Goal: Answer question/provide support: Share knowledge or assist other users

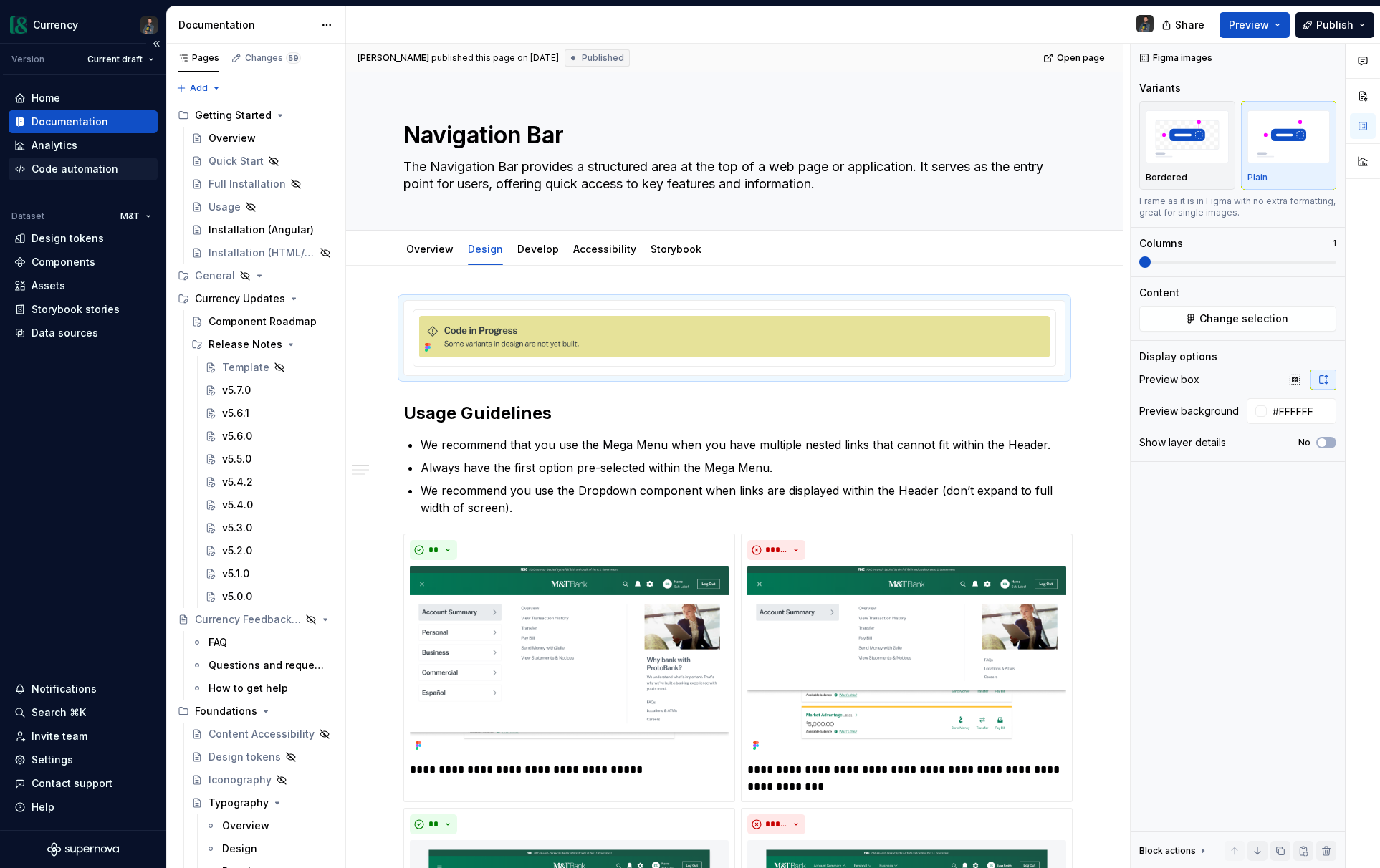
scroll to position [4107, 0]
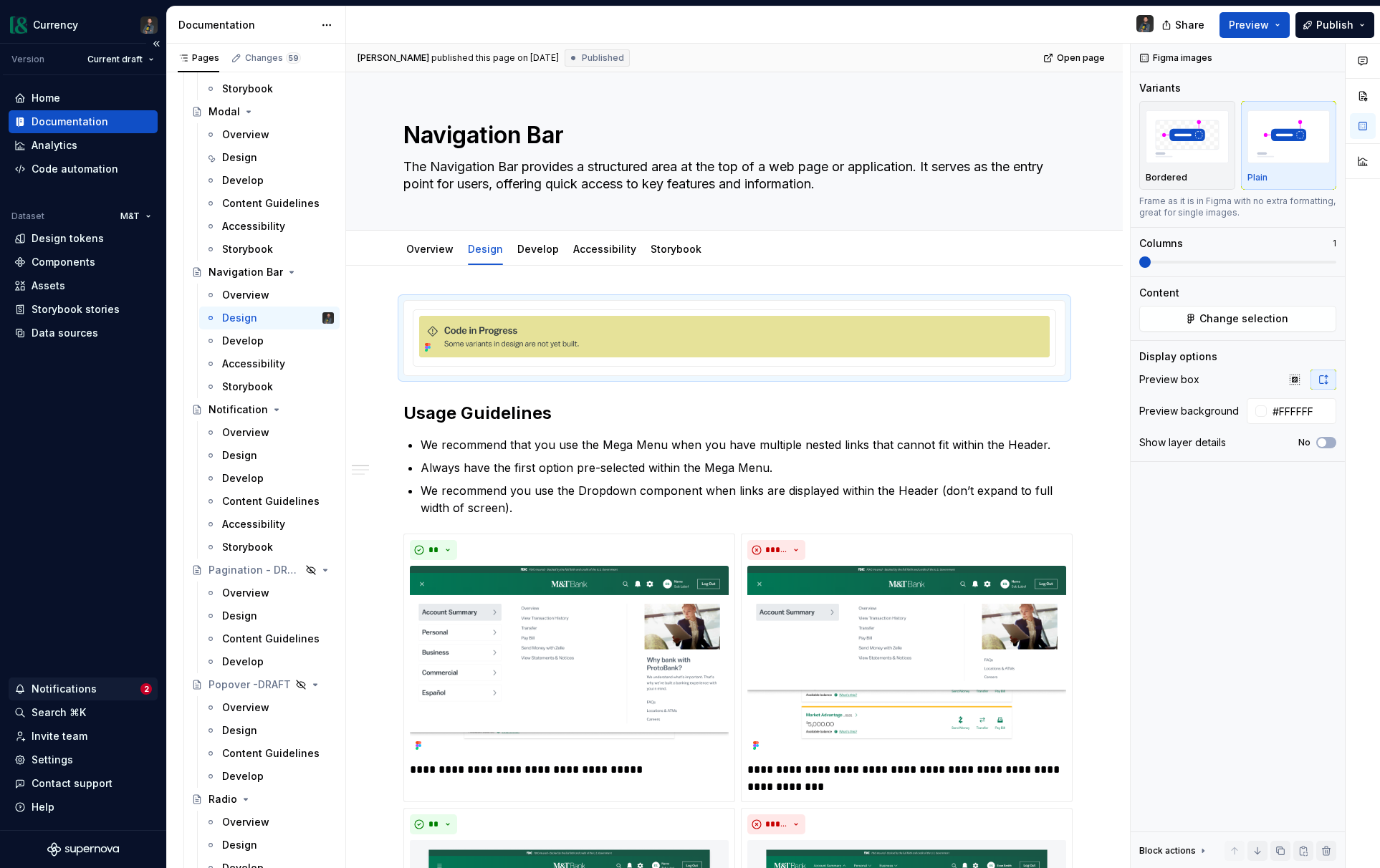
click at [80, 689] on div "Notifications" at bounding box center [63, 689] width 65 height 14
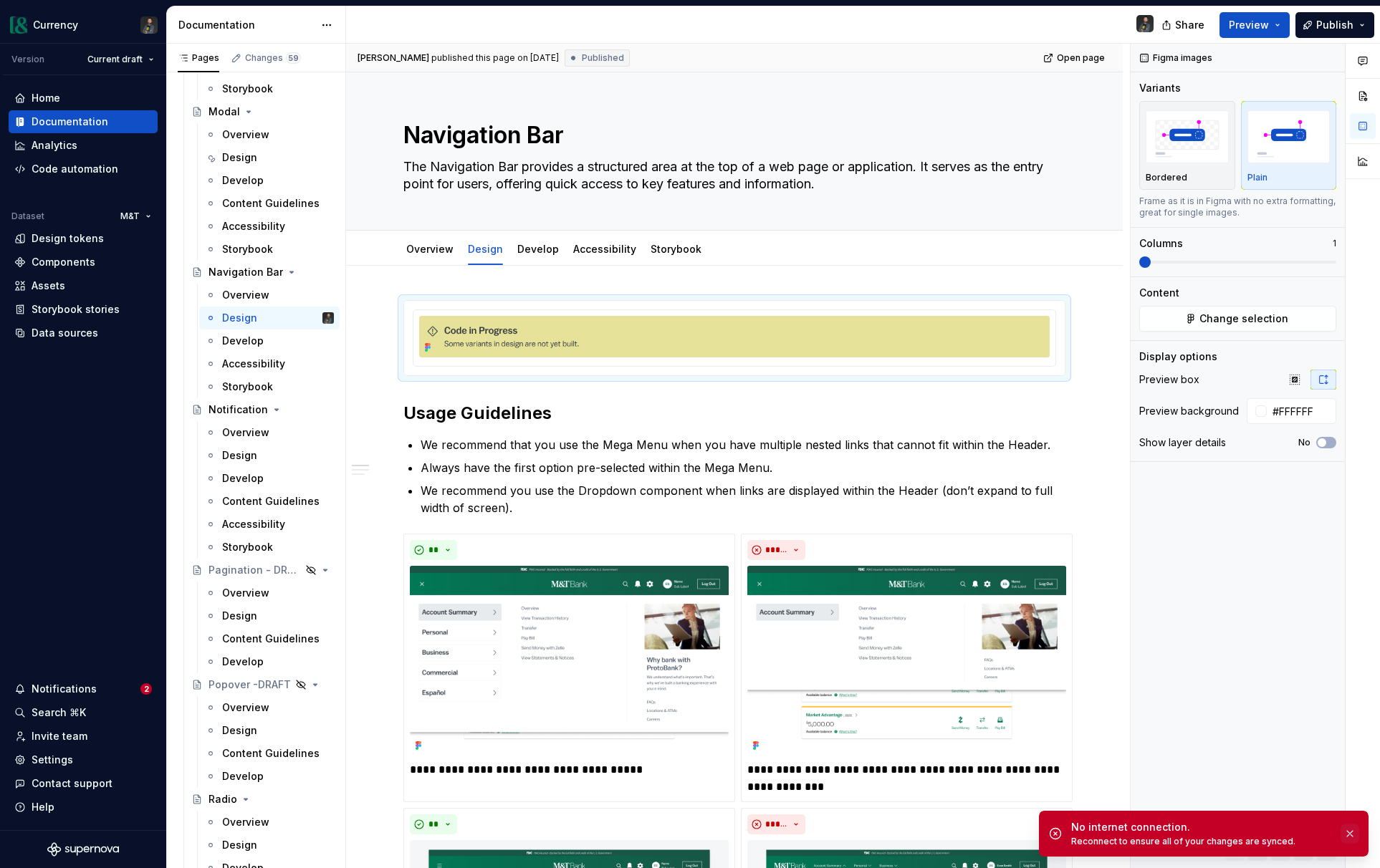
click at [1349, 837] on button "button" at bounding box center [1349, 834] width 18 height 20
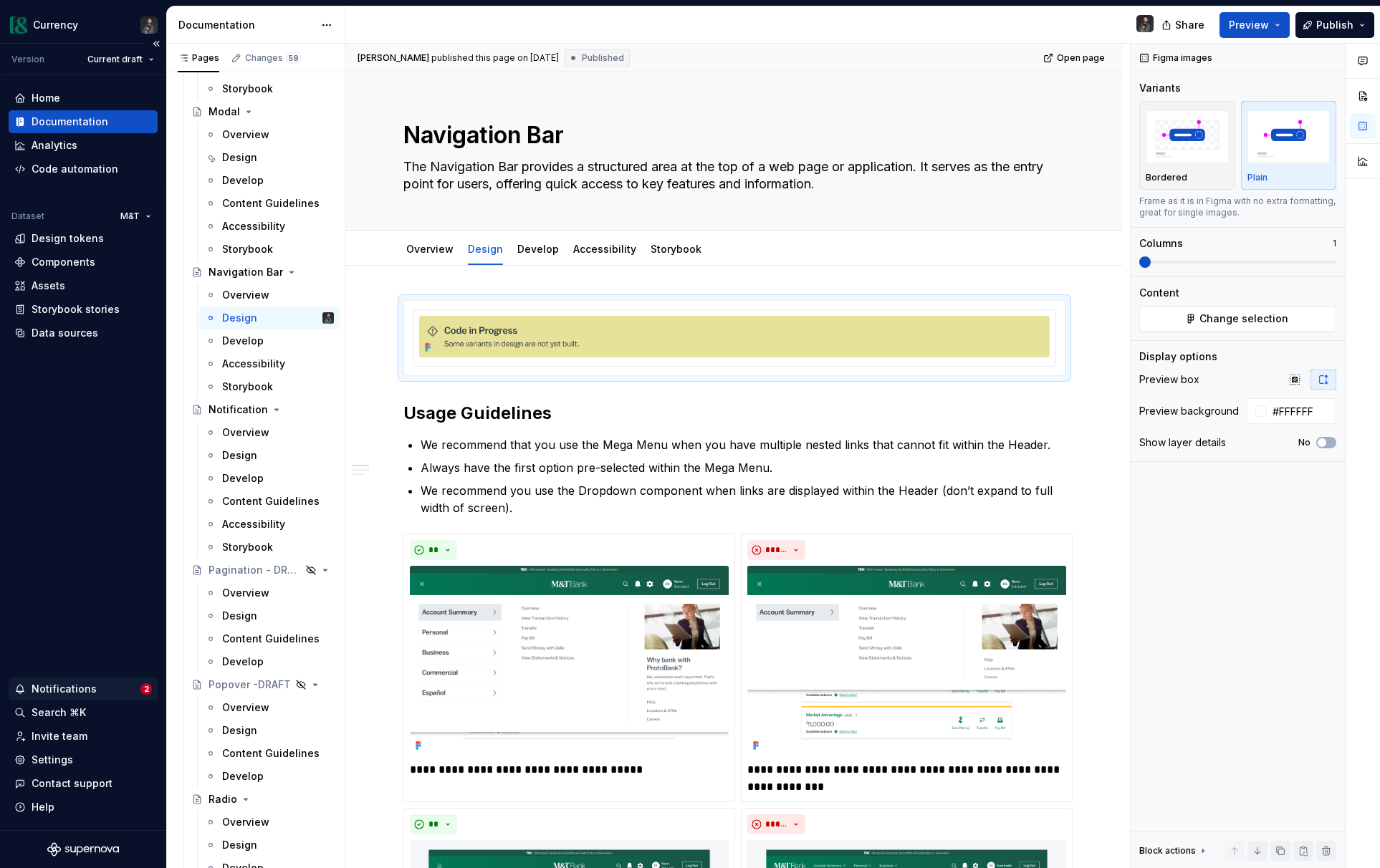
click at [50, 687] on div "Notifications" at bounding box center [63, 689] width 65 height 14
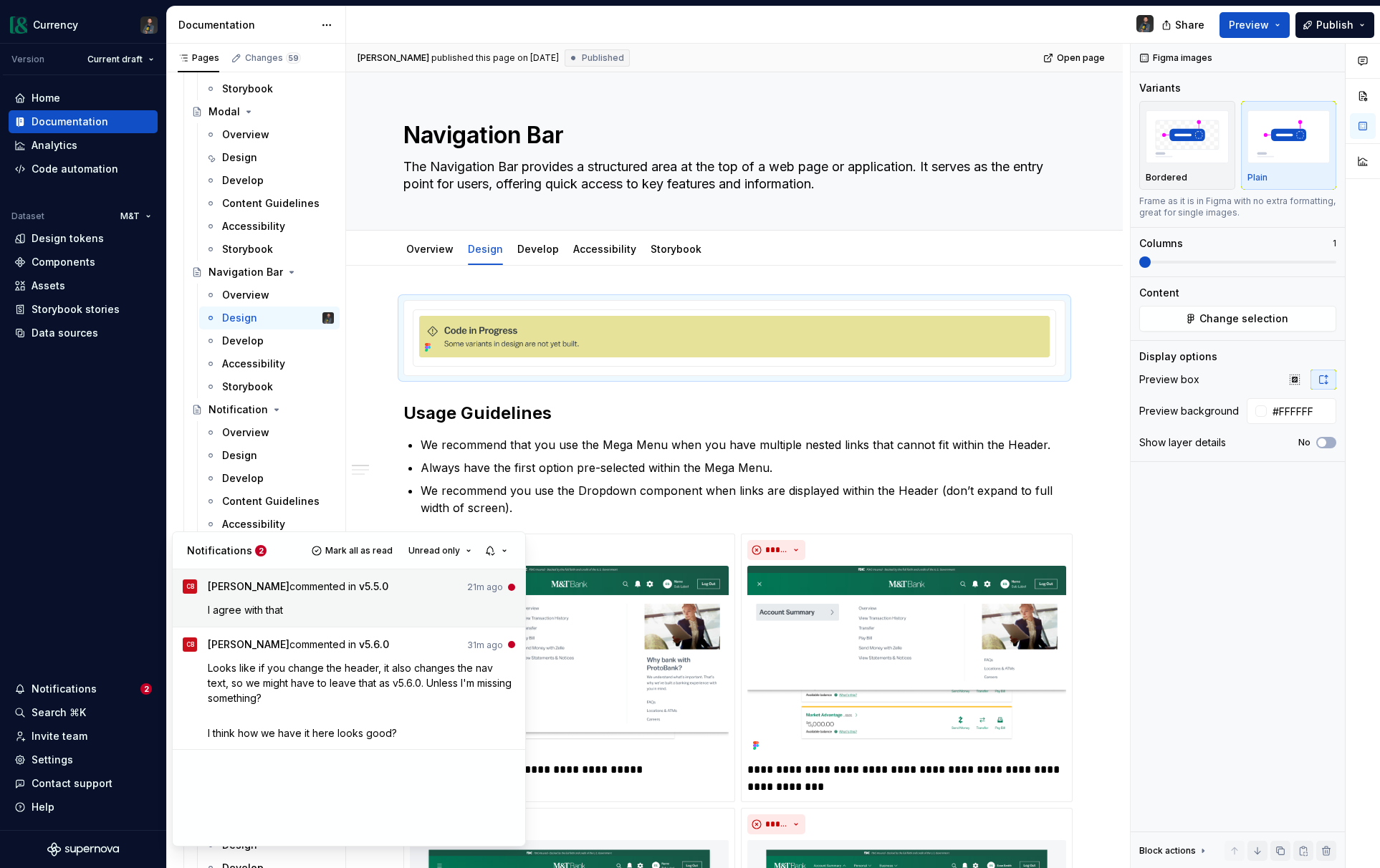
click at [323, 593] on span "[PERSON_NAME] commented in v5.5.0" at bounding box center [298, 589] width 181 height 19
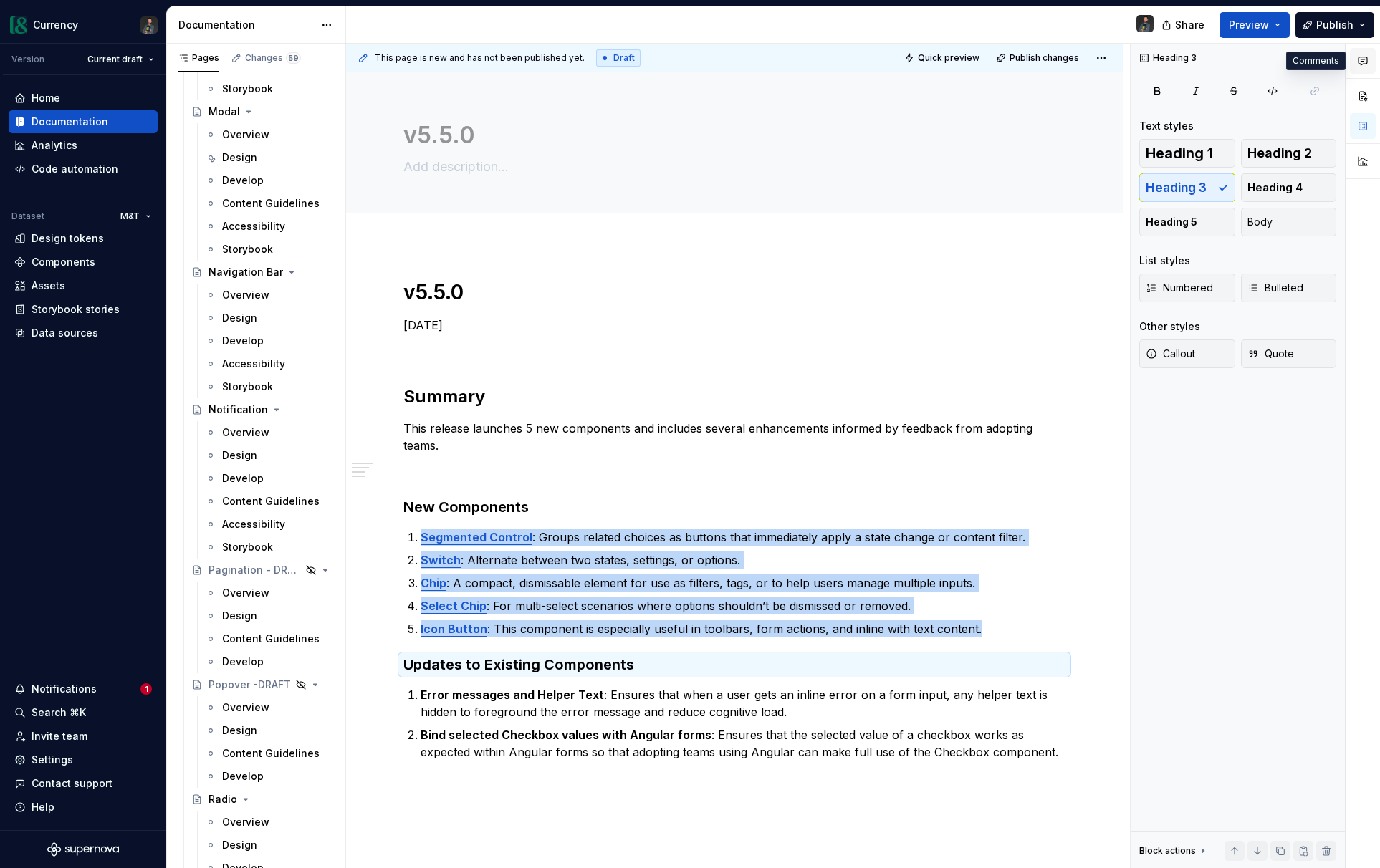
click at [1361, 65] on icon "button" at bounding box center [1362, 60] width 11 height 11
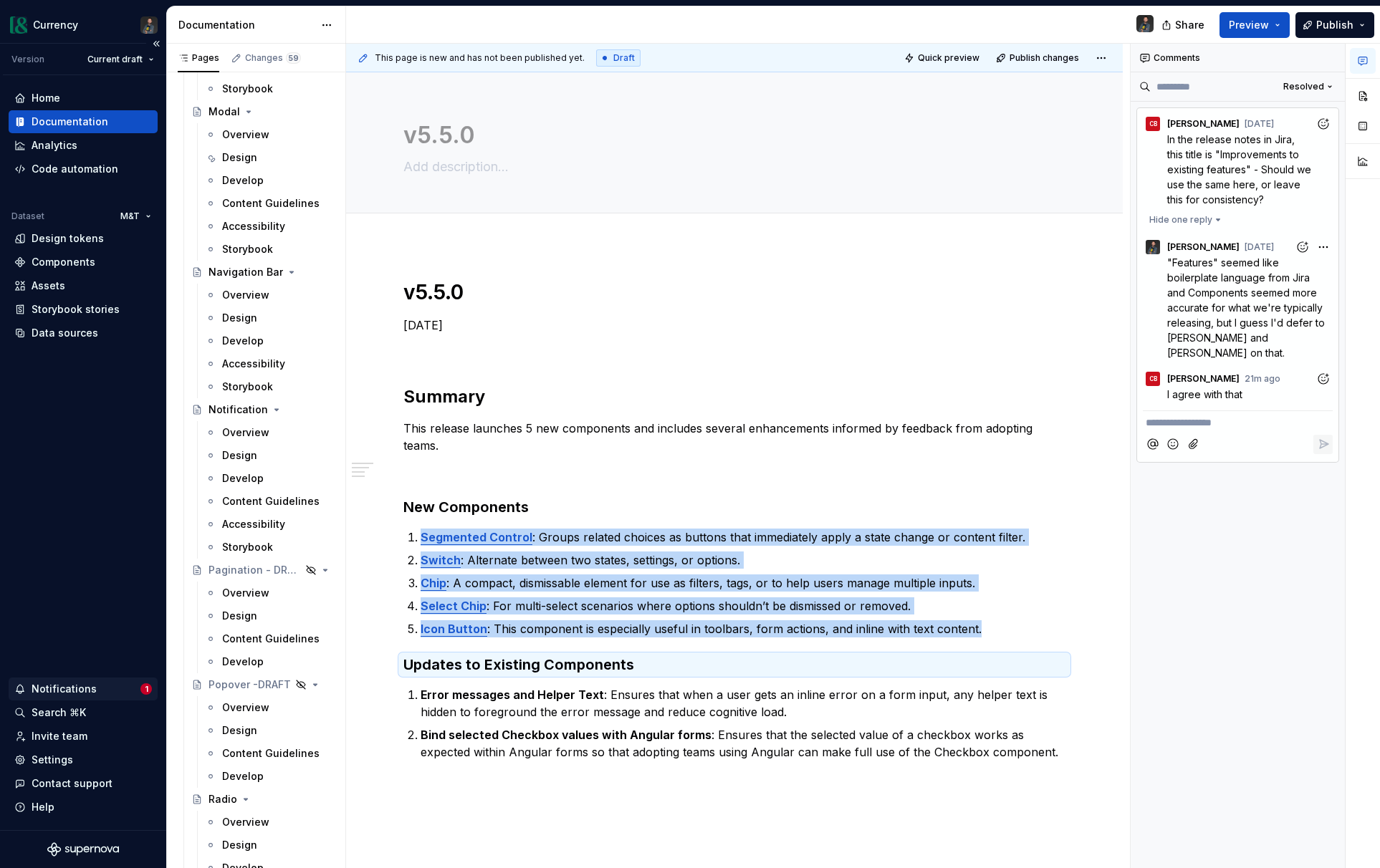
click at [88, 691] on div "Notifications" at bounding box center [63, 689] width 65 height 14
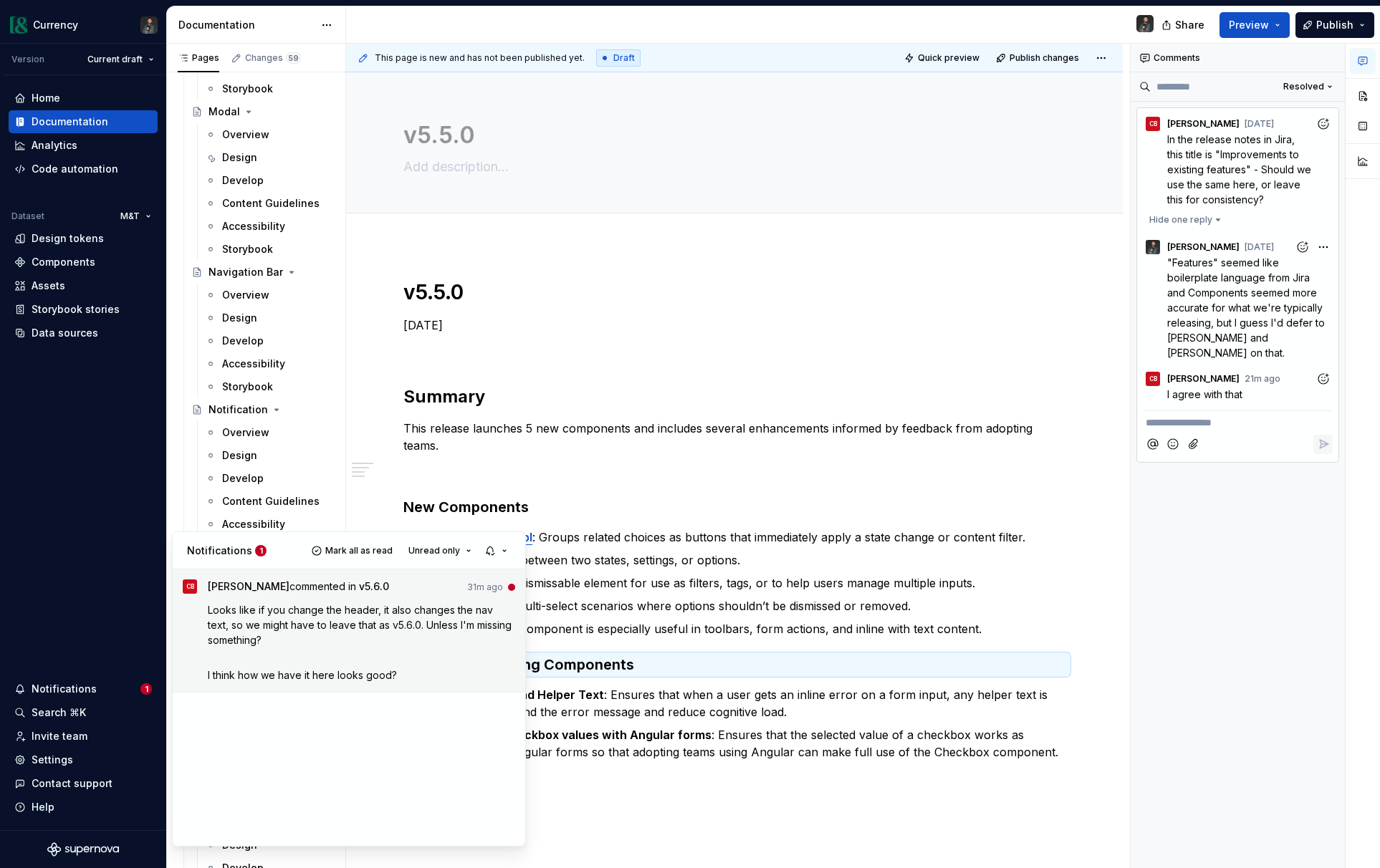
click at [277, 639] on span "Looks like if you change the header, it also changes the nav text, so we might …" at bounding box center [361, 625] width 307 height 42
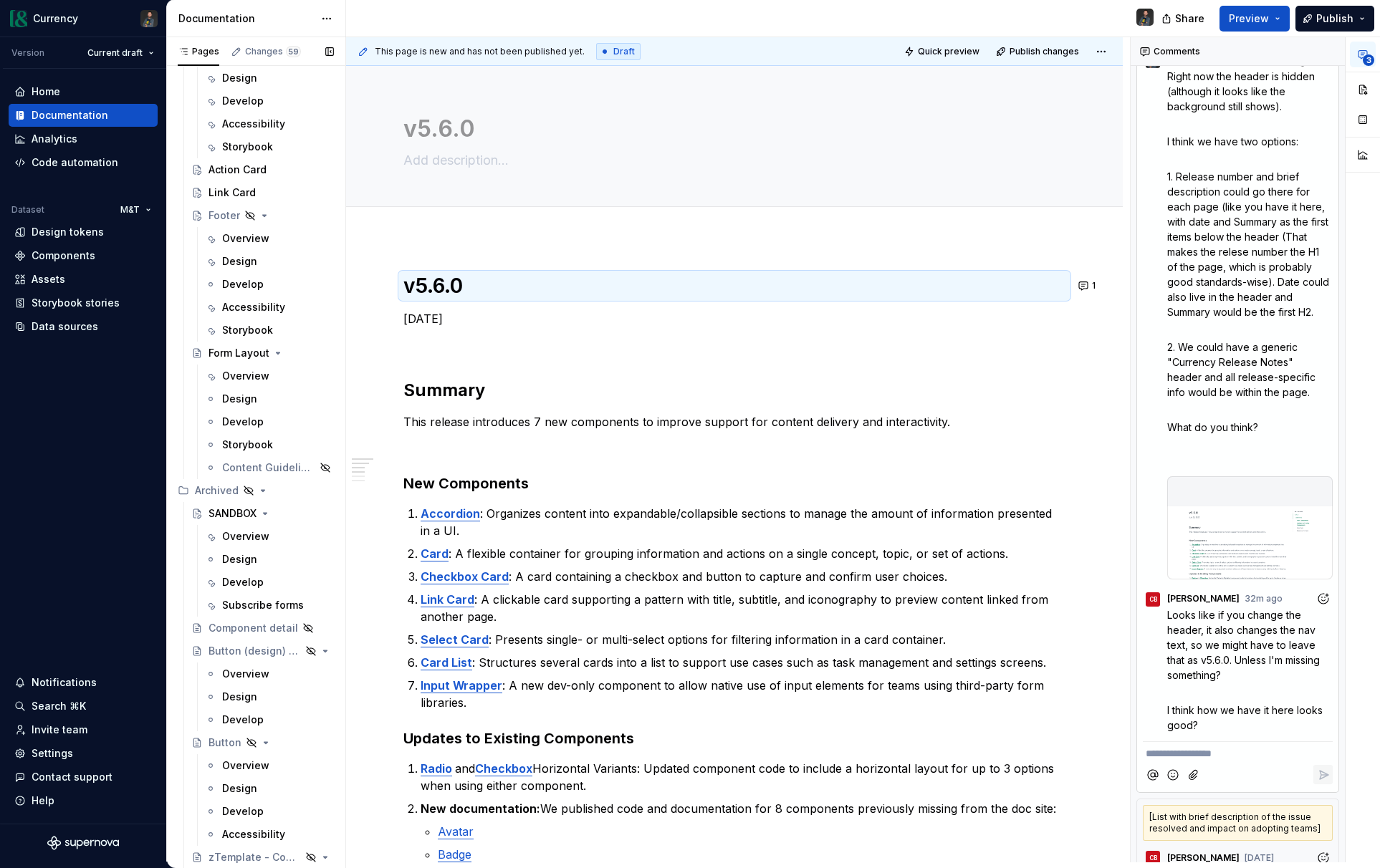
scroll to position [7553, 0]
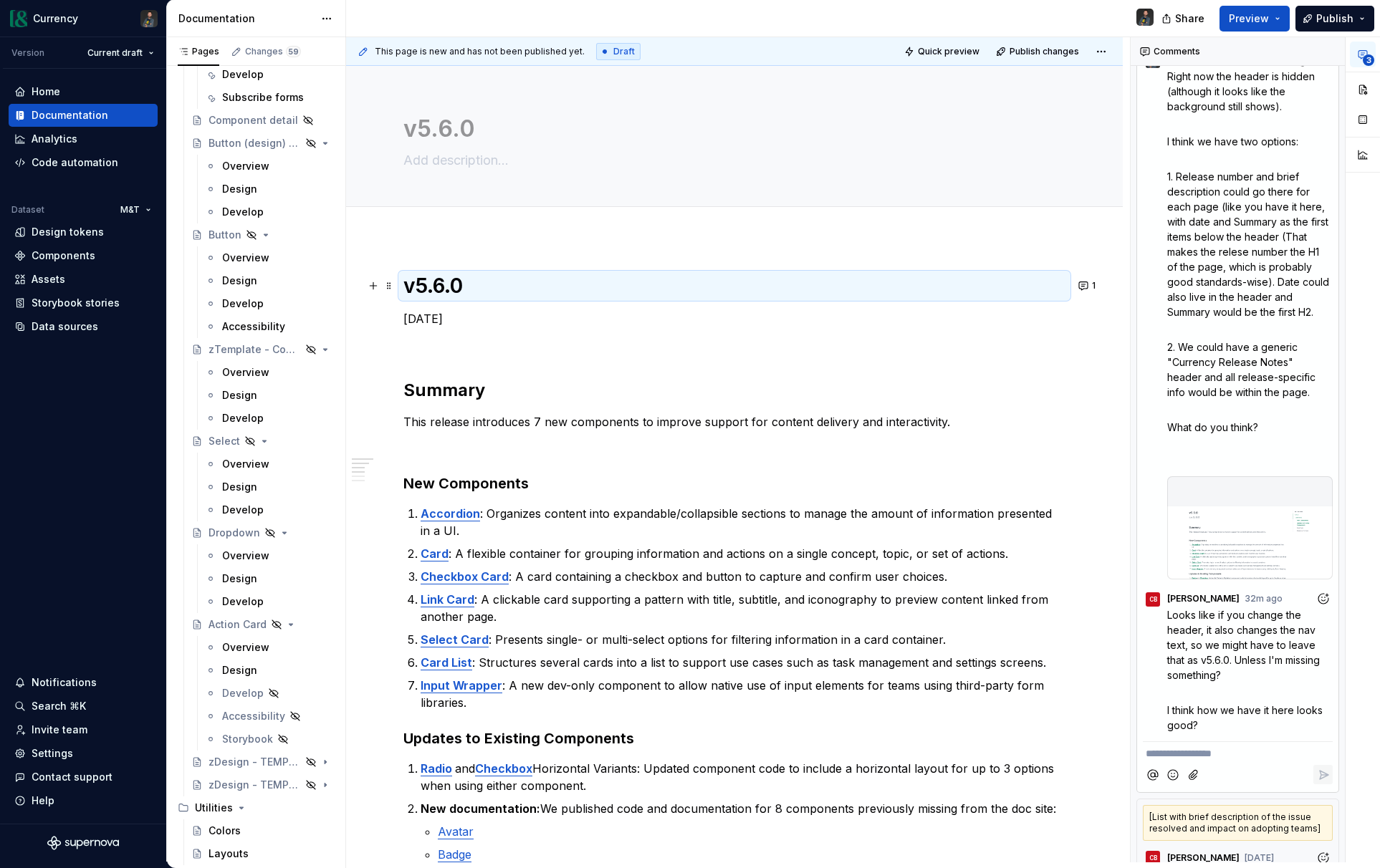
click at [485, 288] on h1 "v5.6.0" at bounding box center [735, 286] width 662 height 26
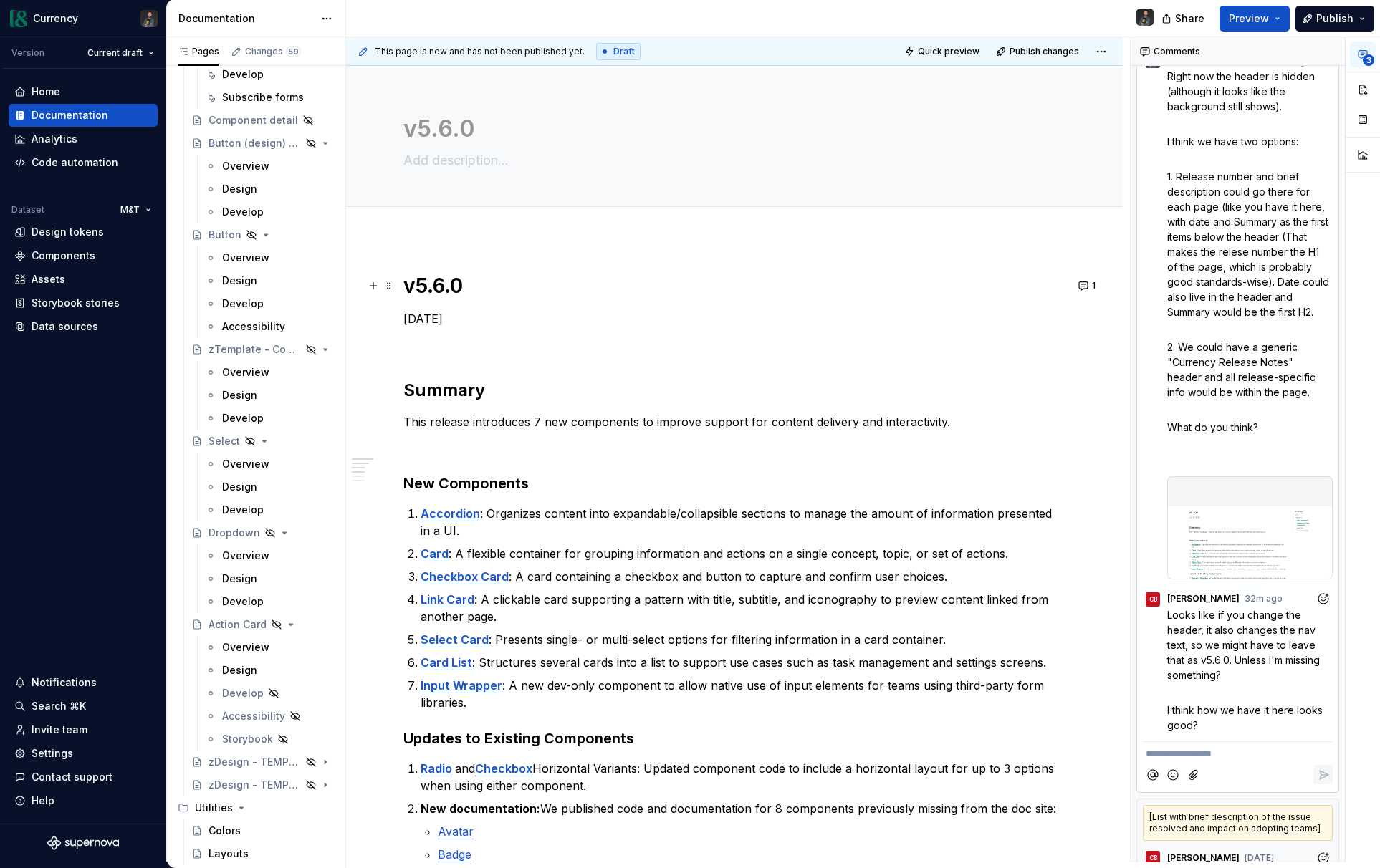
click at [434, 288] on h1 "v5.6.0" at bounding box center [735, 286] width 662 height 26
click at [1364, 87] on button "button" at bounding box center [1362, 89] width 26 height 26
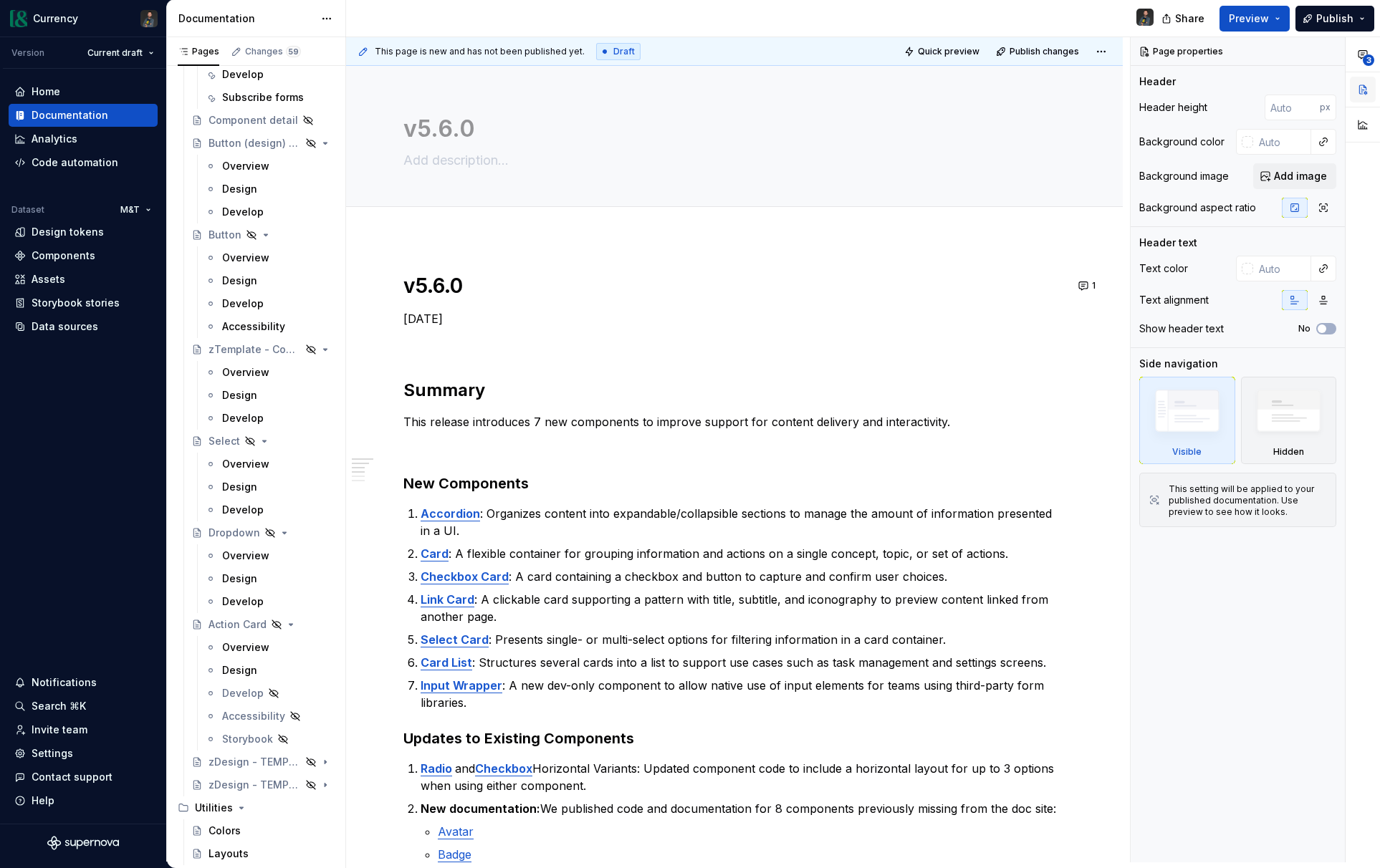
scroll to position [0, 0]
click at [410, 300] on div "v5.6.0 [DATE] Summary This release introduces 7 new components to improve suppo…" at bounding box center [735, 872] width 662 height 1198
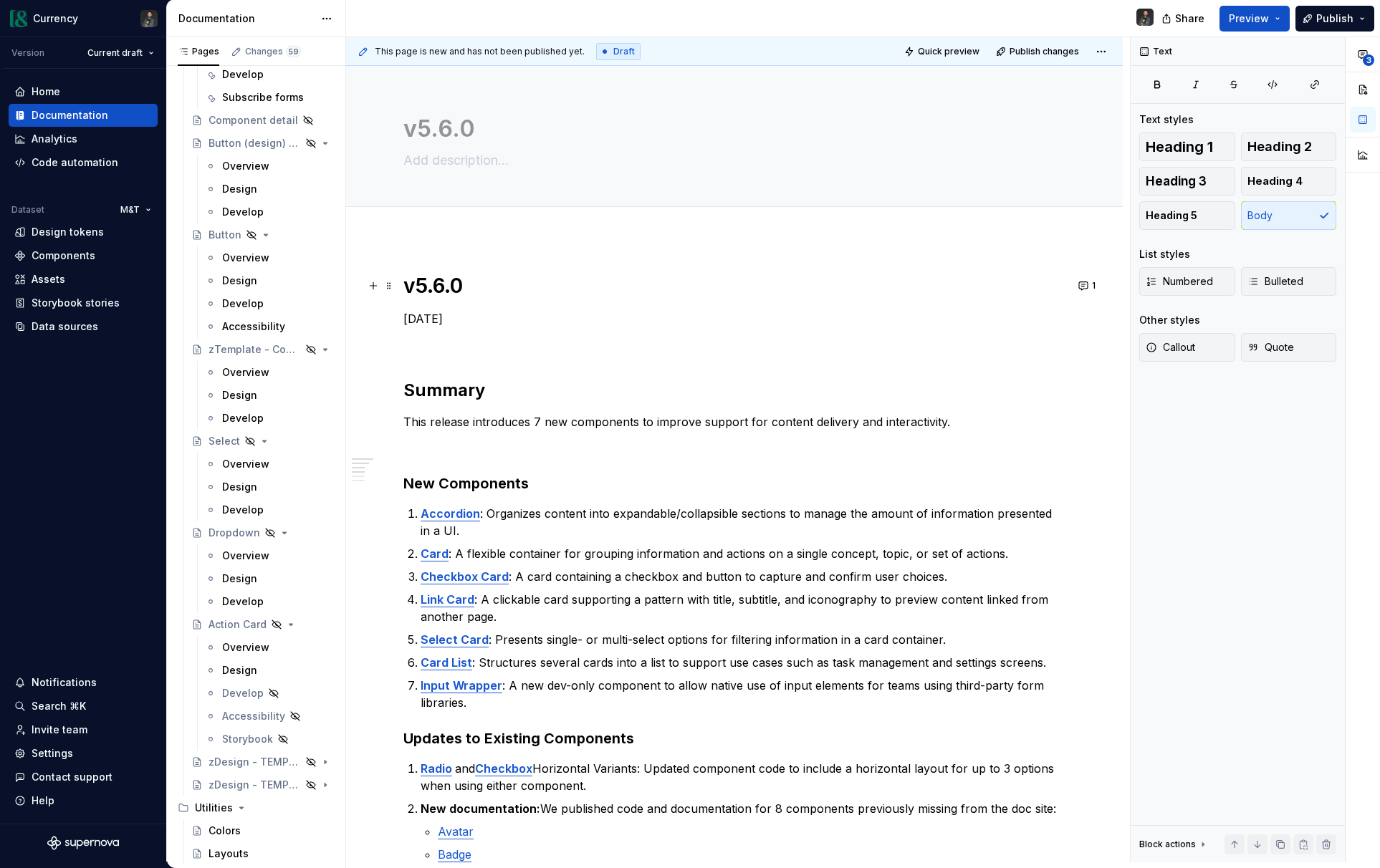
click at [420, 284] on h1 "v5.6.0" at bounding box center [735, 286] width 662 height 26
click at [479, 285] on h1 "v5.6.0" at bounding box center [735, 286] width 662 height 26
click at [455, 130] on textarea "v5.6.0" at bounding box center [732, 129] width 662 height 34
click at [466, 284] on h1 "v5.6.0" at bounding box center [735, 286] width 662 height 26
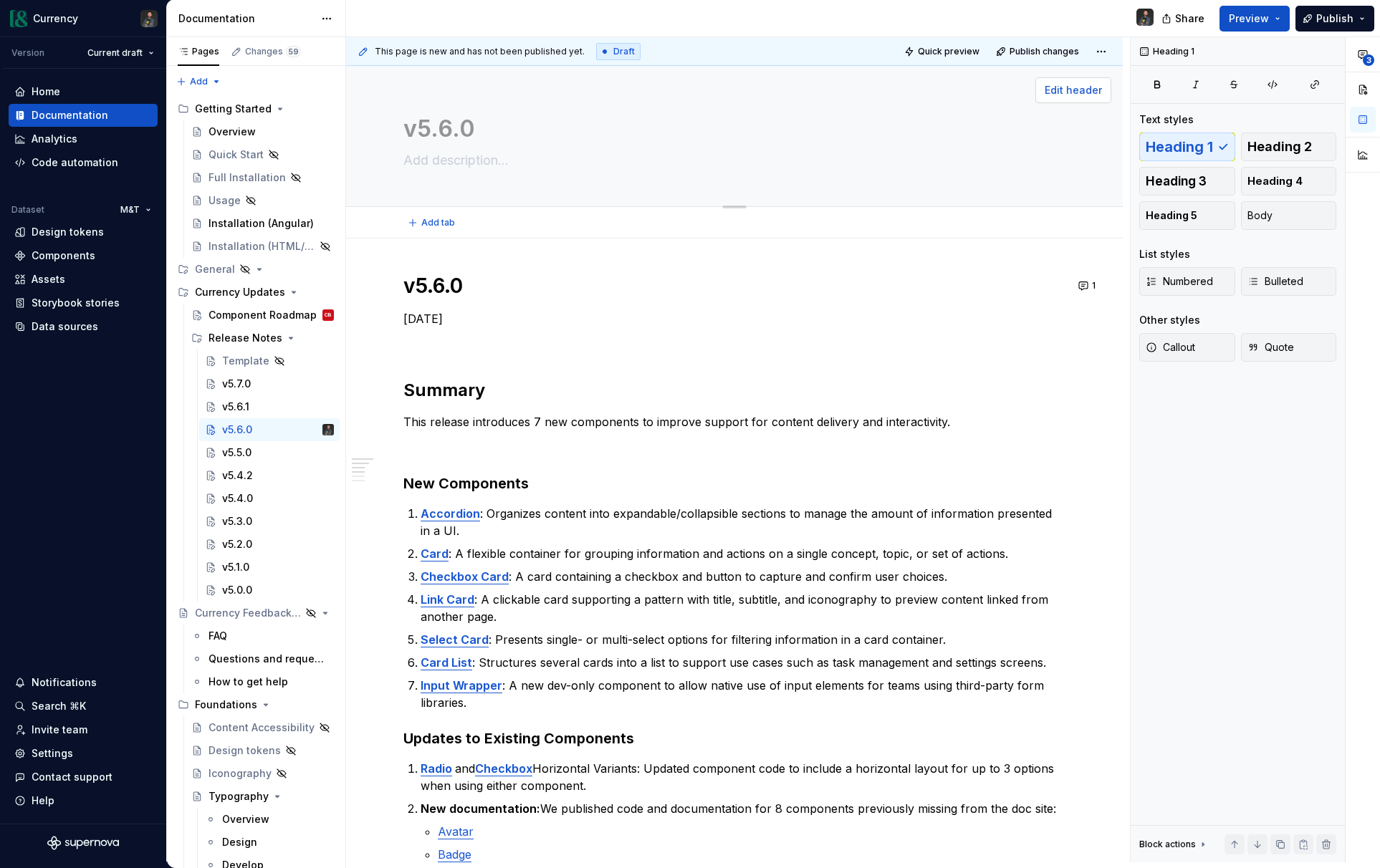
click at [1076, 93] on span "Edit header" at bounding box center [1073, 90] width 57 height 14
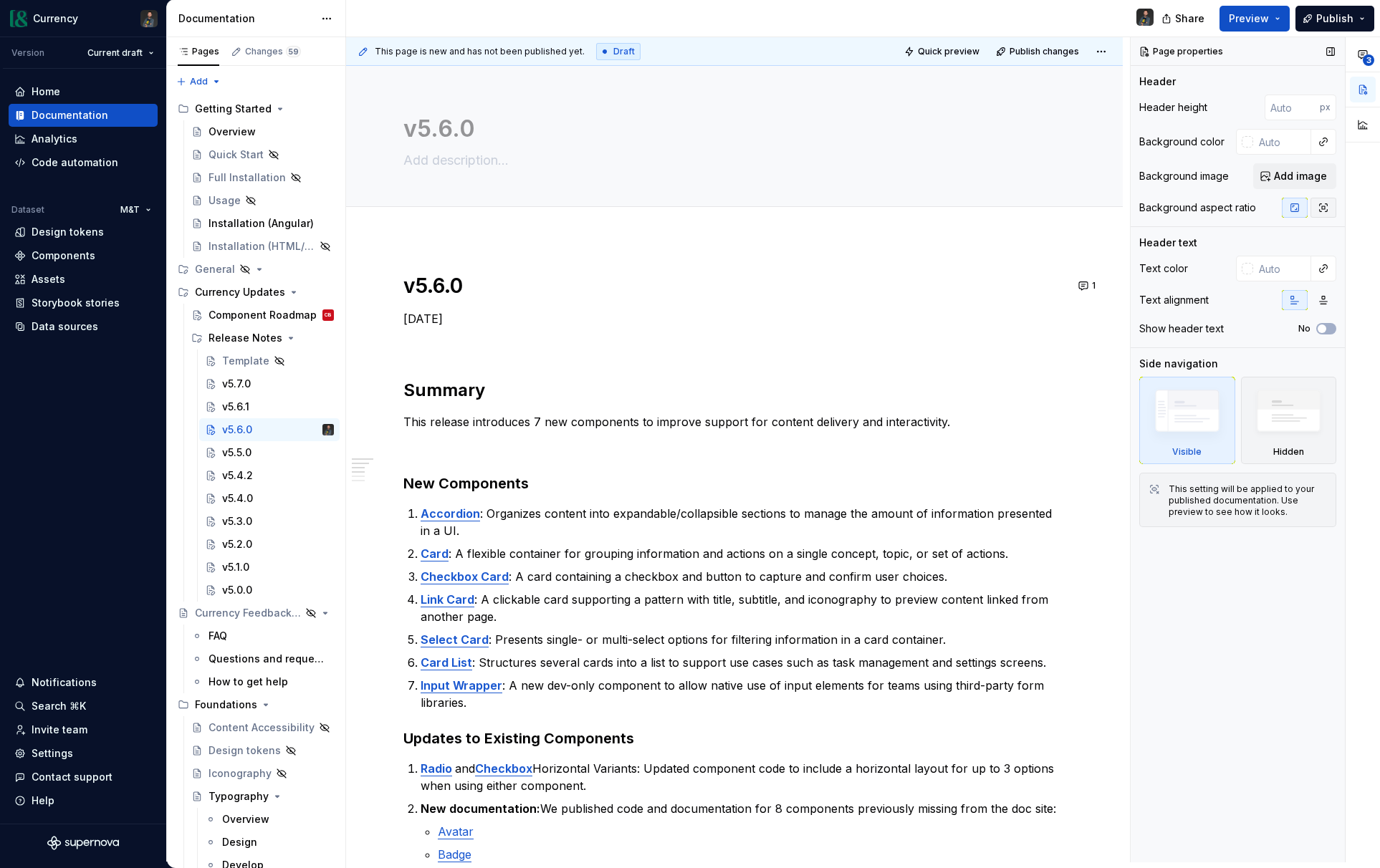
click at [1326, 203] on icon "button" at bounding box center [1323, 207] width 11 height 11
click at [1301, 207] on button "button" at bounding box center [1295, 207] width 26 height 20
click at [1319, 212] on icon "button" at bounding box center [1323, 207] width 11 height 11
click at [1301, 211] on button "button" at bounding box center [1295, 207] width 26 height 20
click at [1296, 429] on img at bounding box center [1288, 414] width 83 height 63
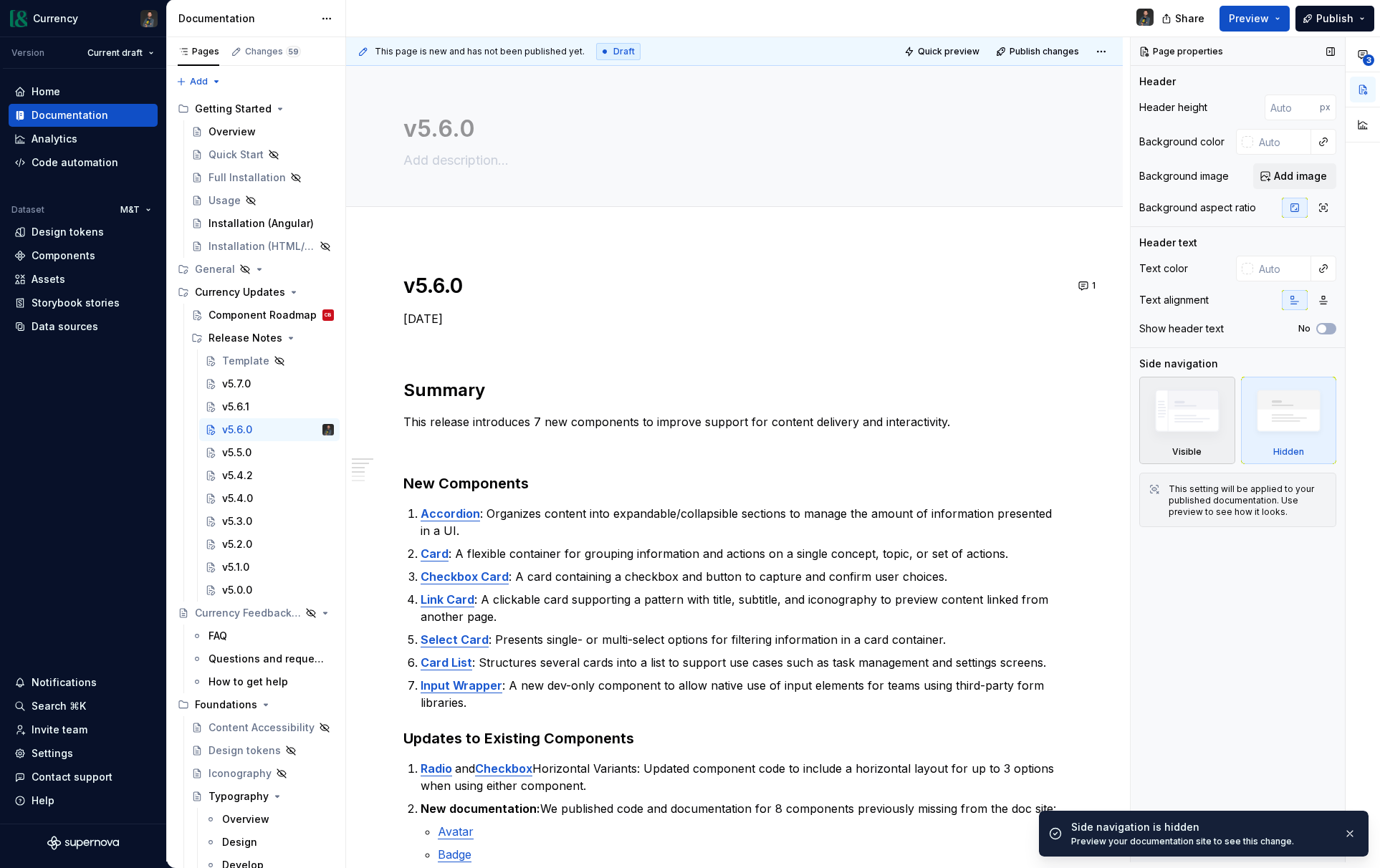
click at [1191, 420] on img at bounding box center [1187, 414] width 83 height 63
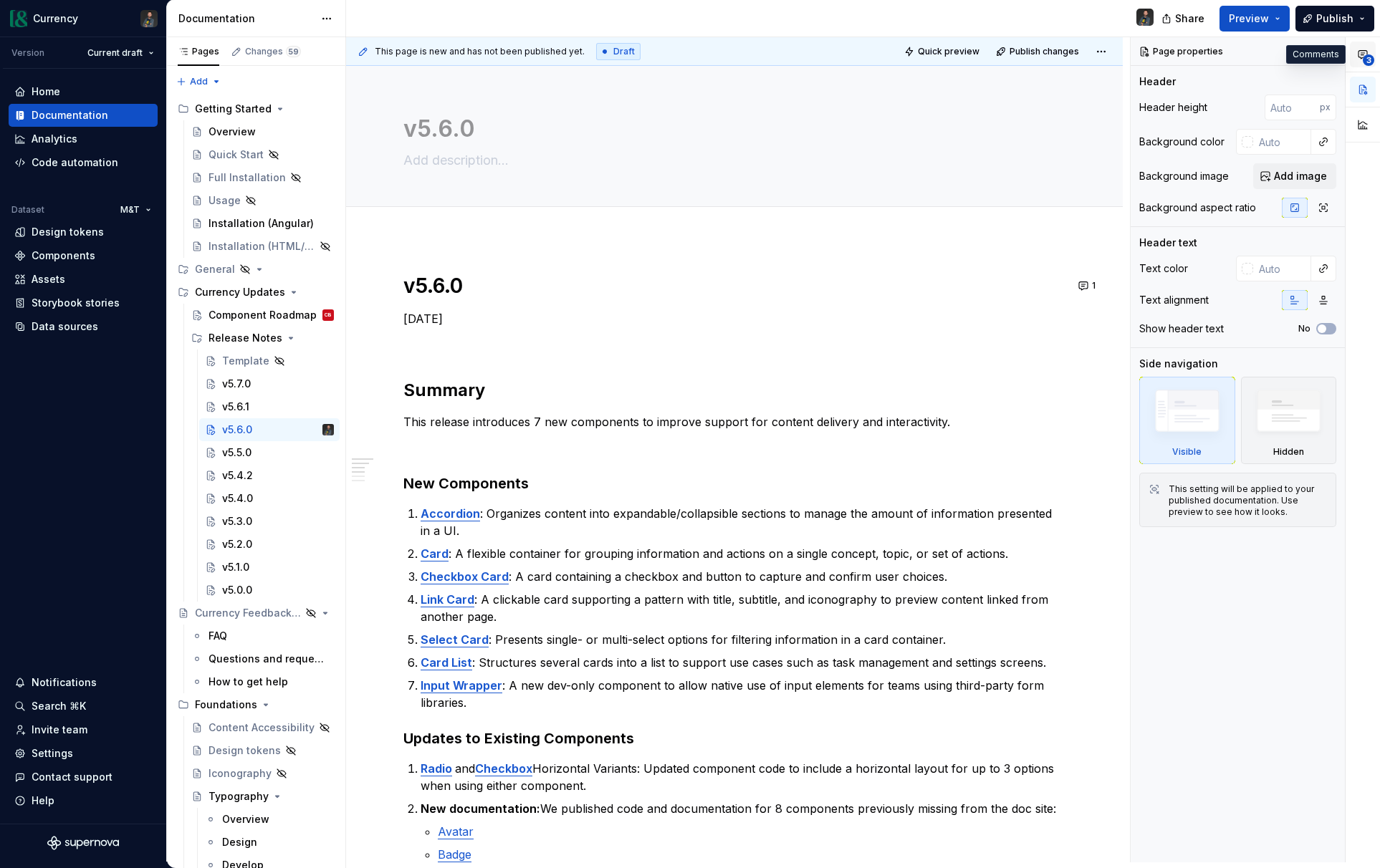
click at [1368, 49] on icon "button" at bounding box center [1362, 54] width 11 height 11
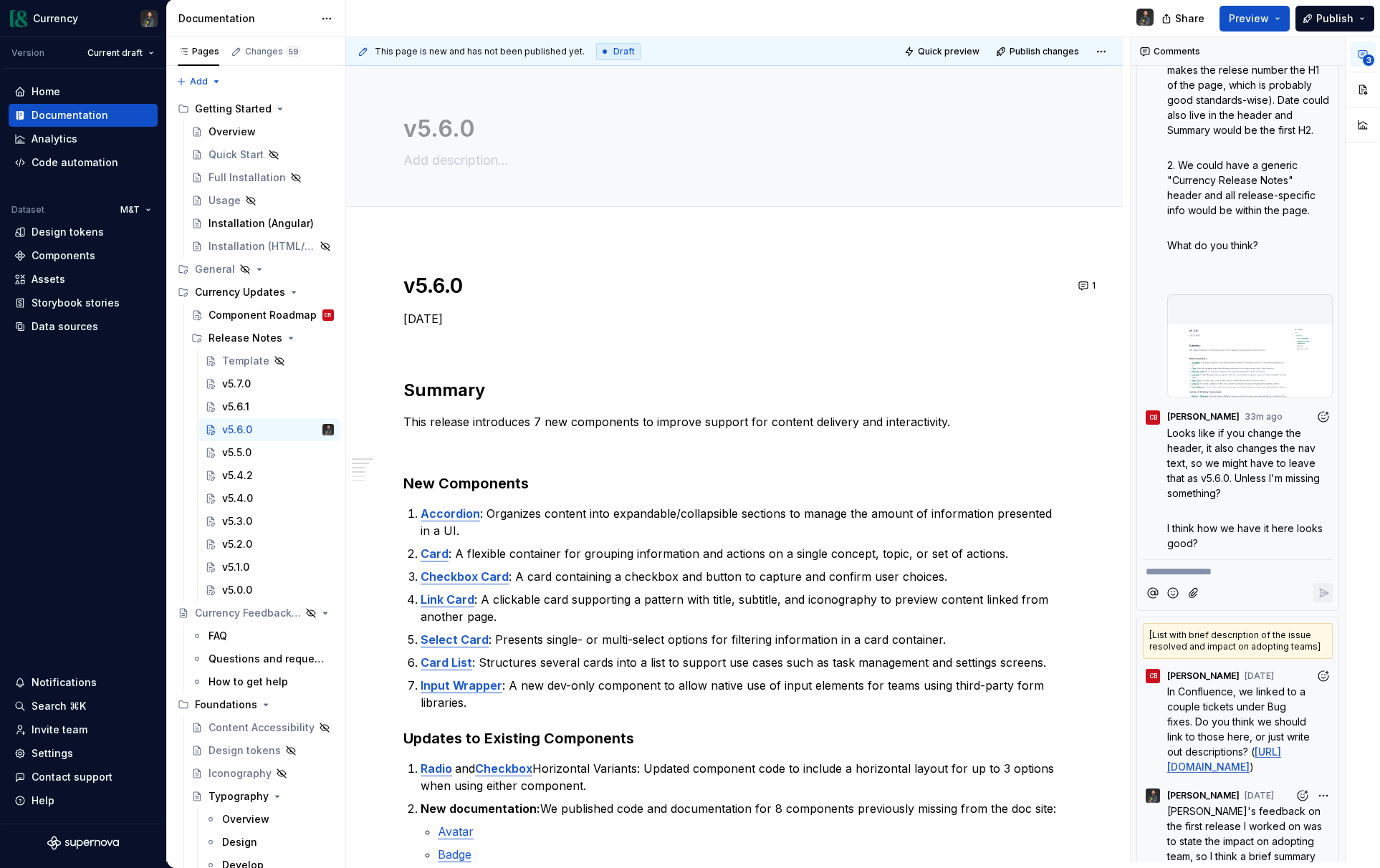
scroll to position [313, 0]
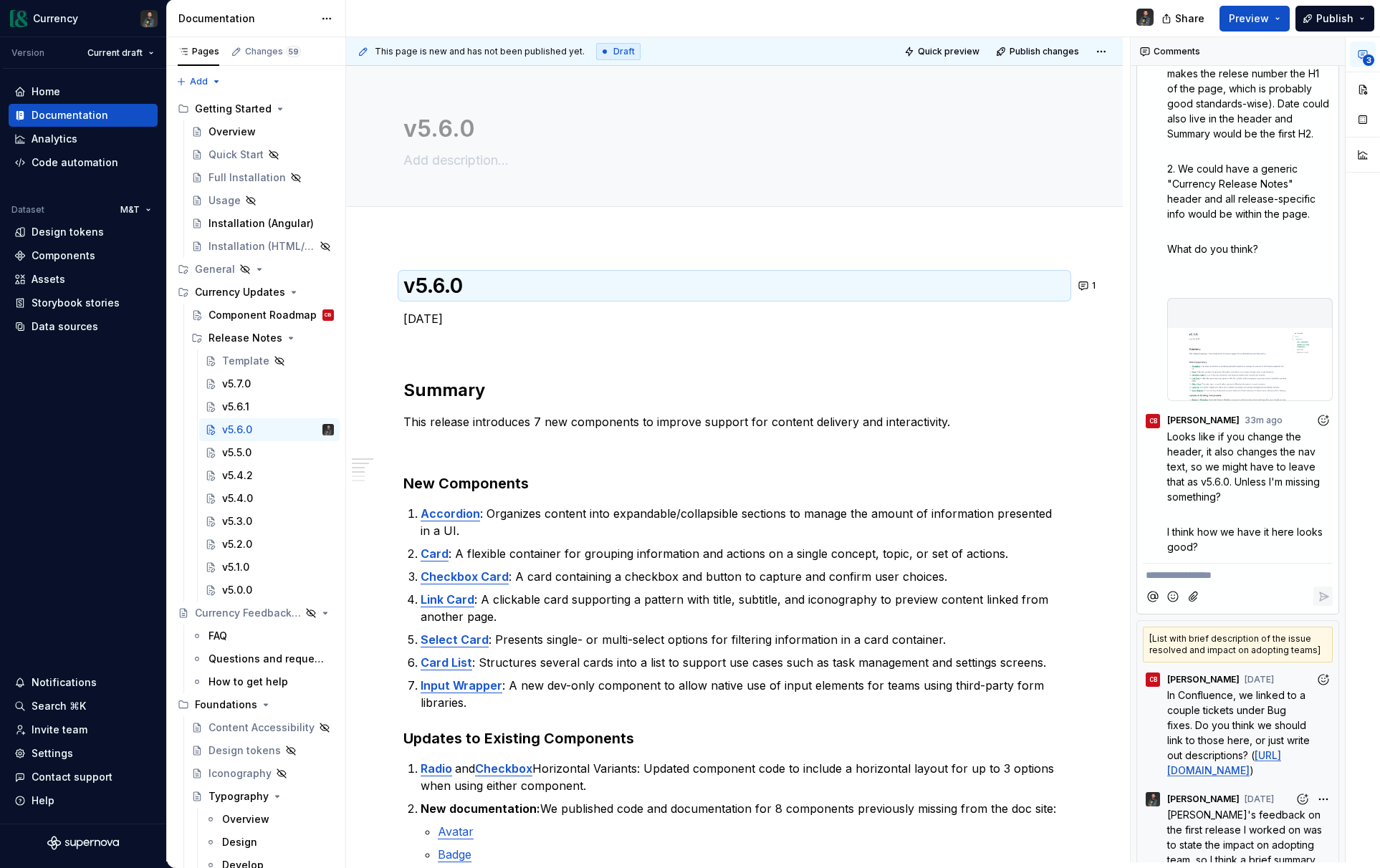
click at [1203, 574] on p "**********" at bounding box center [1237, 576] width 184 height 15
type textarea "*"
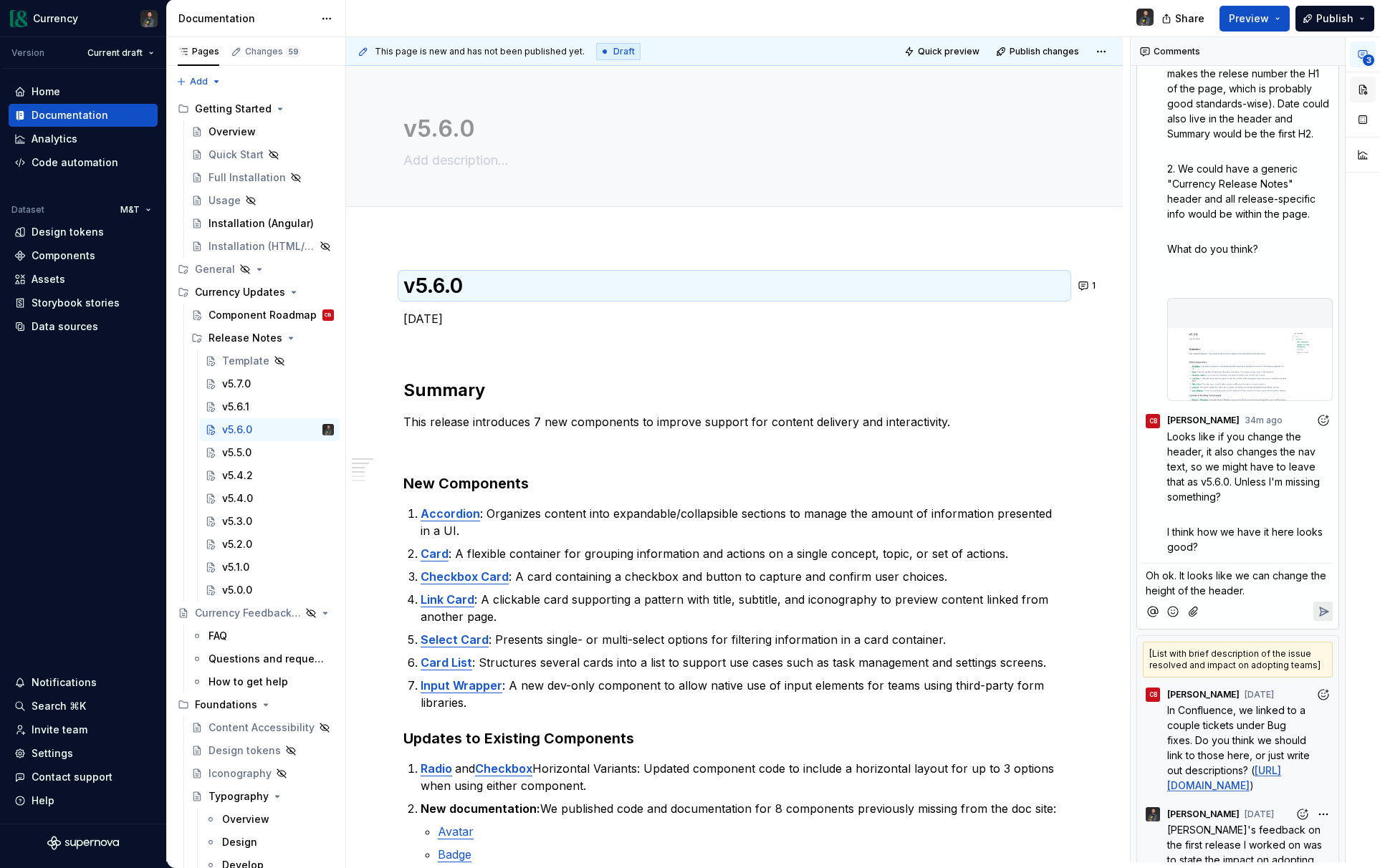
click at [1360, 92] on button "button" at bounding box center [1362, 89] width 26 height 26
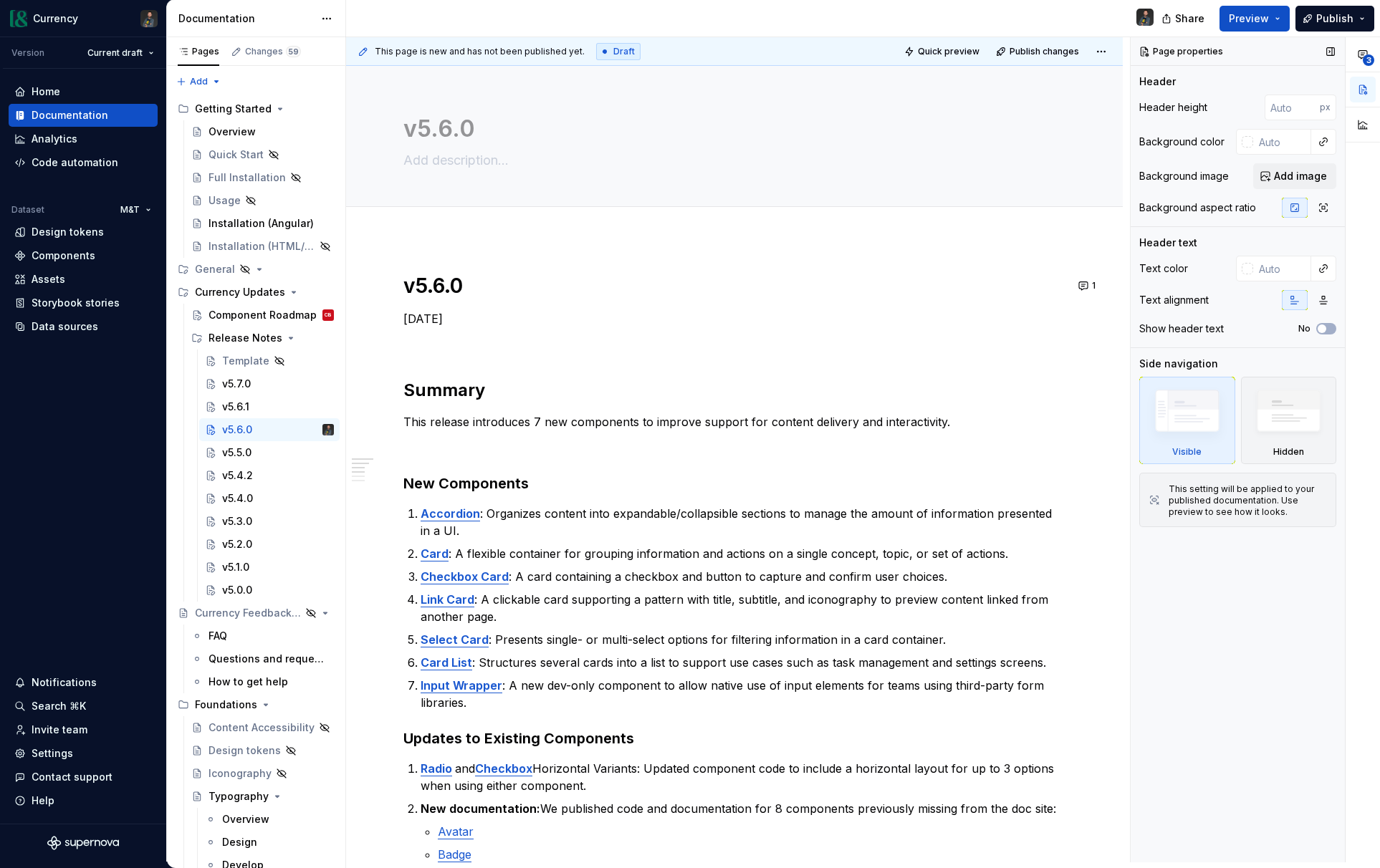
scroll to position [0, 0]
type textarea "*"
click at [1288, 107] on input "number" at bounding box center [1292, 108] width 55 height 26
type input "0"
click at [939, 57] on button "Quick preview" at bounding box center [943, 51] width 86 height 20
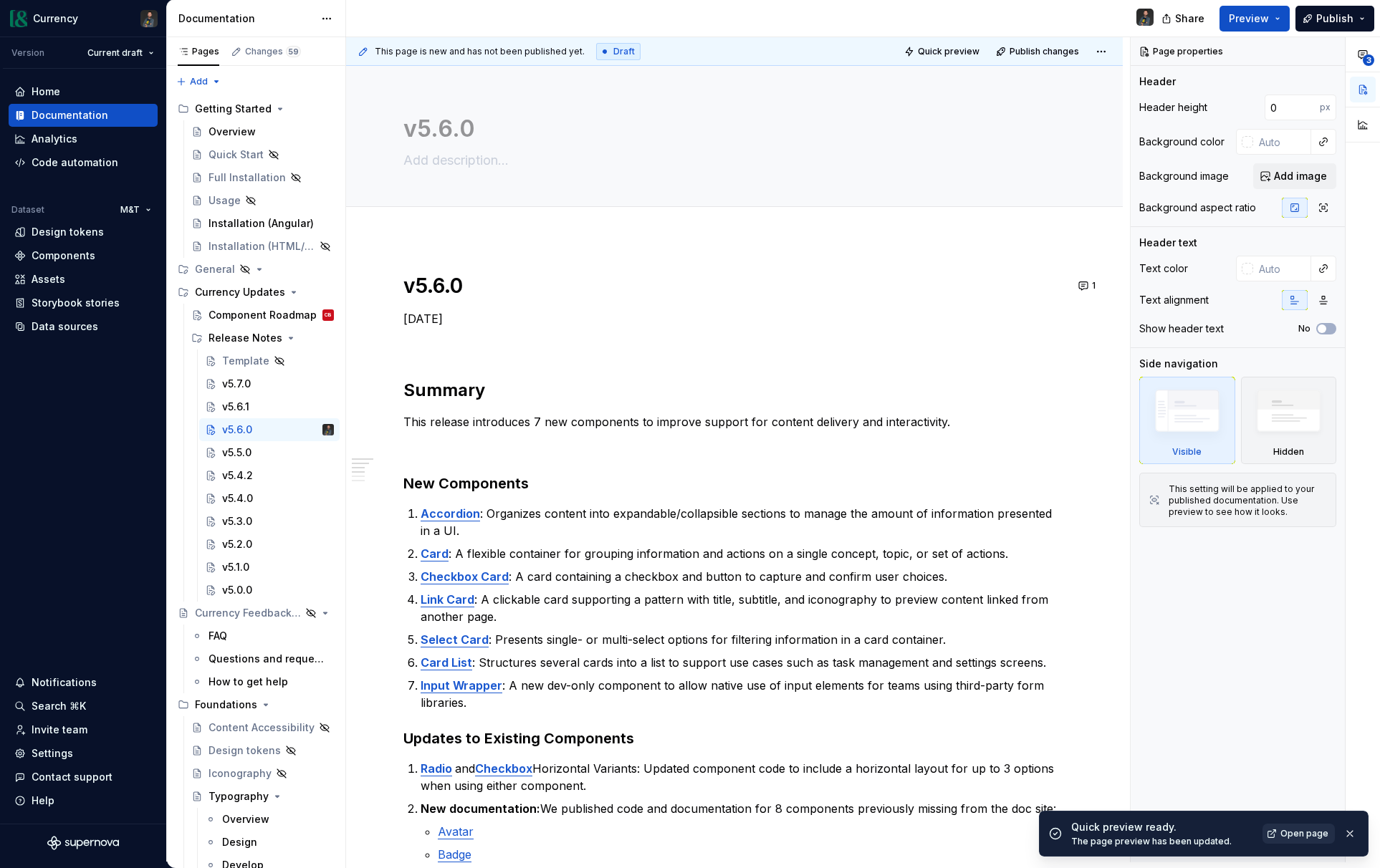
click at [1286, 830] on span "Open page" at bounding box center [1304, 834] width 48 height 11
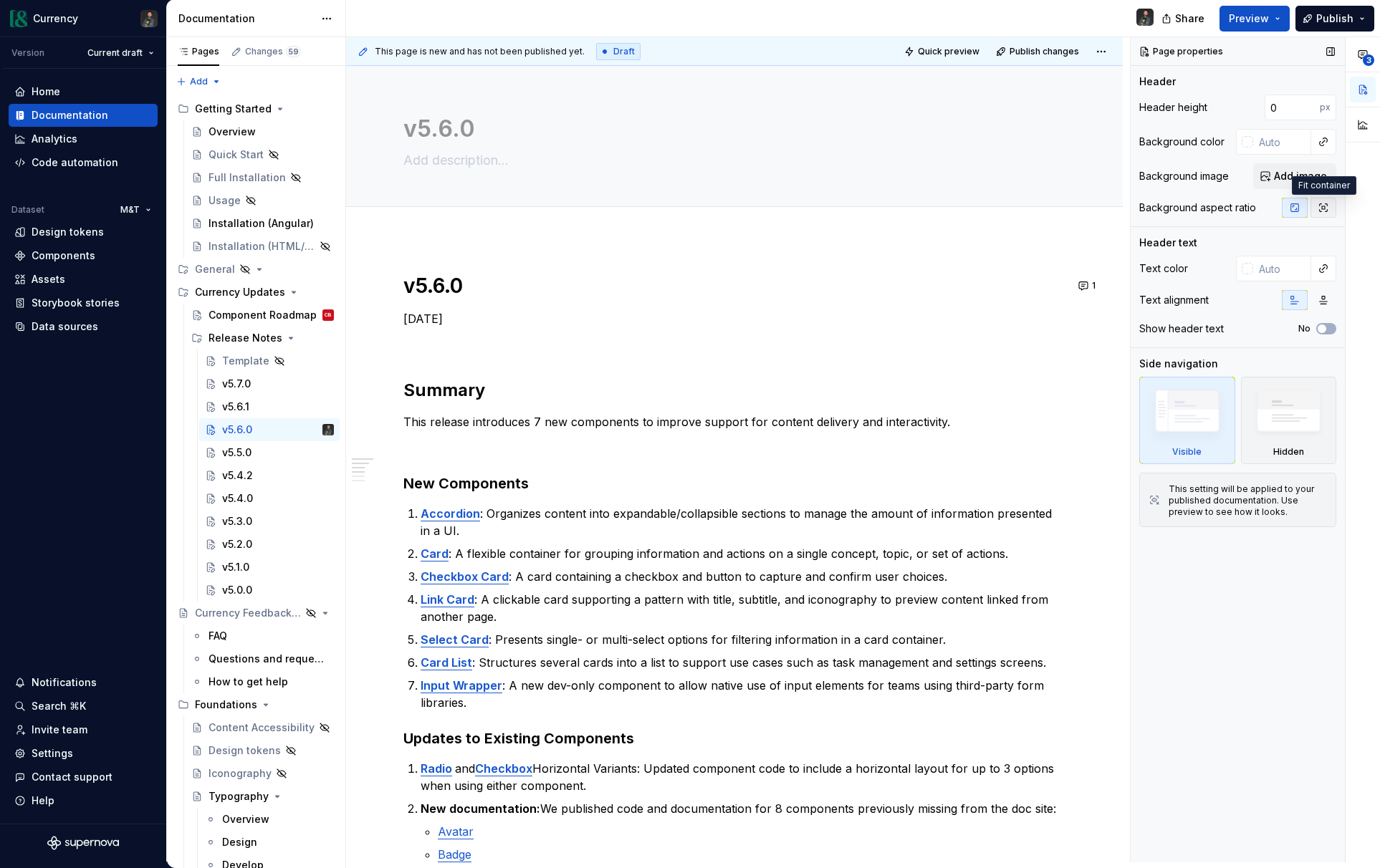
click at [1327, 208] on icon "button" at bounding box center [1323, 207] width 11 height 11
click at [940, 53] on span "Quick preview" at bounding box center [948, 51] width 62 height 11
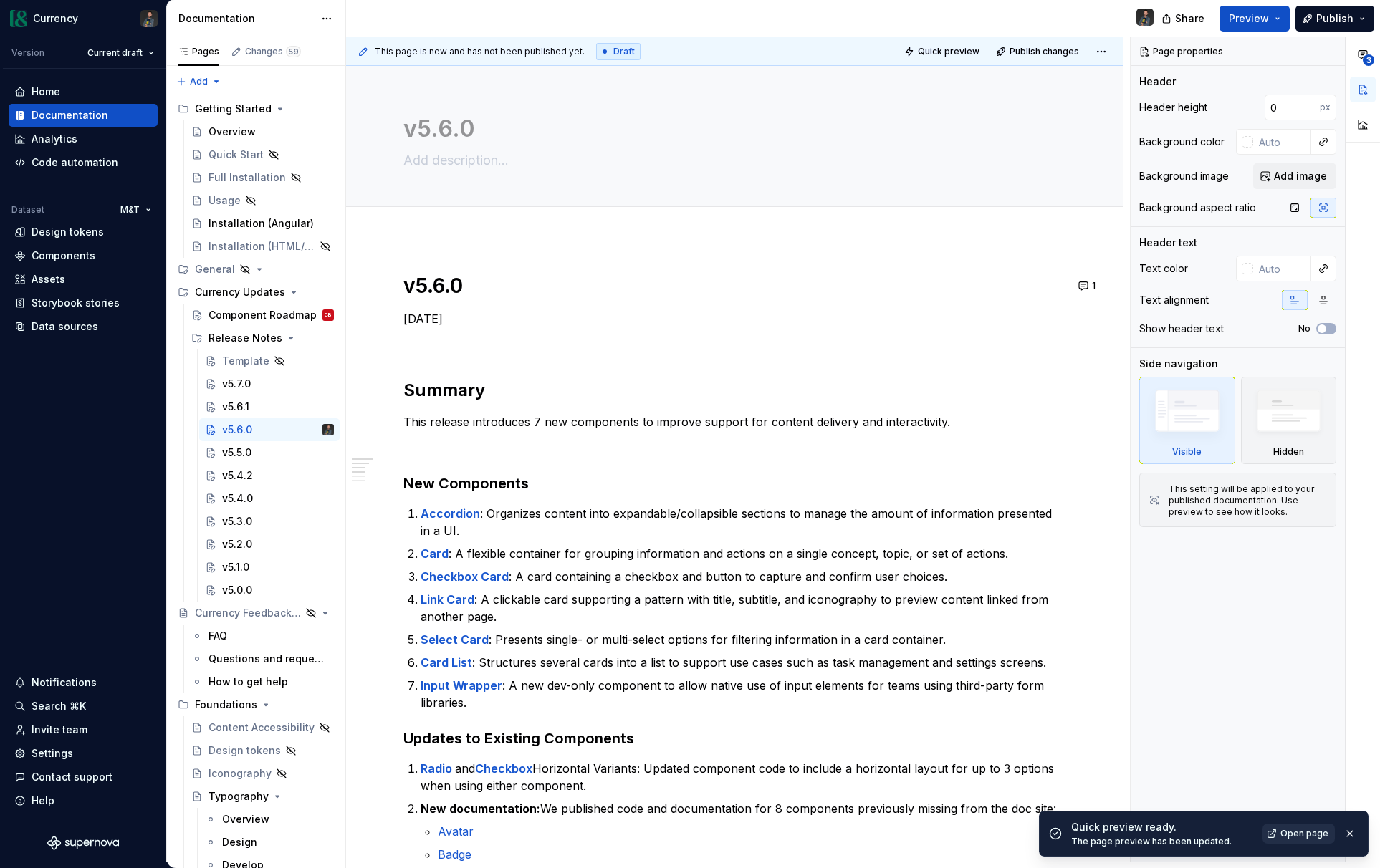
click at [1301, 831] on span "Open page" at bounding box center [1304, 834] width 48 height 11
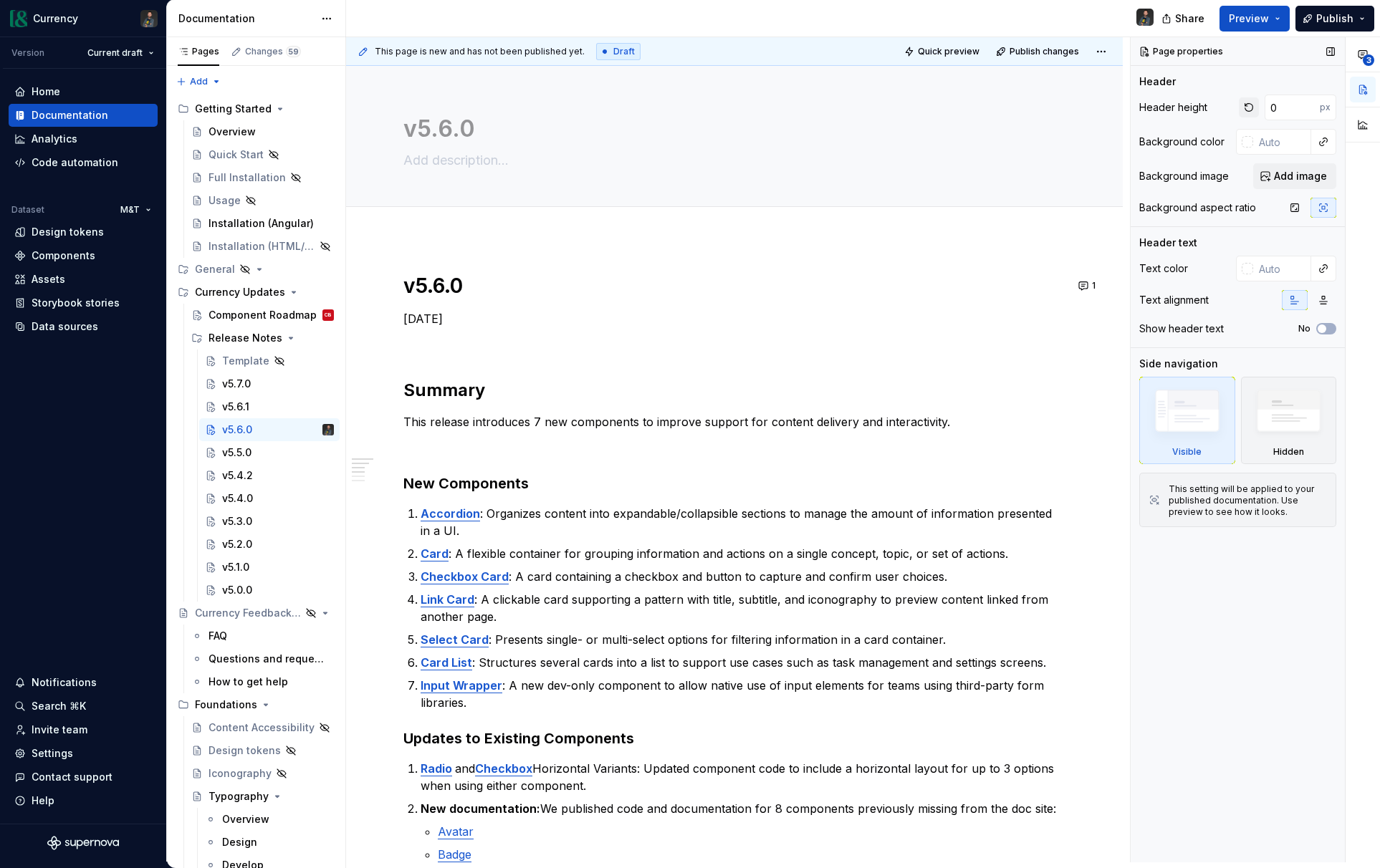
click at [1253, 107] on button "button" at bounding box center [1249, 108] width 20 height 20
type textarea "*"
click at [1298, 210] on icon "button" at bounding box center [1295, 207] width 11 height 11
click at [448, 289] on h1 "v5.6.0" at bounding box center [735, 286] width 662 height 26
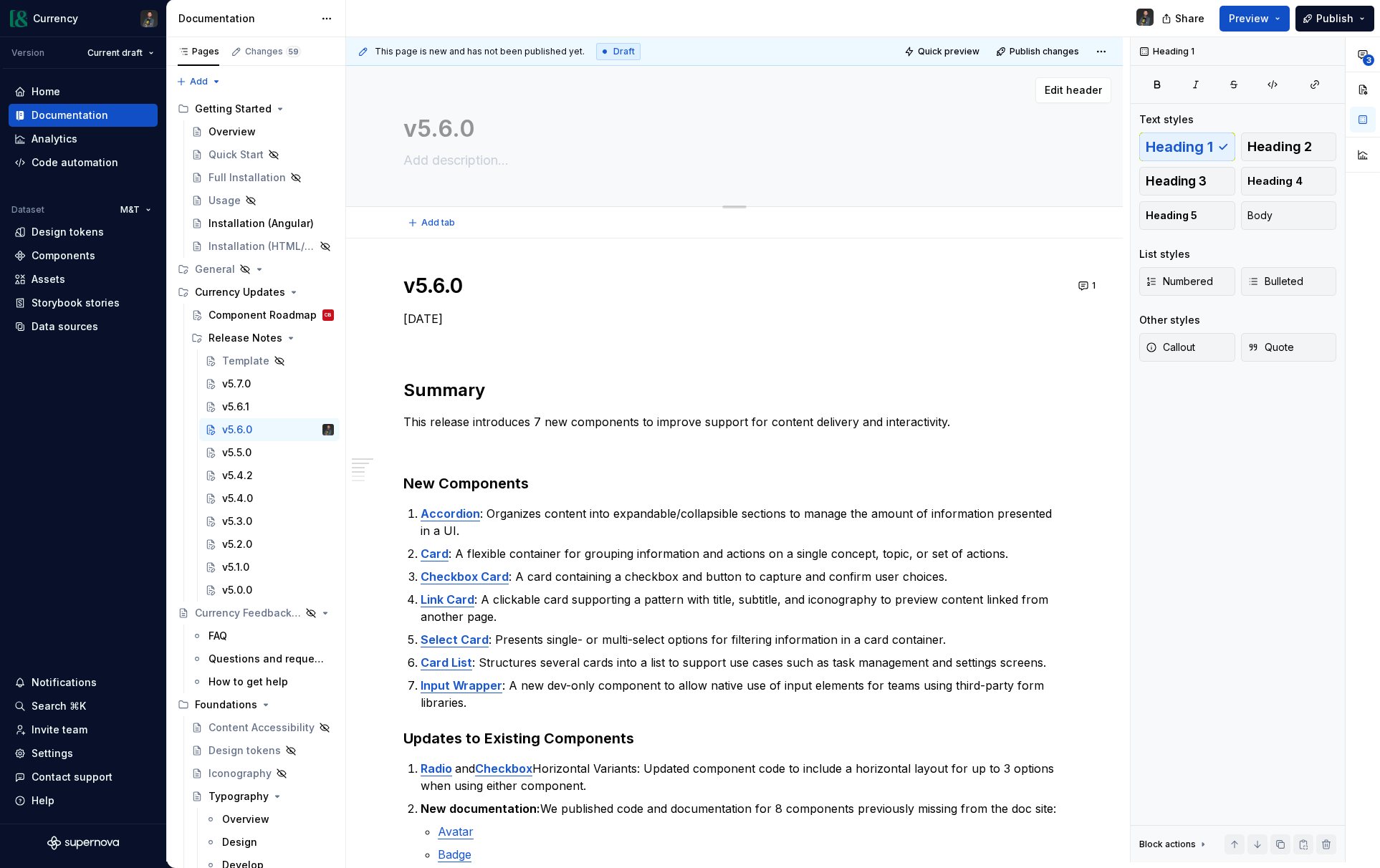
click at [456, 130] on textarea "v5.6.0" at bounding box center [732, 129] width 662 height 34
type textarea "*"
type textarea "h"
type textarea "*"
type textarea "ha"
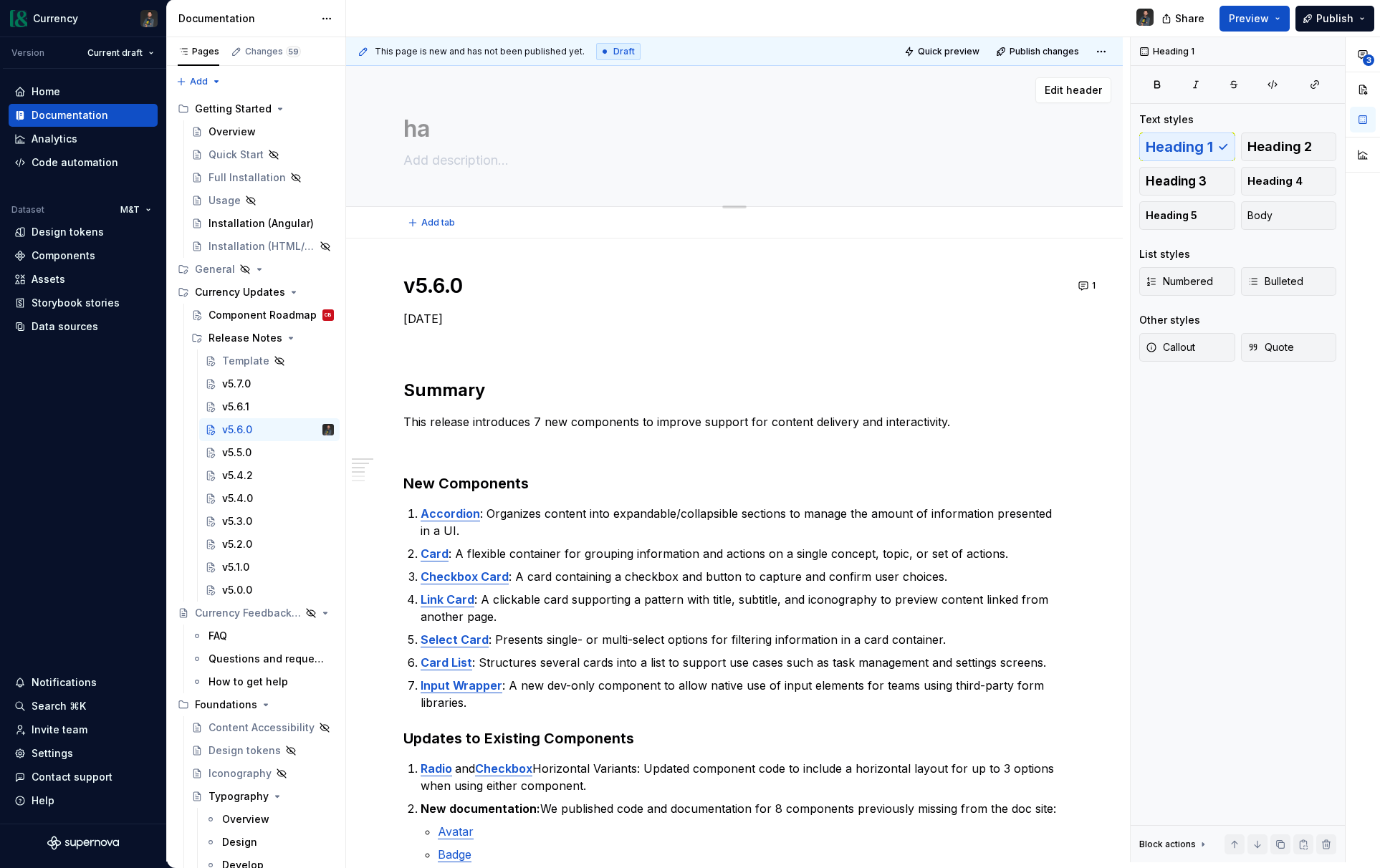
type textarea "*"
type textarea "hah"
type textarea "*"
type textarea "haha"
type textarea "*"
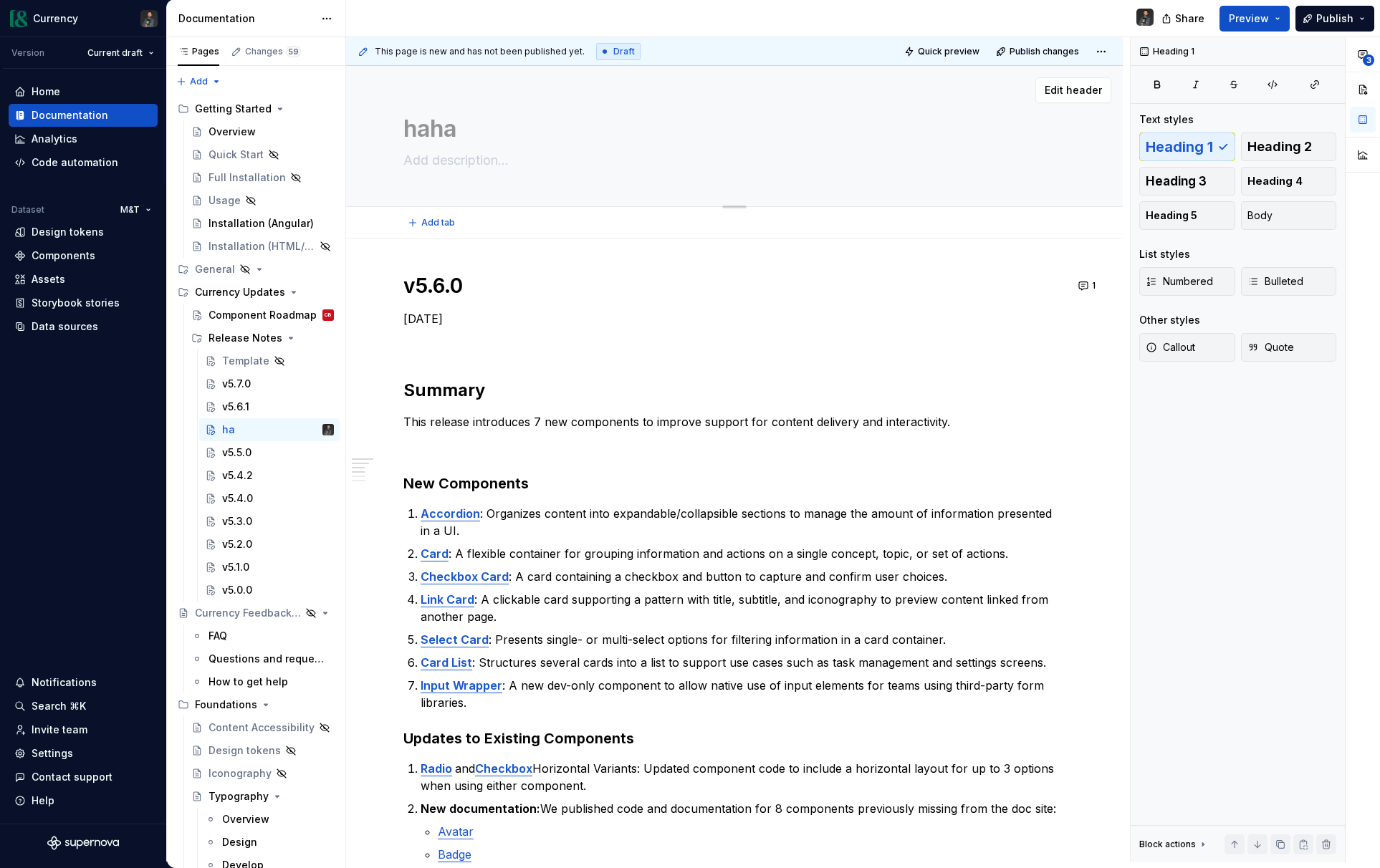
type textarea "hahah"
type textarea "*"
type textarea "hahaha"
type textarea "*"
type textarea "hahah"
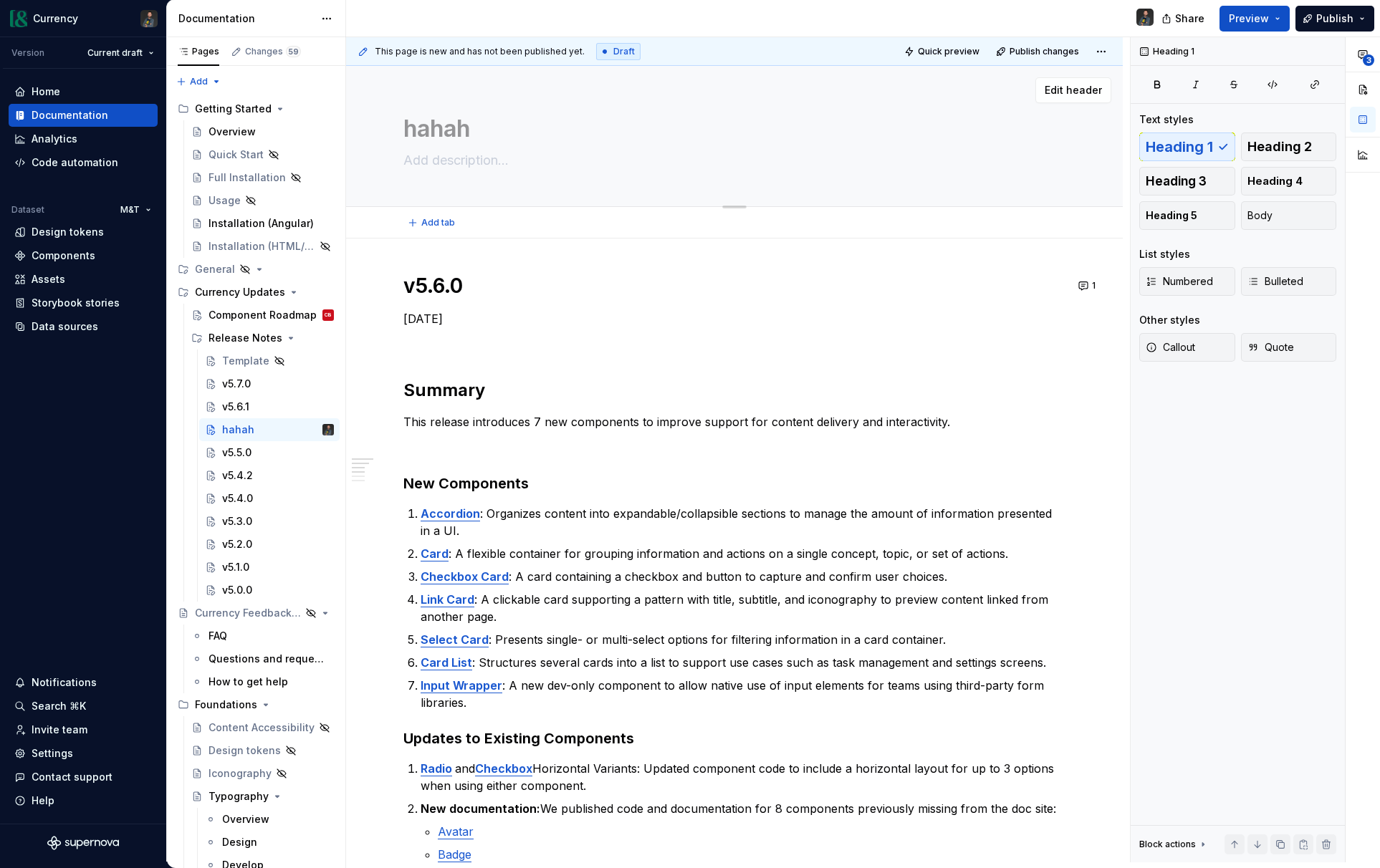
type textarea "*"
type textarea "haha"
type textarea "*"
type textarea "hah"
type textarea "*"
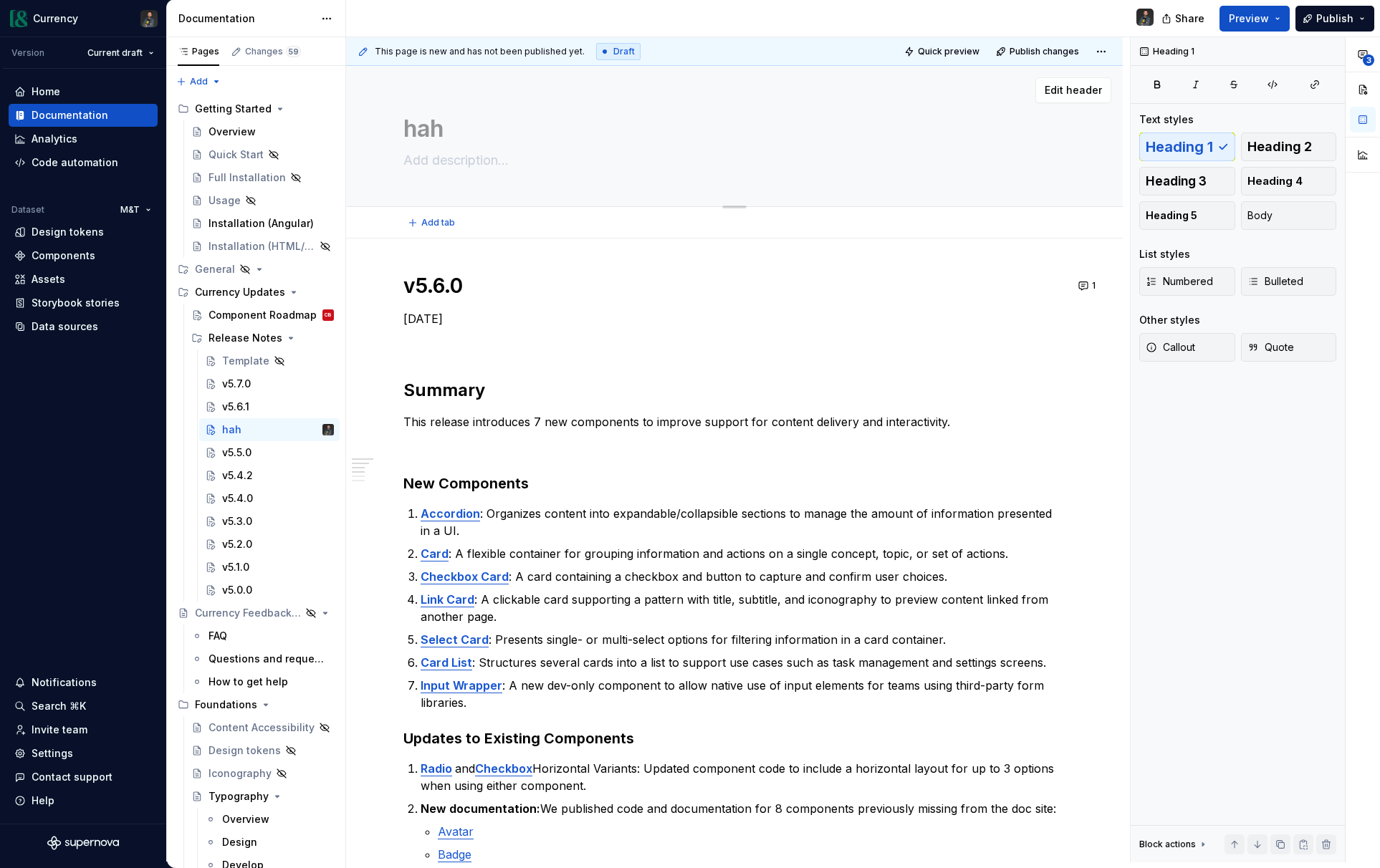
type textarea "ha"
type textarea "*"
type textarea "h"
type textarea "*"
type textarea "v5.6.0"
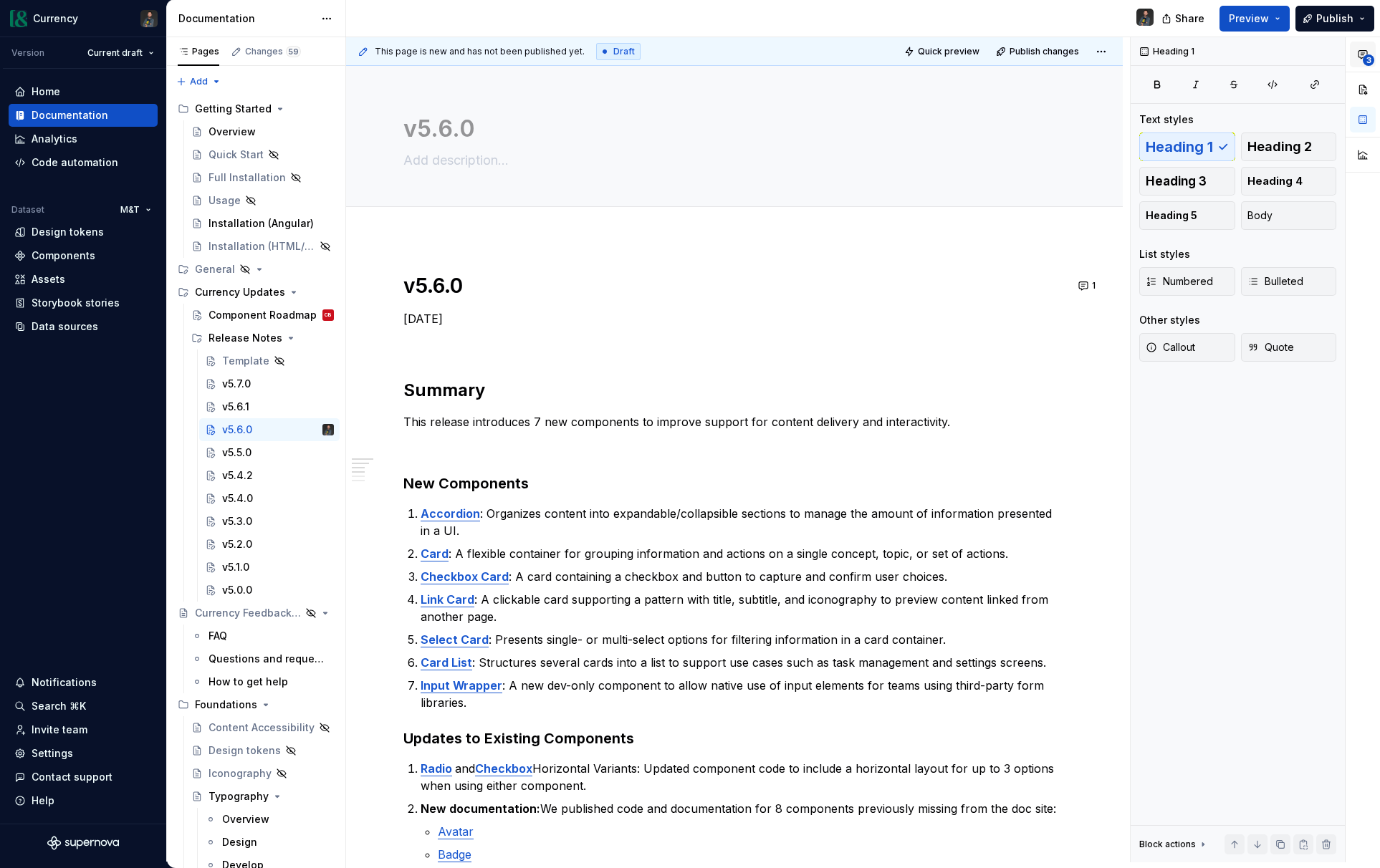
click at [1362, 59] on span "3" at bounding box center [1368, 59] width 11 height 11
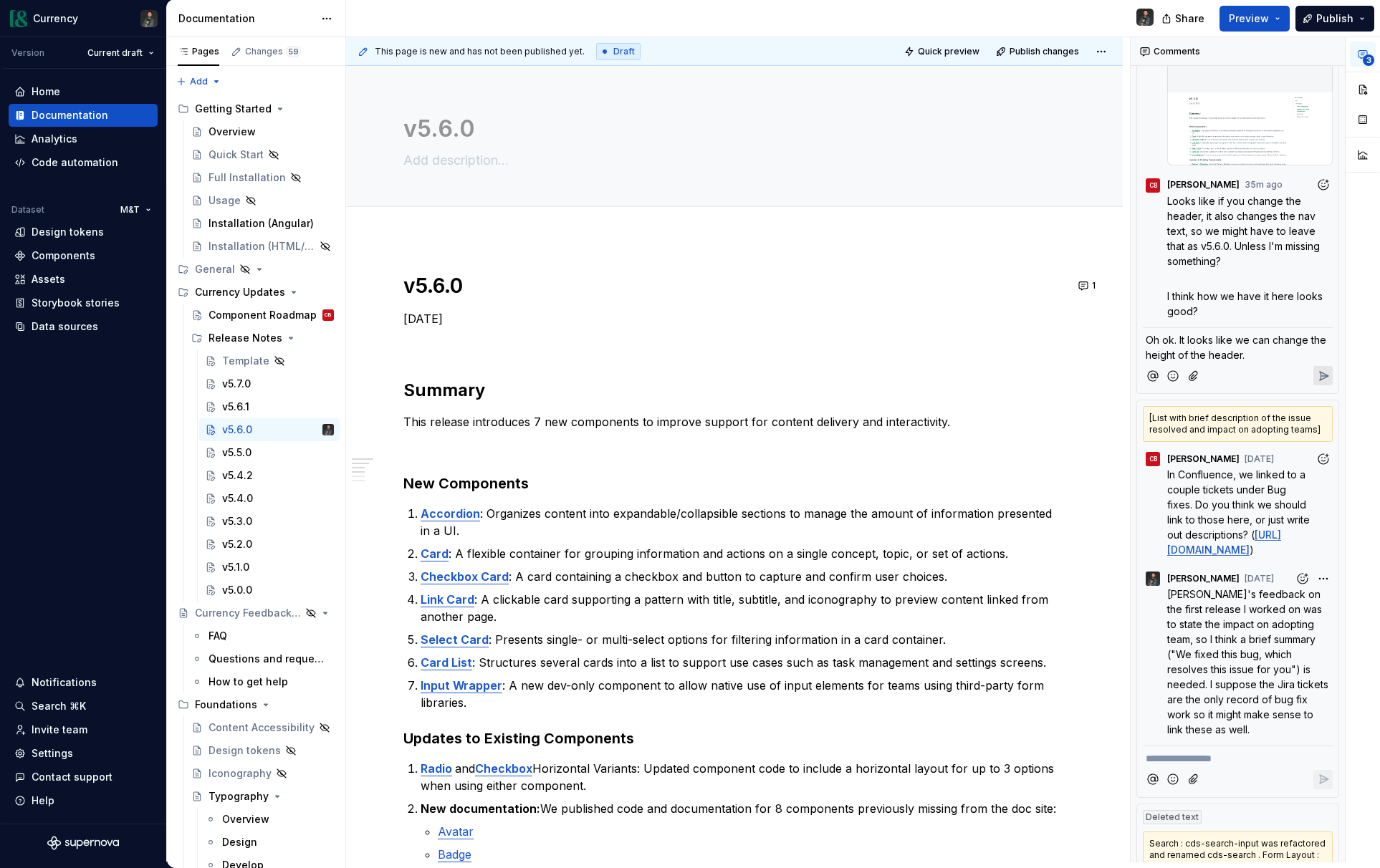
scroll to position [538, 0]
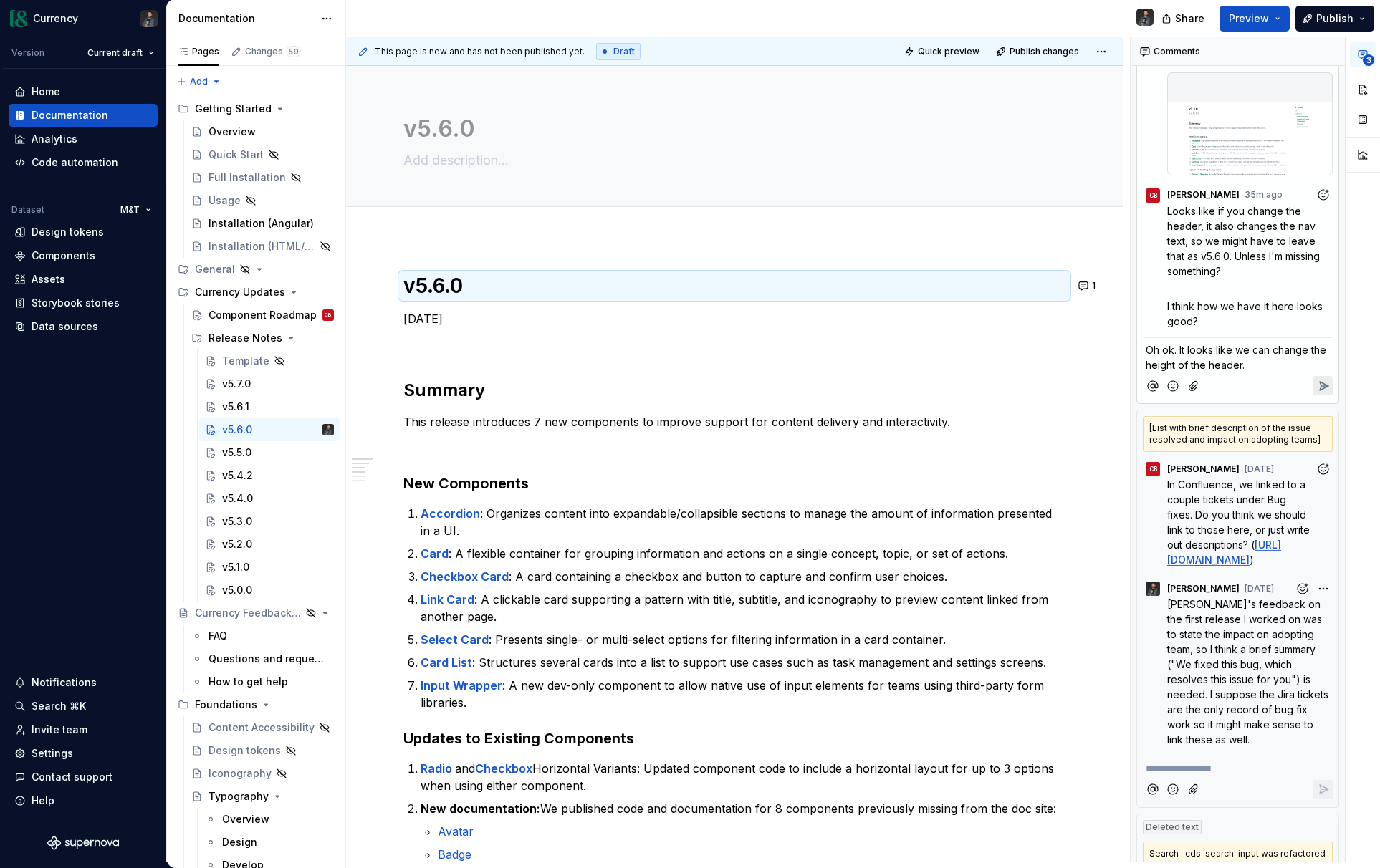
click at [1254, 359] on p "Oh ok. It looks like we can change the height of the header." at bounding box center [1237, 357] width 184 height 30
drag, startPoint x: 1252, startPoint y: 367, endPoint x: 1179, endPoint y: 345, distance: 76.2
click at [1179, 345] on p "Oh ok. It looks like we can change the height of the header." at bounding box center [1237, 357] width 184 height 30
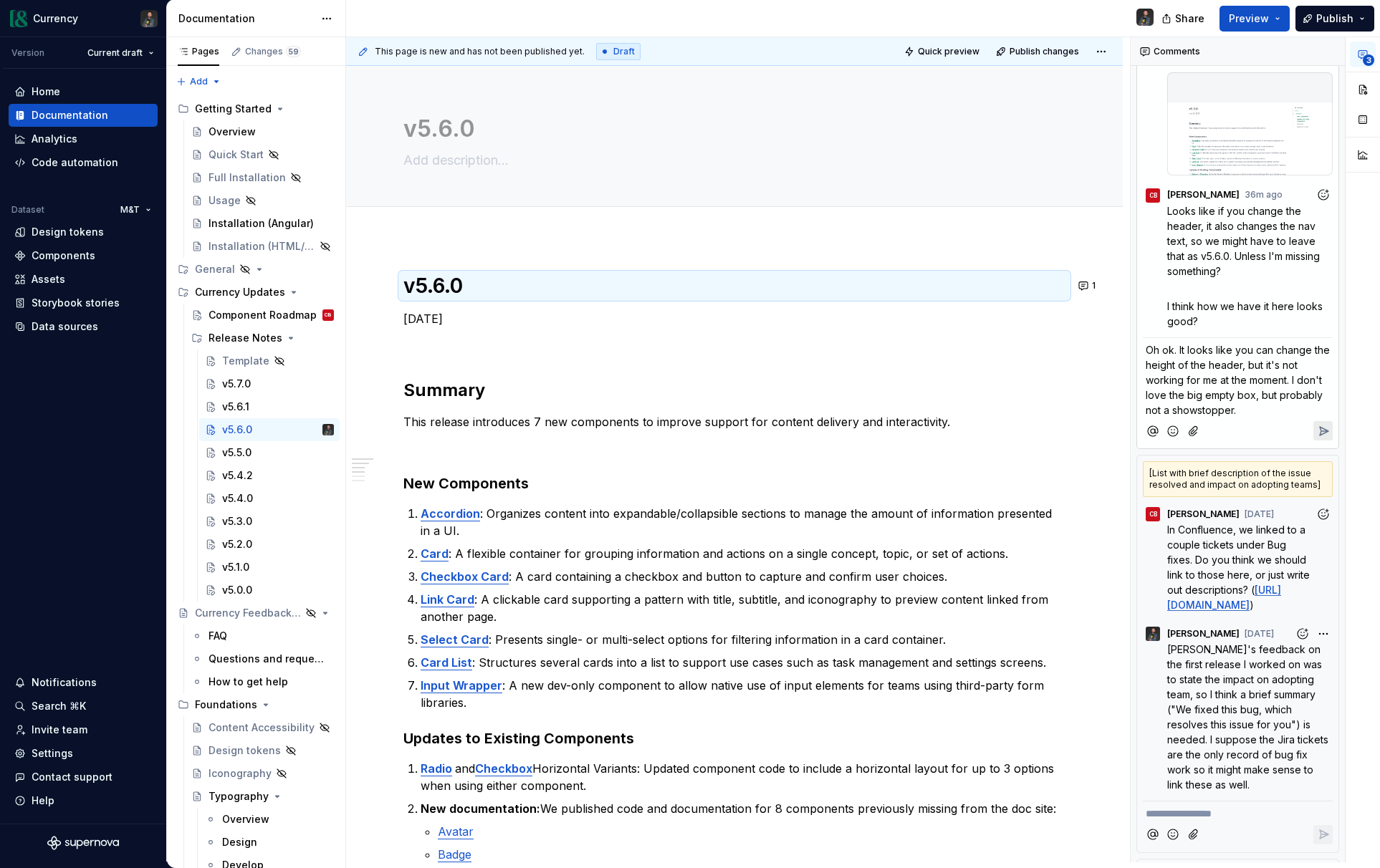
click at [1175, 351] on span "Oh ok. It looks like you can change the height of the header, but it's not work…" at bounding box center [1239, 380] width 187 height 72
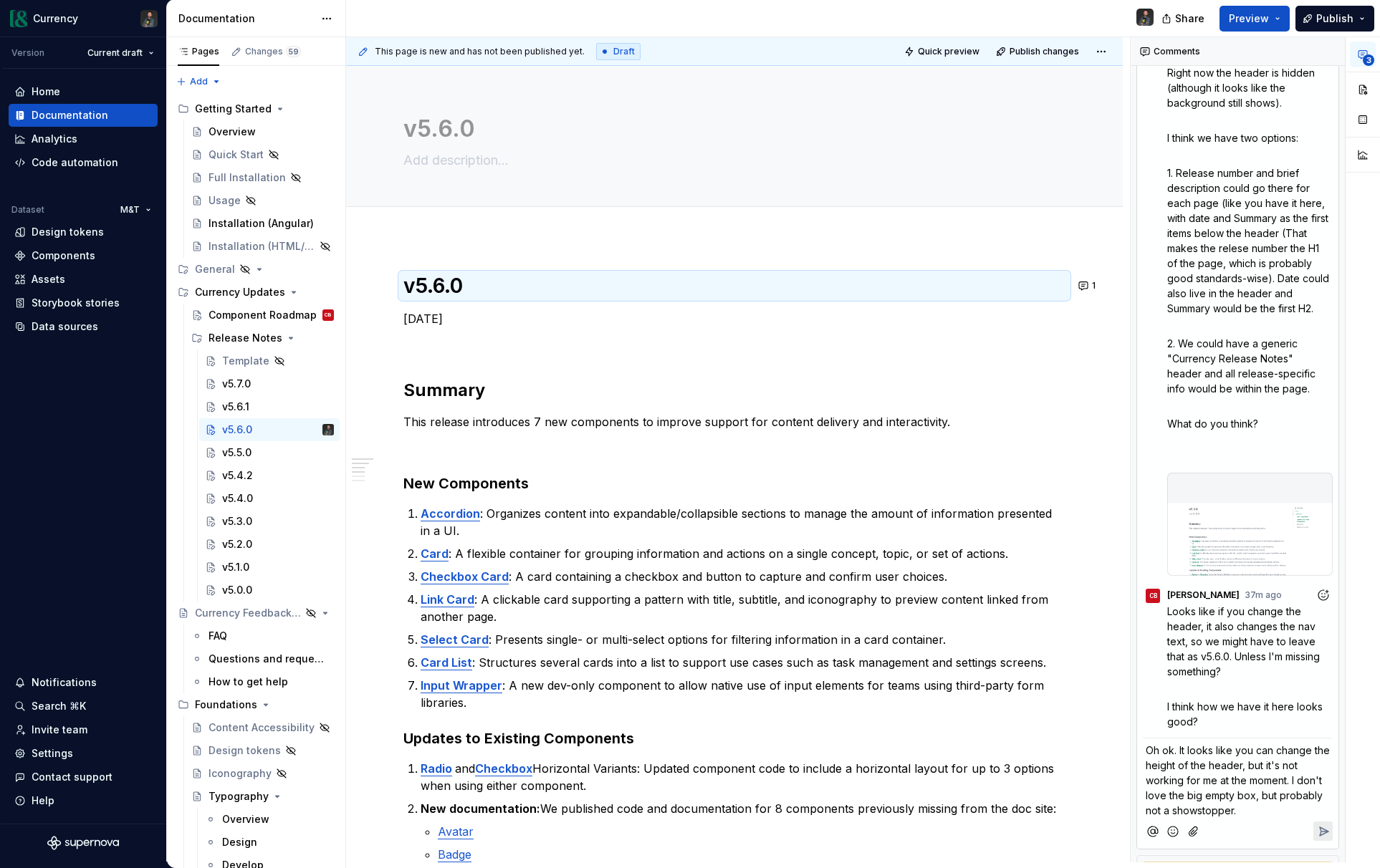
scroll to position [133, 0]
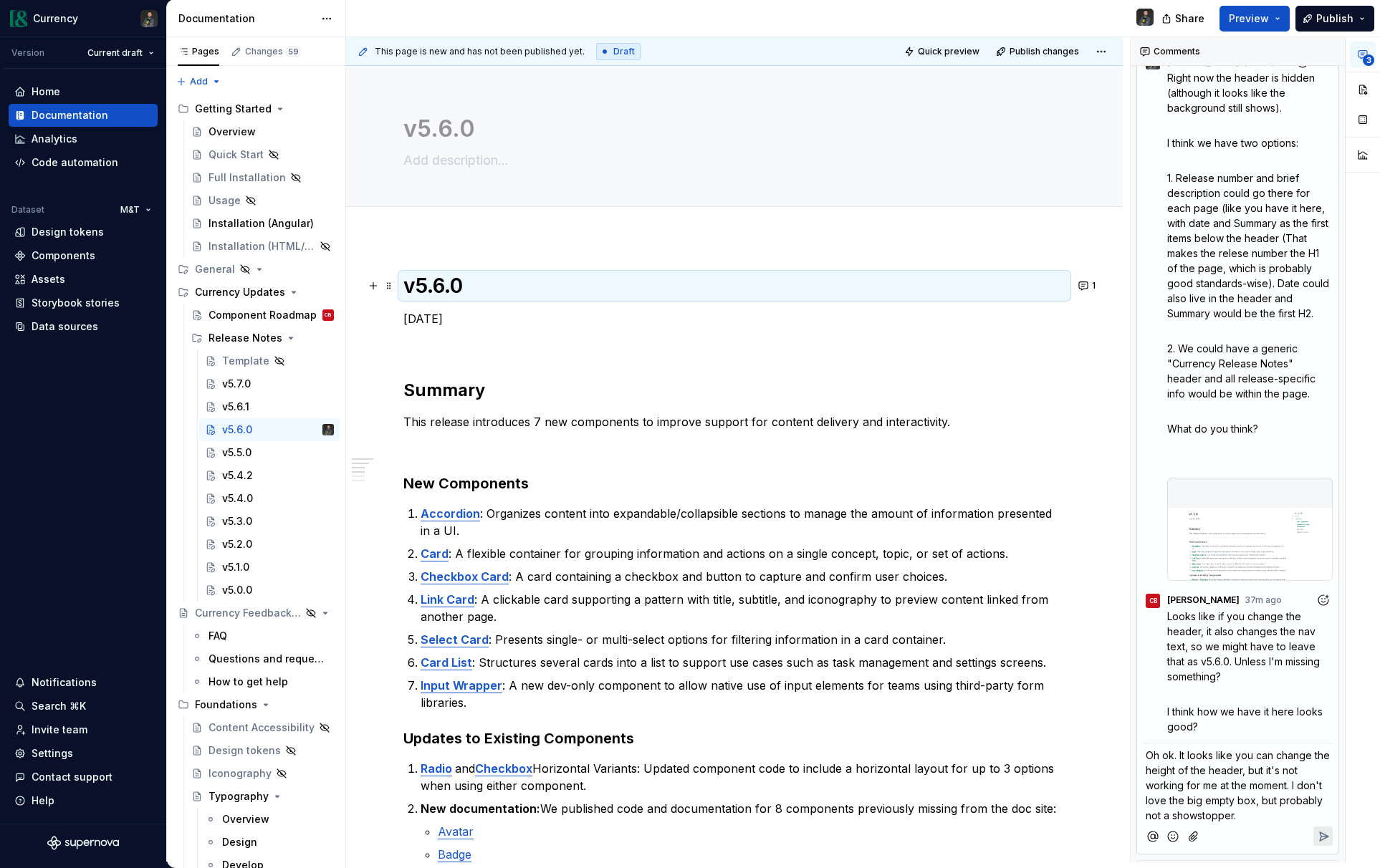
click at [477, 285] on h1 "v5.6.0" at bounding box center [735, 286] width 662 height 26
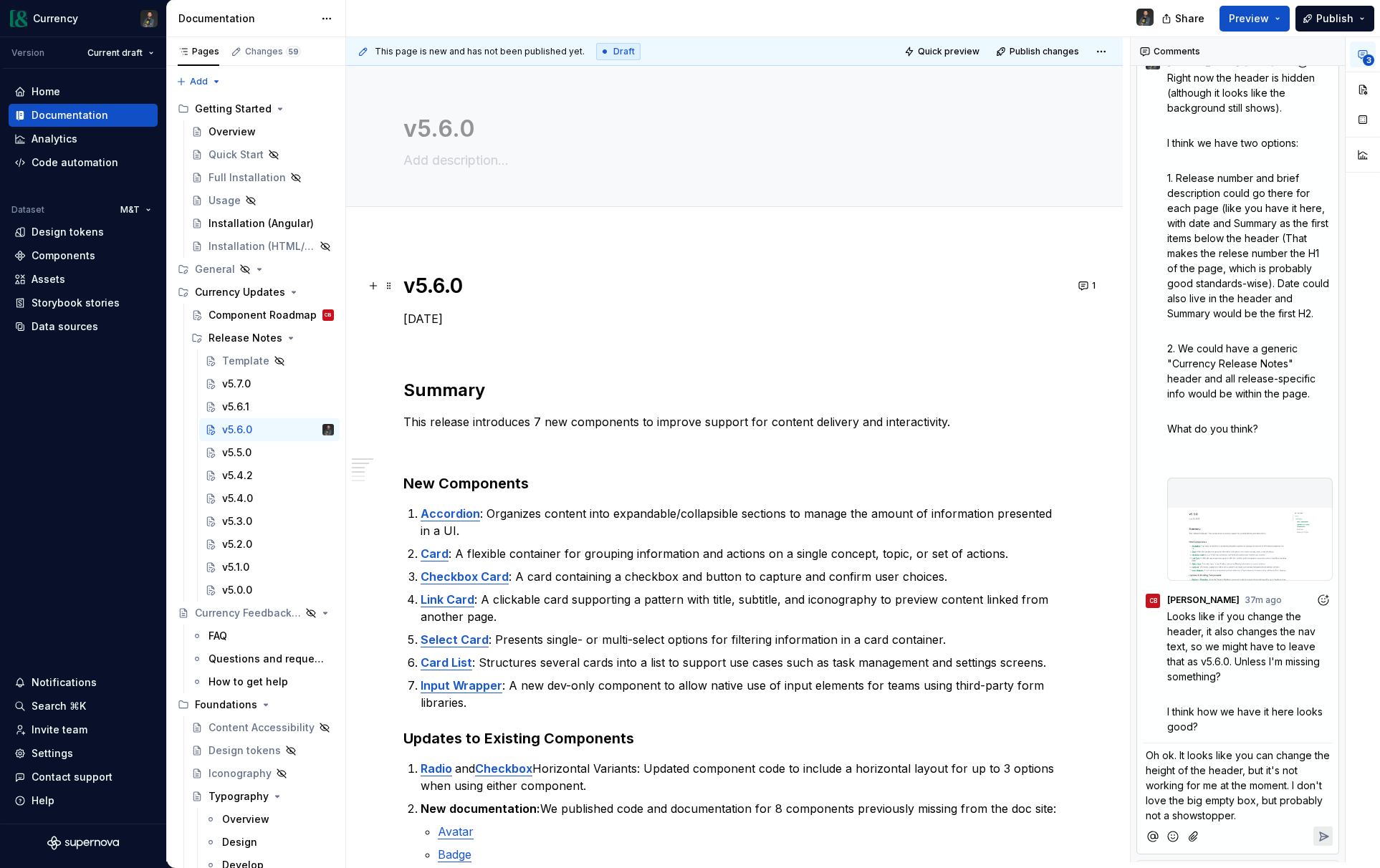
click at [477, 285] on h1 "v5.6.0" at bounding box center [735, 286] width 662 height 26
copy h1 "v5.6.0"
click at [436, 133] on textarea "v5.6.0" at bounding box center [732, 129] width 662 height 34
click at [494, 166] on textarea at bounding box center [732, 160] width 662 height 23
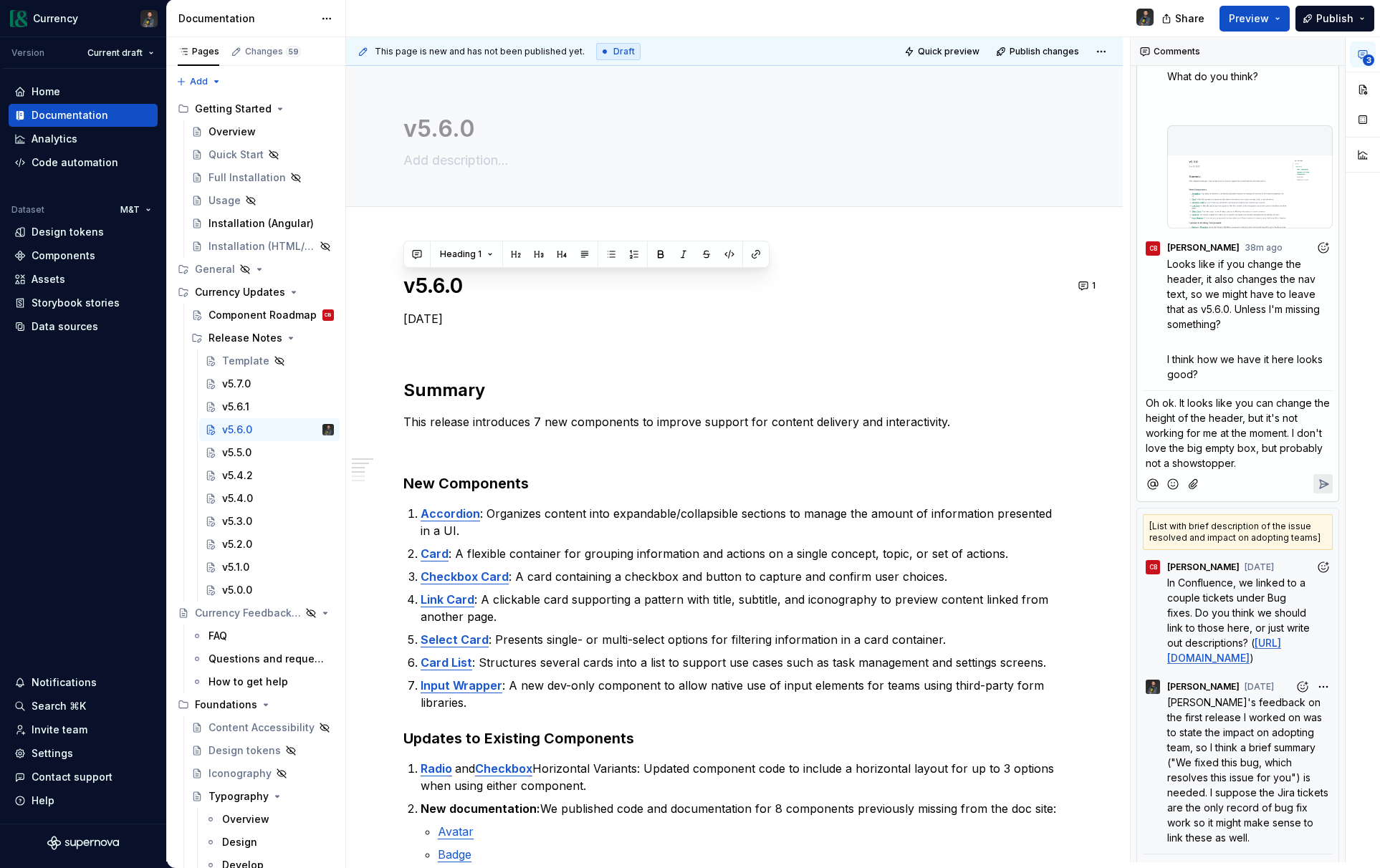
scroll to position [506, 0]
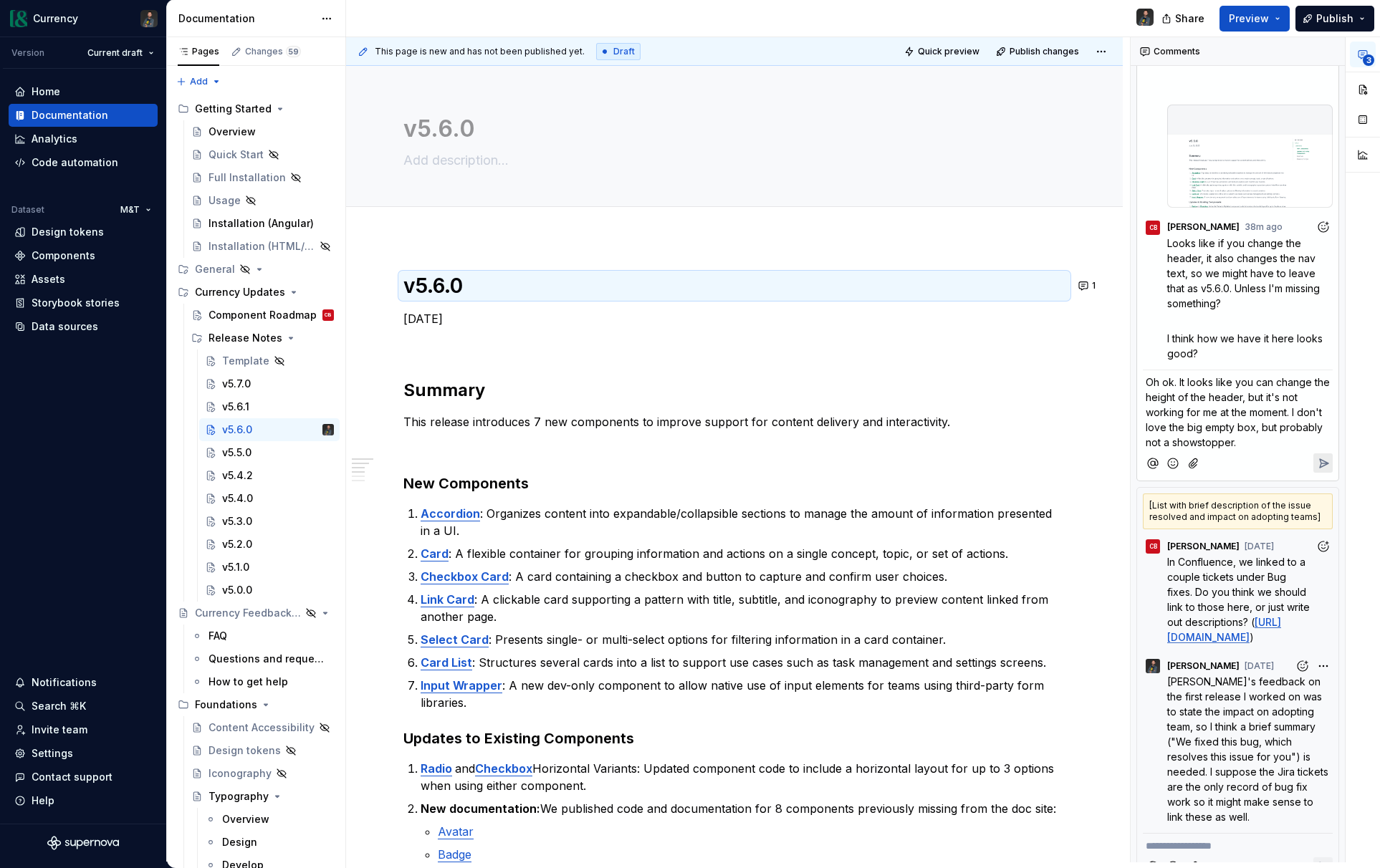
click at [1267, 442] on p "Oh ok. It looks like you can change the height of the header, but it's not work…" at bounding box center [1237, 412] width 184 height 76
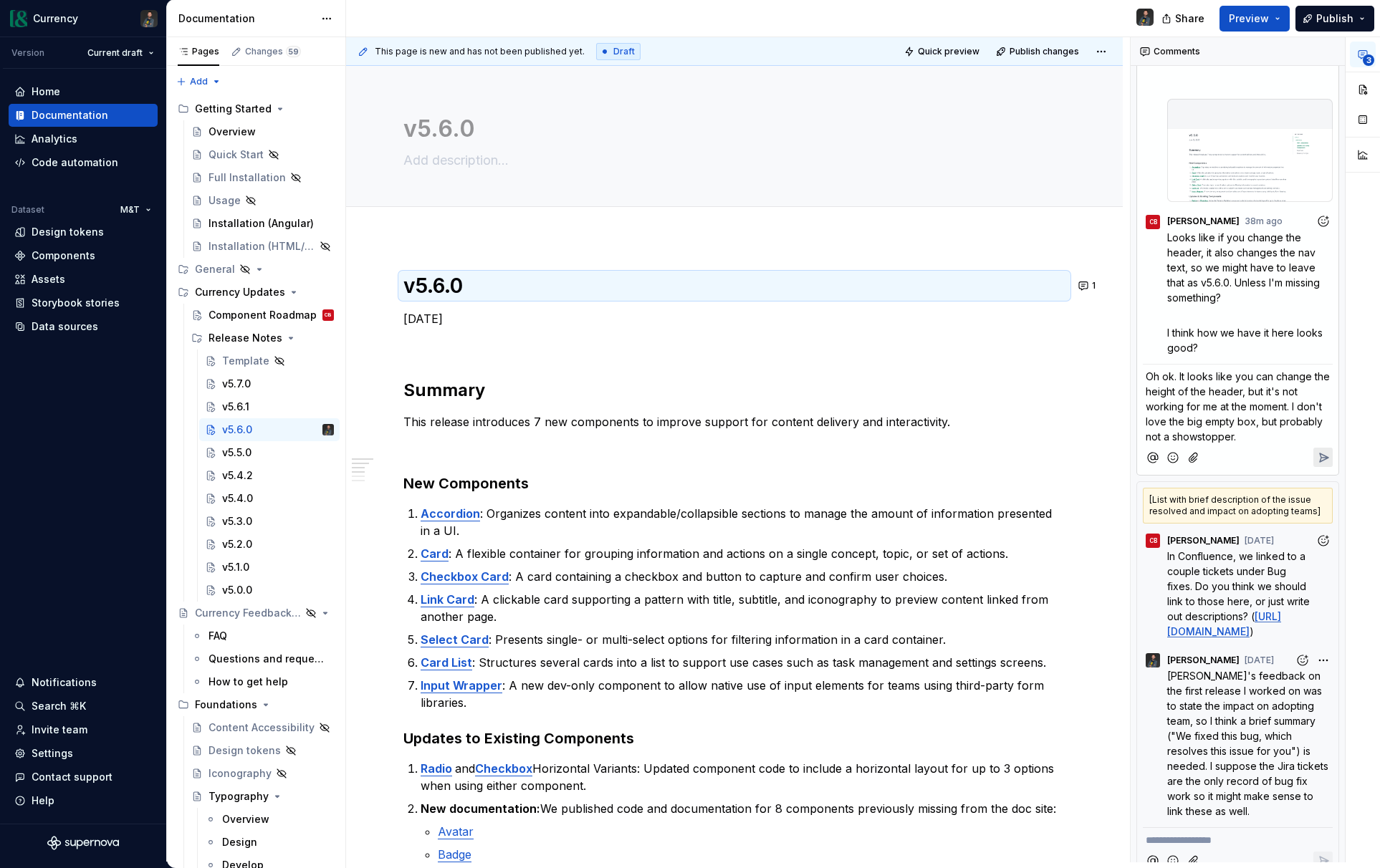
scroll to position [529, 0]
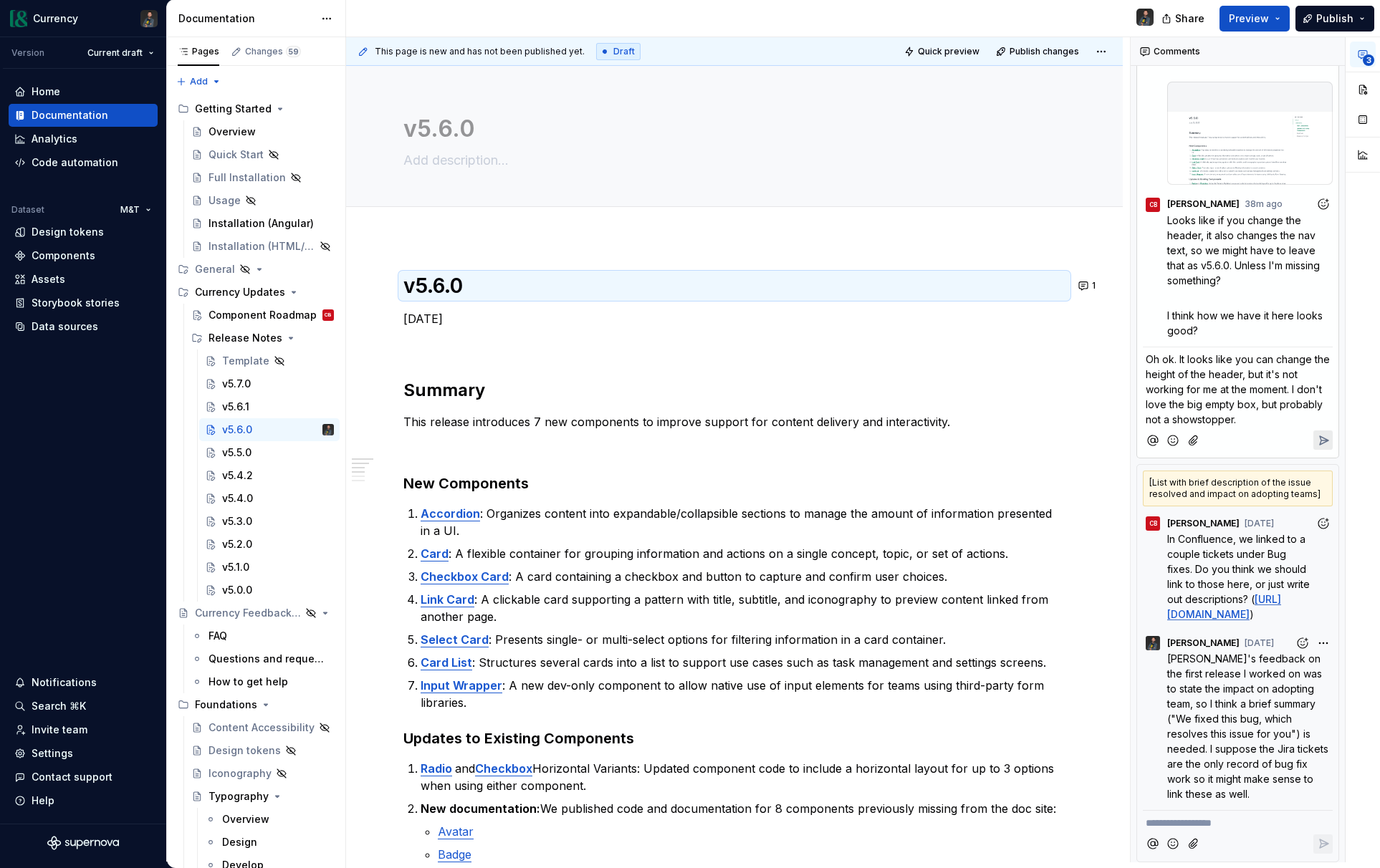
drag, startPoint x: 1240, startPoint y: 425, endPoint x: 1238, endPoint y: 413, distance: 12.2
click at [1238, 413] on p "Oh ok. It looks like you can change the height of the header, but it's not work…" at bounding box center [1237, 389] width 184 height 76
click at [1278, 409] on span "Oh ok. It looks like you can change the height of the header, but it's not work…" at bounding box center [1239, 389] width 187 height 72
click at [1239, 420] on p "Oh ok. It looks like you can change the height of the header, but it's not work…" at bounding box center [1237, 389] width 184 height 76
drag, startPoint x: 1242, startPoint y: 423, endPoint x: 1252, endPoint y: 399, distance: 26.0
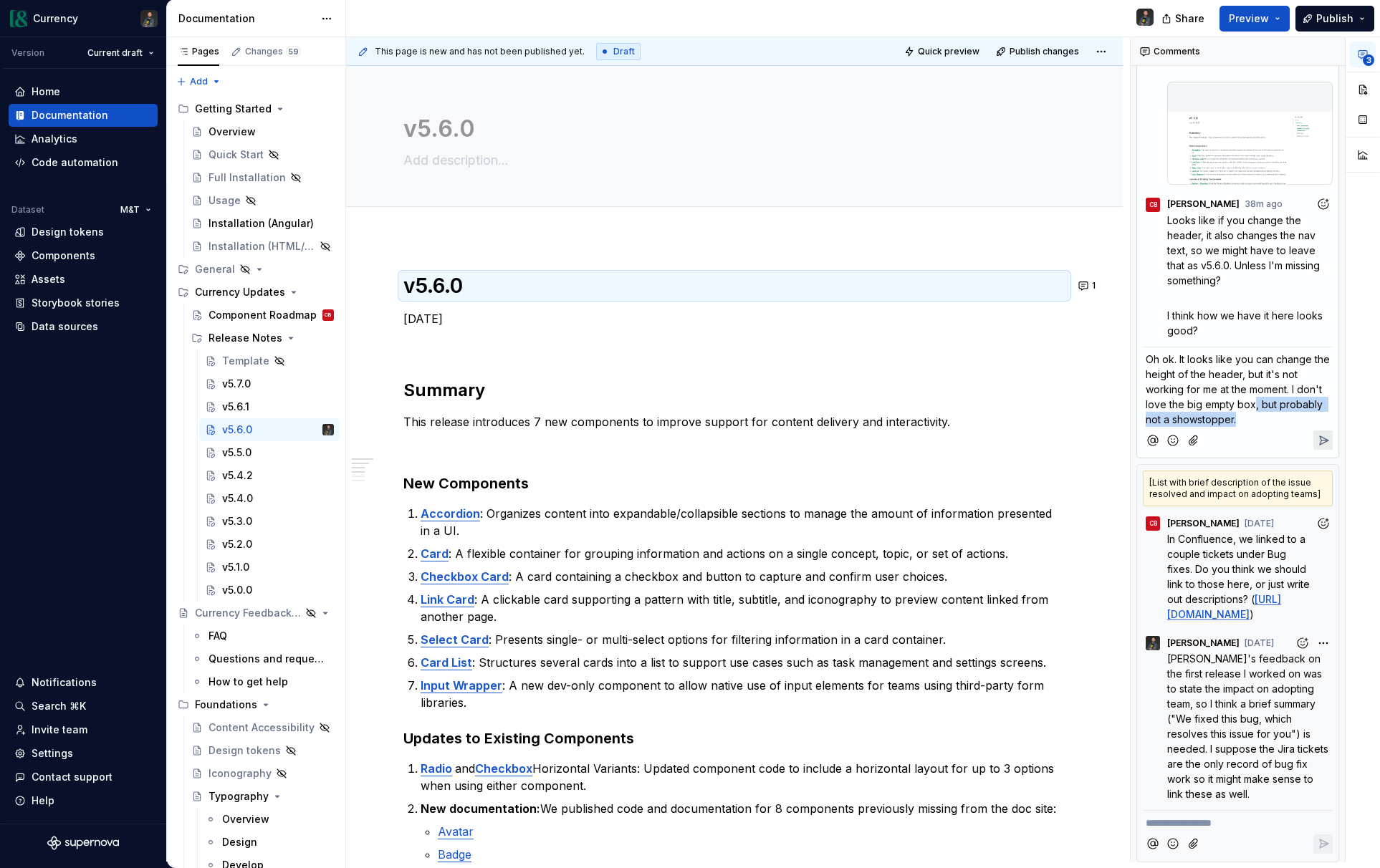
click at [1252, 399] on p "Oh ok. It looks like you can change the height of the header, but it's not work…" at bounding box center [1237, 389] width 184 height 76
click at [1241, 421] on p "Oh ok. It looks like you can change the height of the header, but it's not work…" at bounding box center [1237, 389] width 184 height 76
drag, startPoint x: 1243, startPoint y: 423, endPoint x: 1288, endPoint y: 394, distance: 53.5
click at [1284, 394] on p "Oh ok. It looks like you can change the height of the header, but it's not work…" at bounding box center [1237, 389] width 184 height 76
click at [1288, 394] on span "Oh ok. It looks like you can change the height of the header, but it's not work…" at bounding box center [1239, 389] width 187 height 72
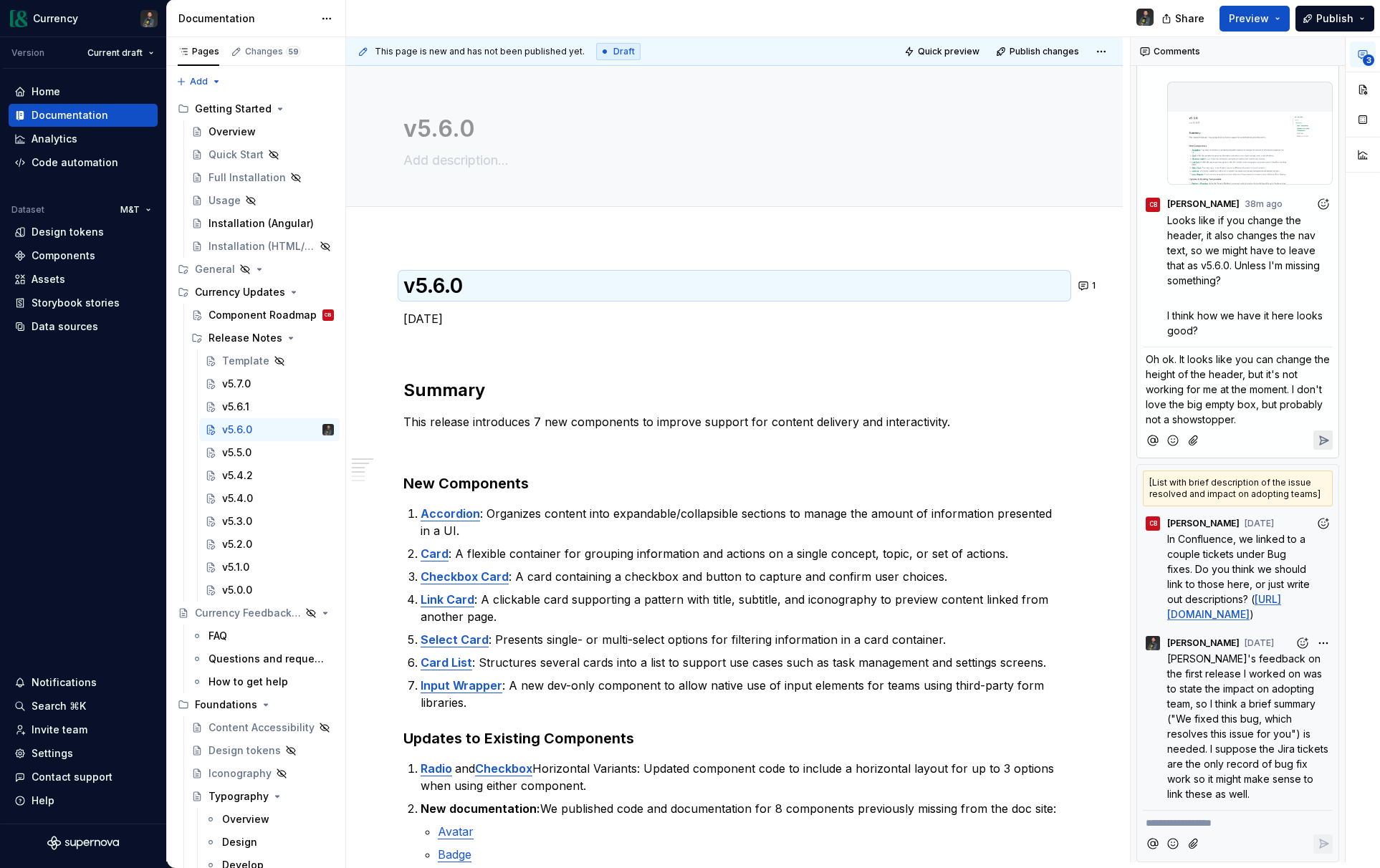
click at [1309, 402] on span "Oh ok. It looks like you can change the height of the header, but it's not work…" at bounding box center [1239, 389] width 187 height 72
drag, startPoint x: 1293, startPoint y: 387, endPoint x: 1296, endPoint y: 424, distance: 37.1
click at [1296, 424] on p "Oh ok. It looks like you can change the height of the header, but it's not work…" at bounding box center [1237, 389] width 184 height 76
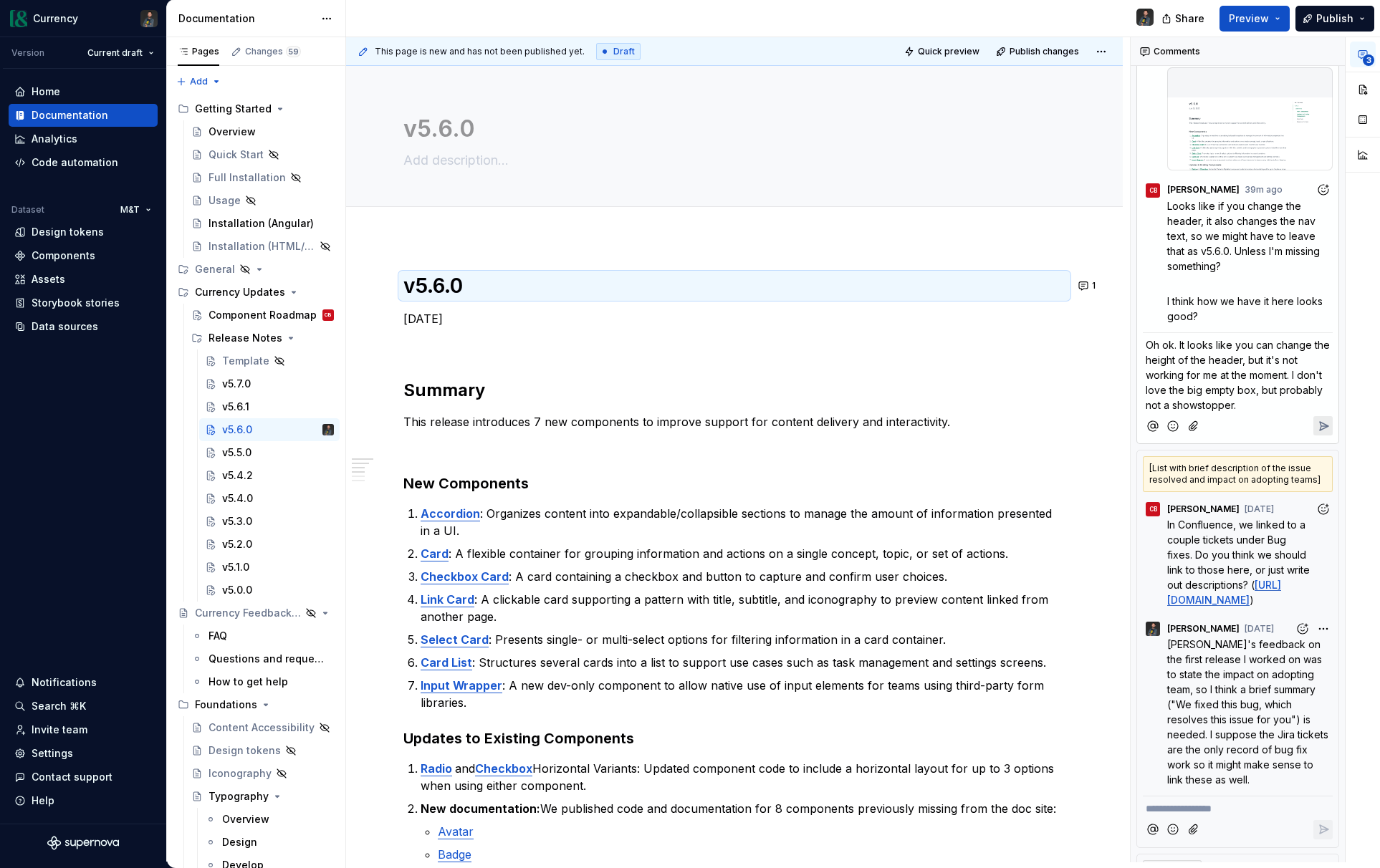
click at [1320, 426] on icon "Reply" at bounding box center [1324, 426] width 8 height 8
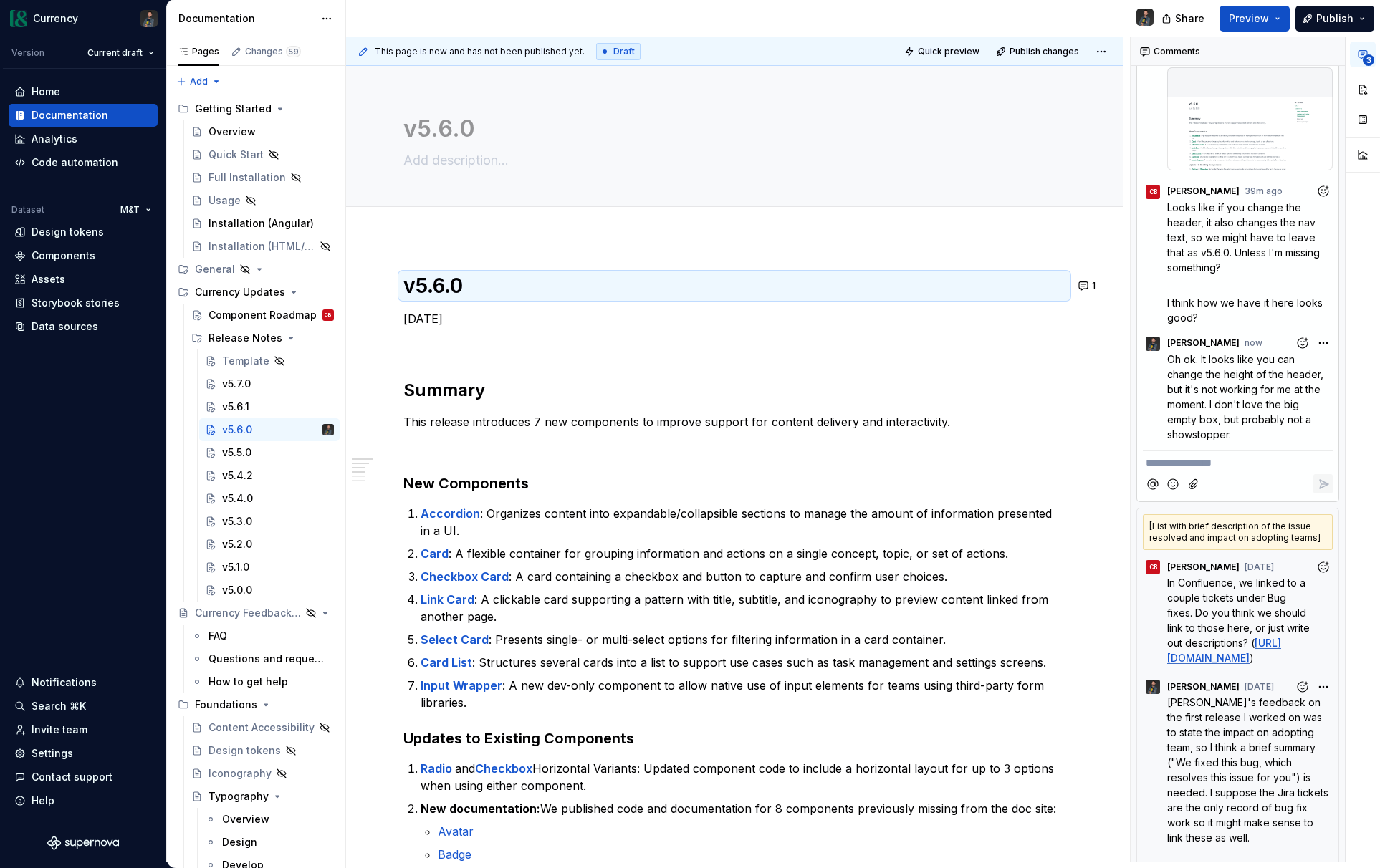
scroll to position [545, 0]
click at [48, 680] on div "Notifications" at bounding box center [63, 683] width 65 height 14
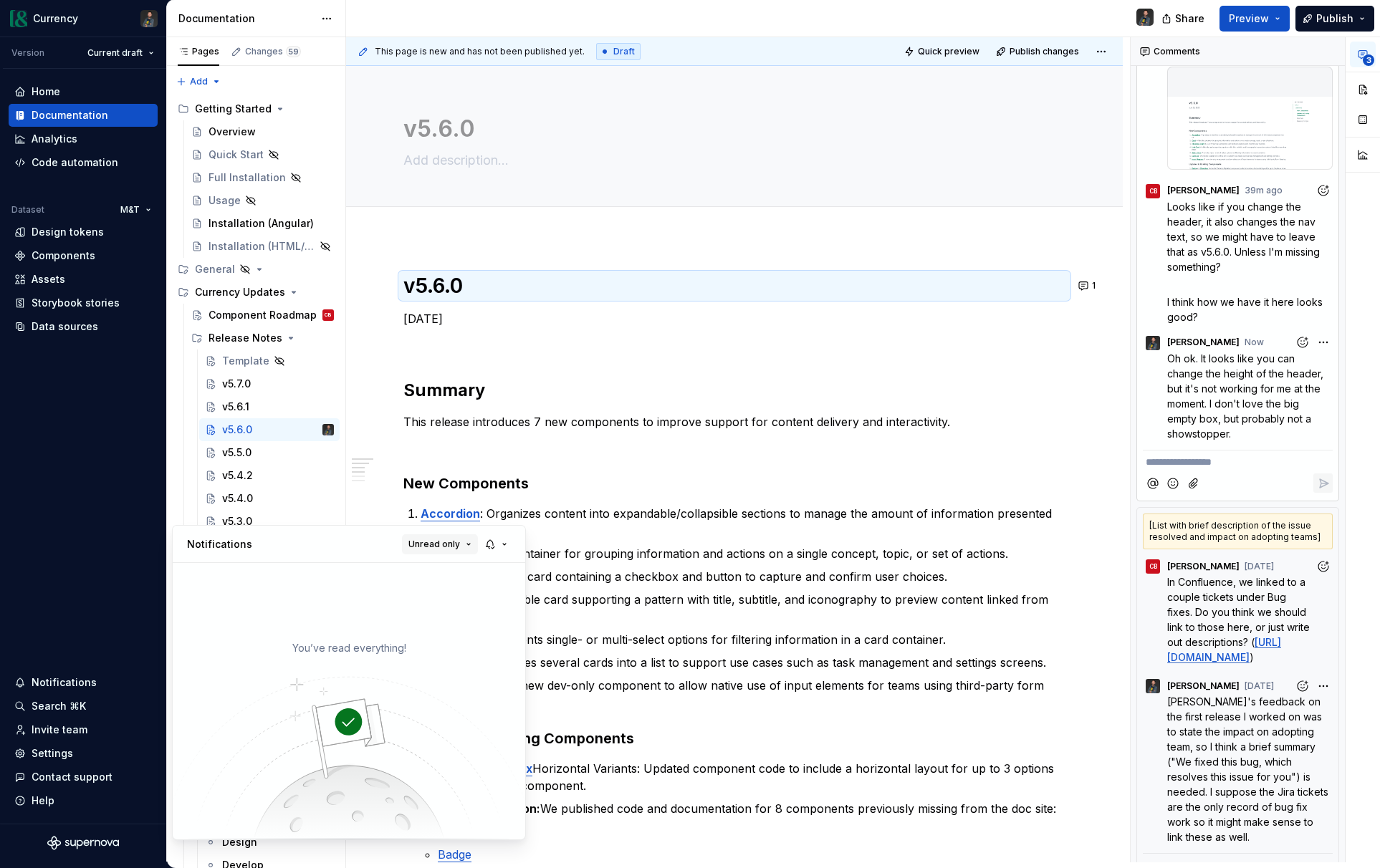
click at [453, 539] on span "Unread only" at bounding box center [434, 544] width 52 height 11
click at [677, 715] on html "Currency Version Current draft Home Documentation Analytics Code automation Dat…" at bounding box center [690, 434] width 1380 height 868
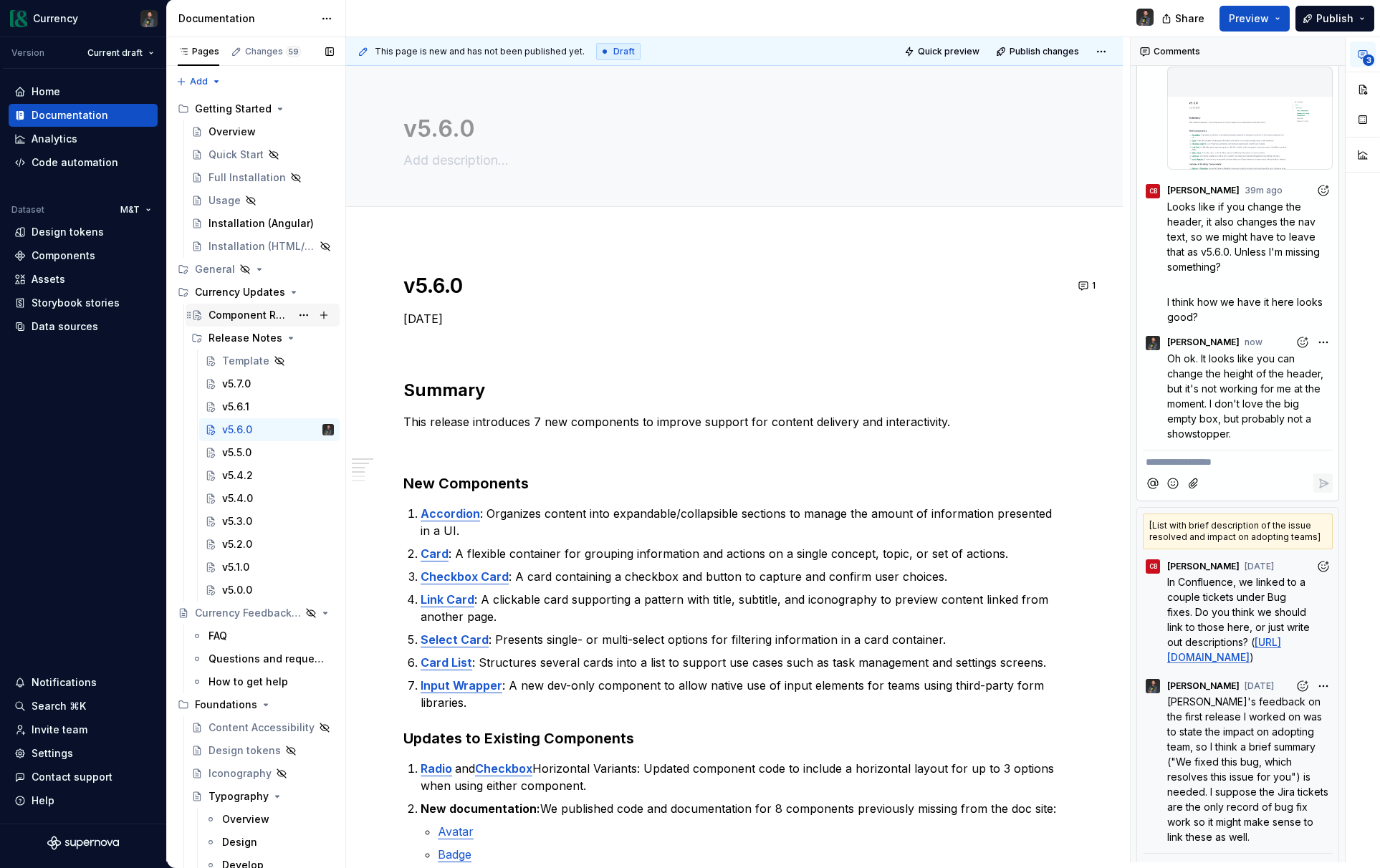
click at [266, 316] on div "Component Roadmap" at bounding box center [249, 315] width 82 height 14
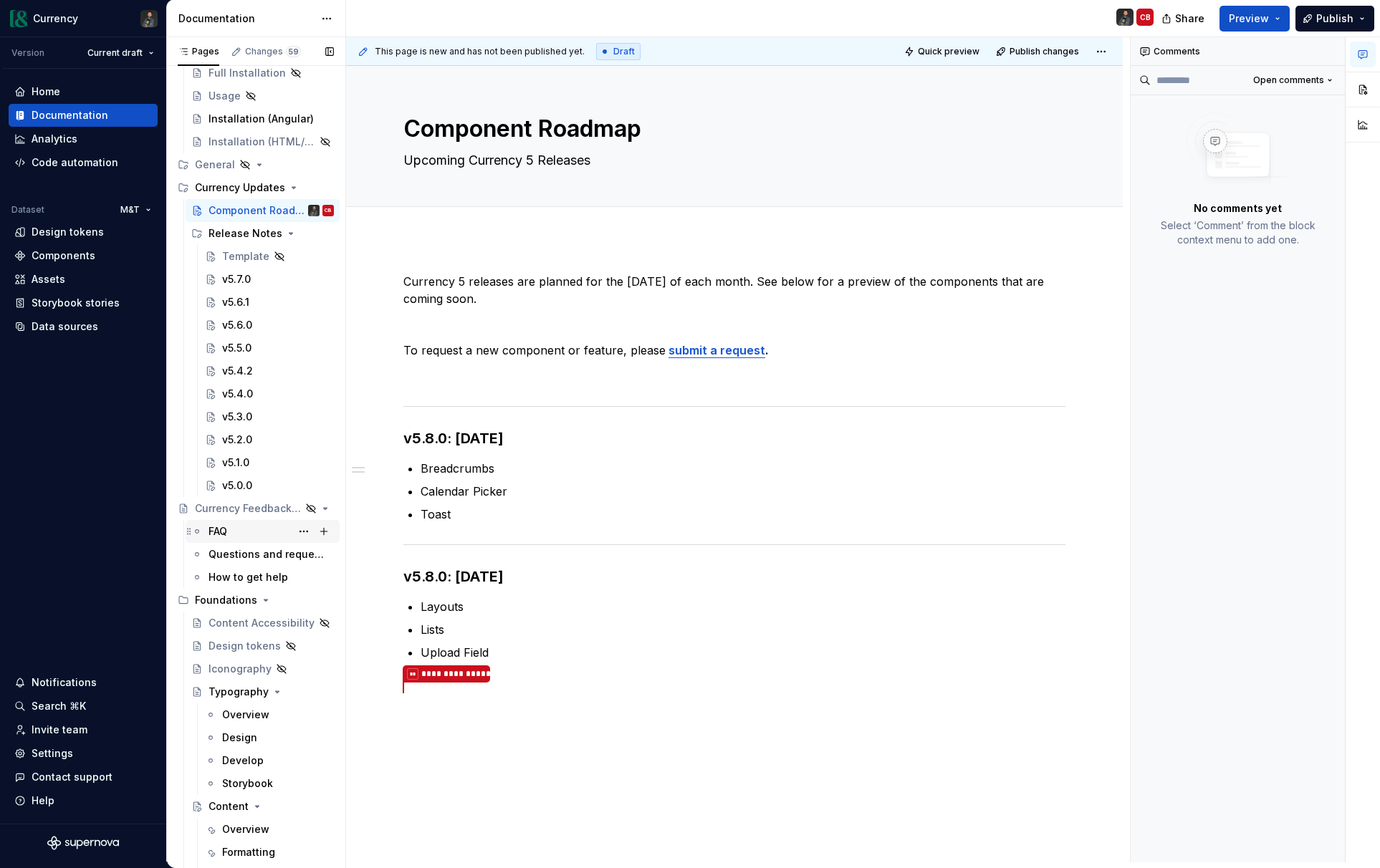
scroll to position [102, 0]
click at [240, 554] on div "Questions and requests" at bounding box center [249, 556] width 82 height 14
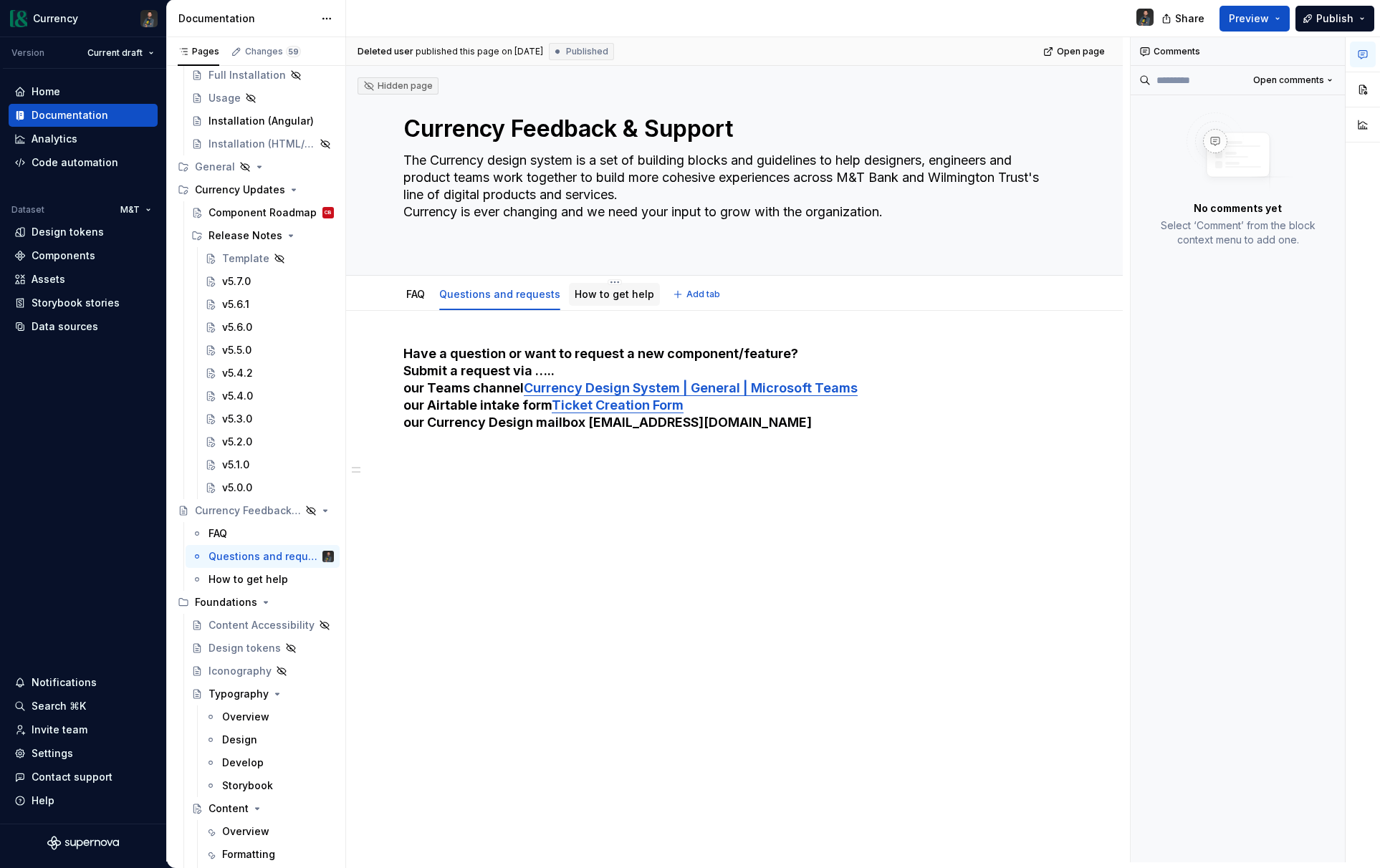
click at [613, 301] on div "How to get help" at bounding box center [614, 294] width 79 height 14
click at [594, 294] on link "How to get help" at bounding box center [614, 294] width 79 height 12
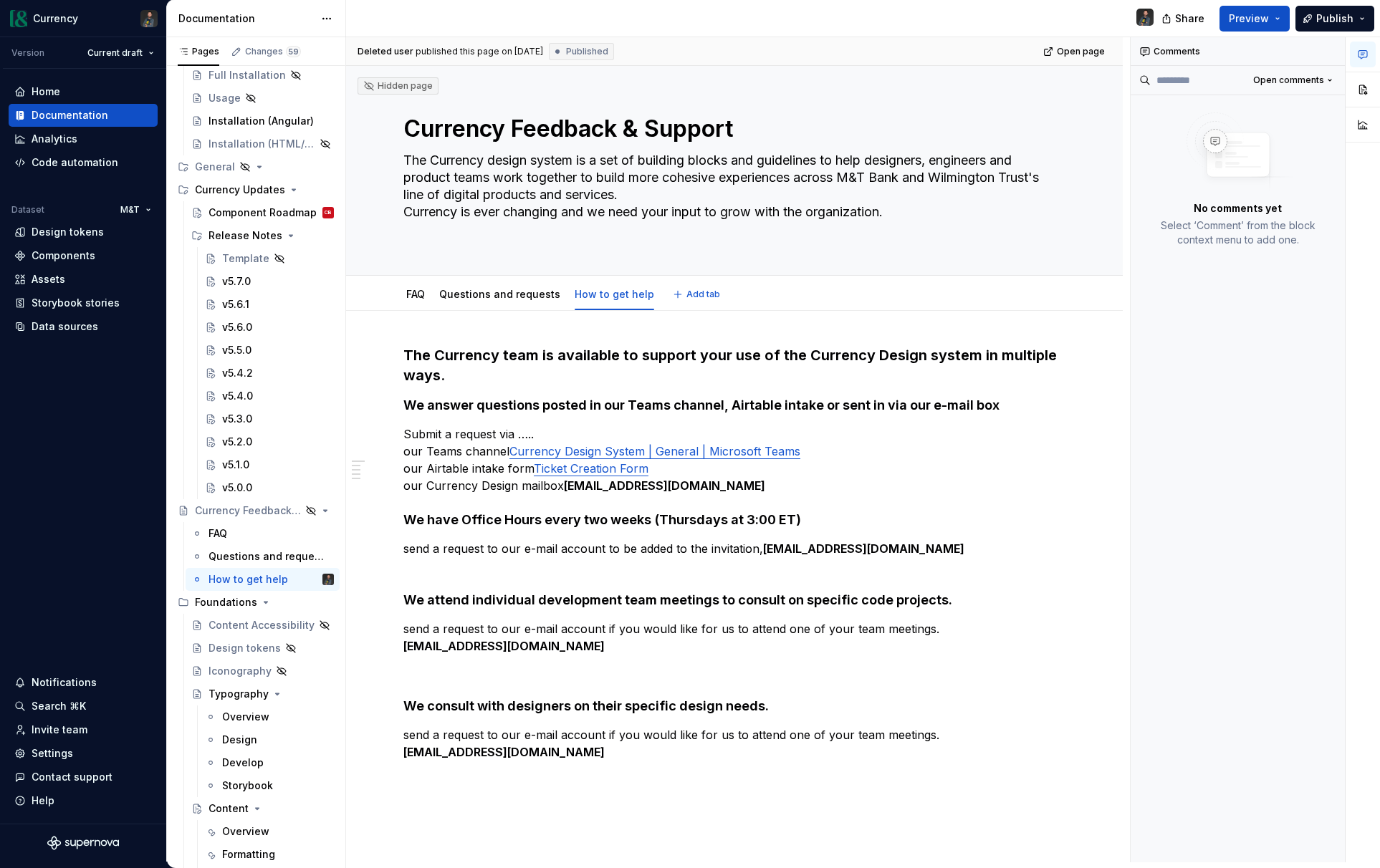
type textarea "*"
click at [1089, 357] on button "button" at bounding box center [1084, 355] width 20 height 20
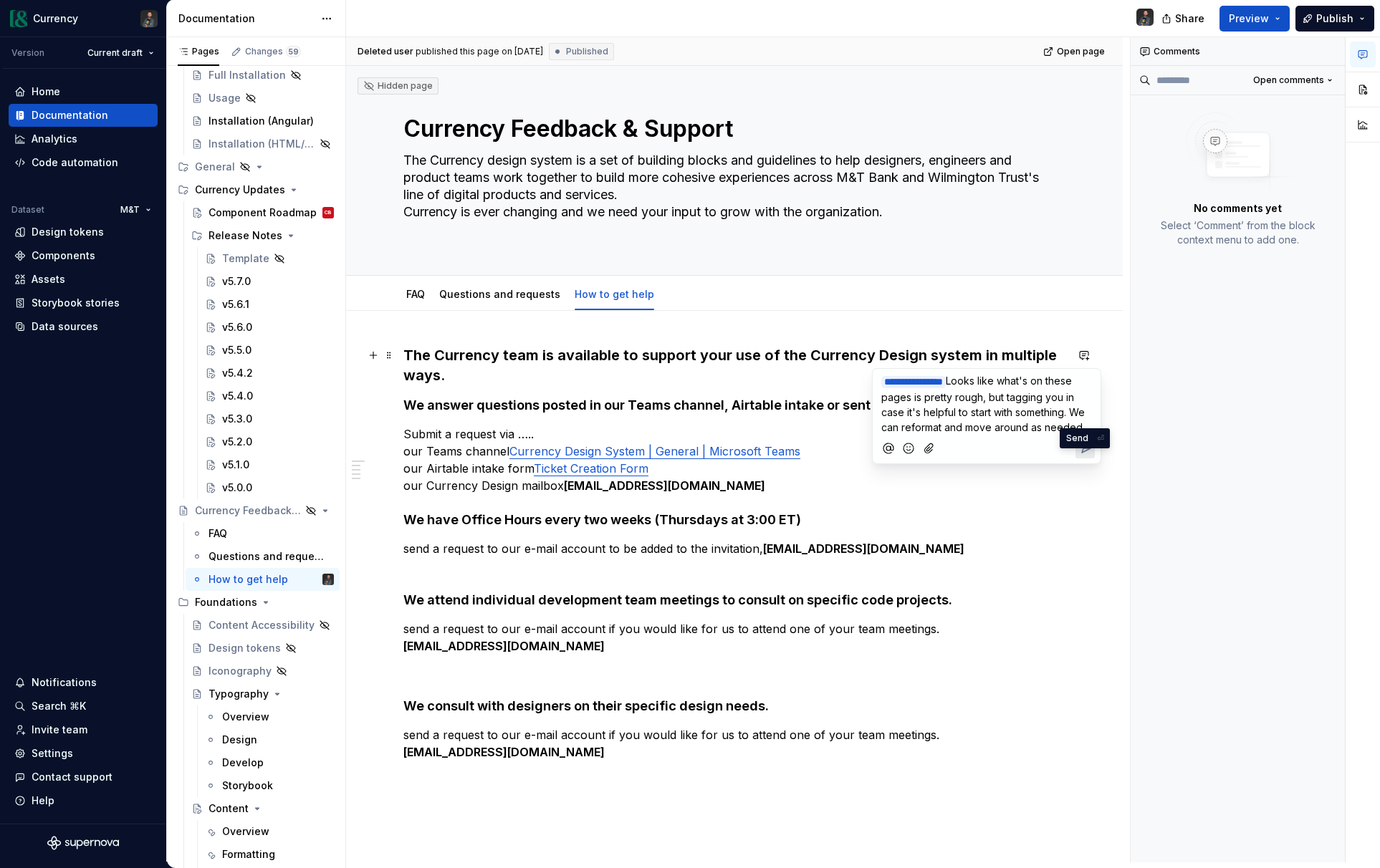
click at [1086, 453] on icon "Send" at bounding box center [1086, 448] width 8 height 8
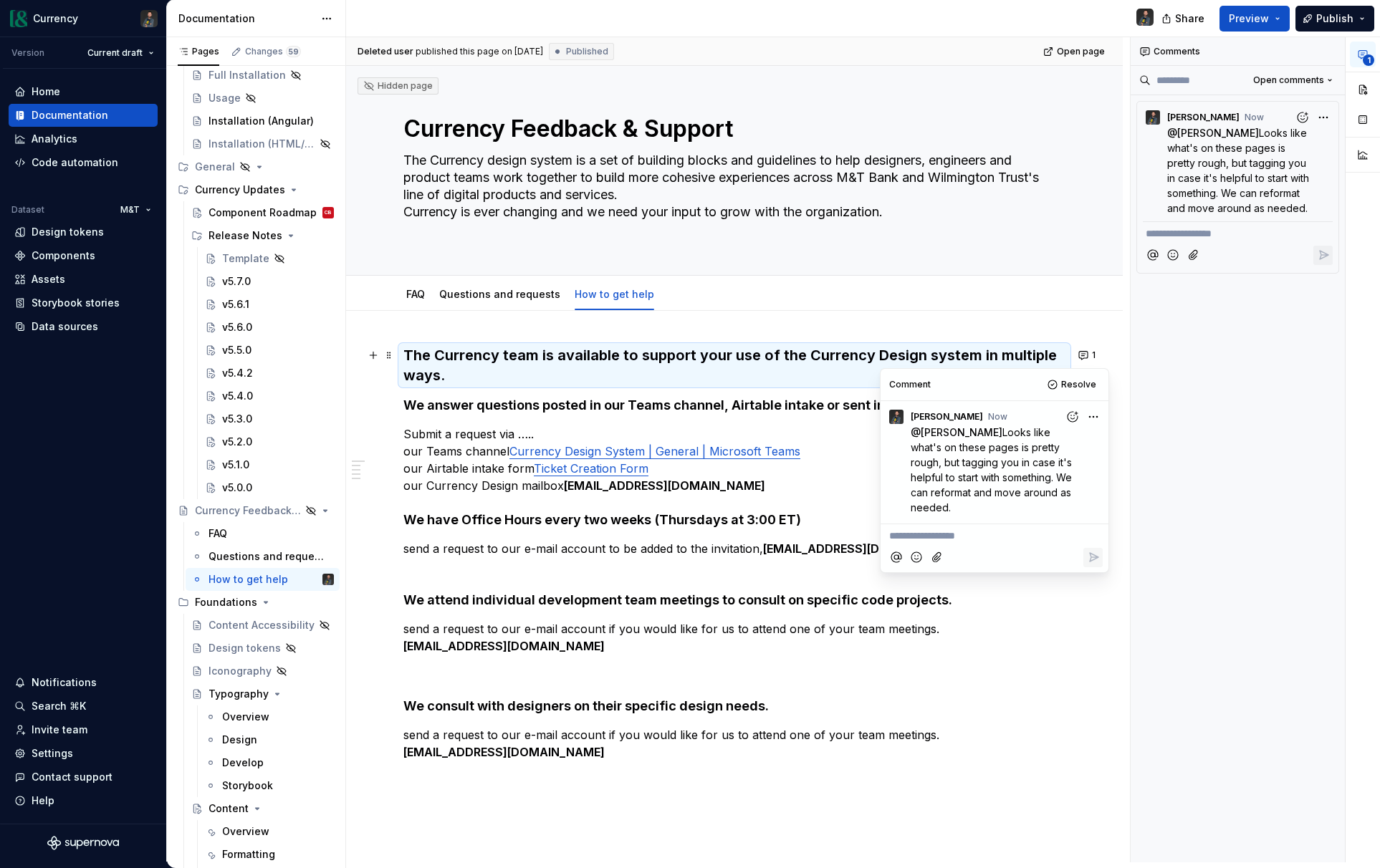
click at [1250, 442] on div "**********" at bounding box center [1238, 450] width 215 height 825
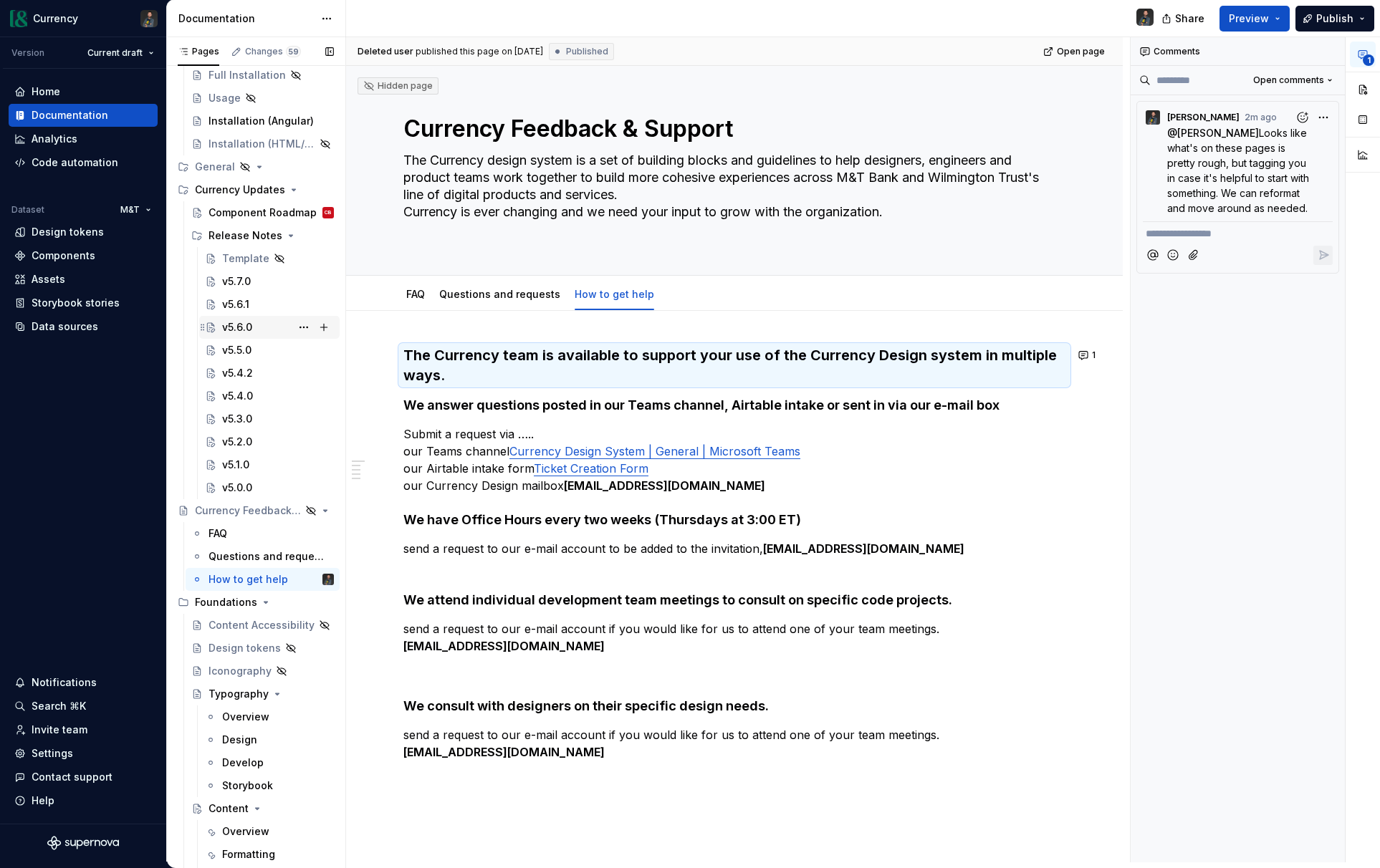
click at [246, 332] on div "v5.6.0" at bounding box center [236, 327] width 30 height 14
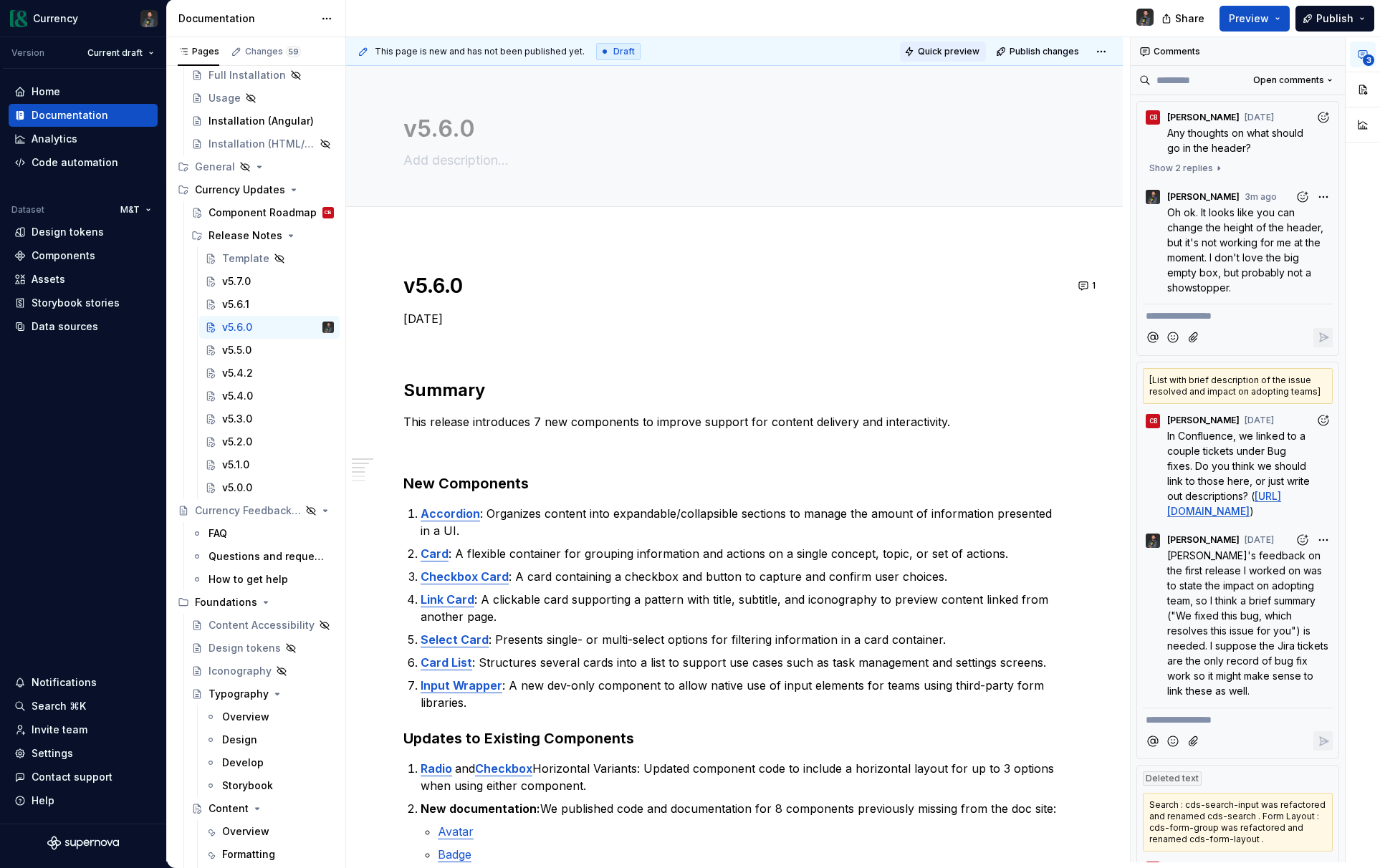
click at [960, 50] on span "Quick preview" at bounding box center [948, 51] width 62 height 11
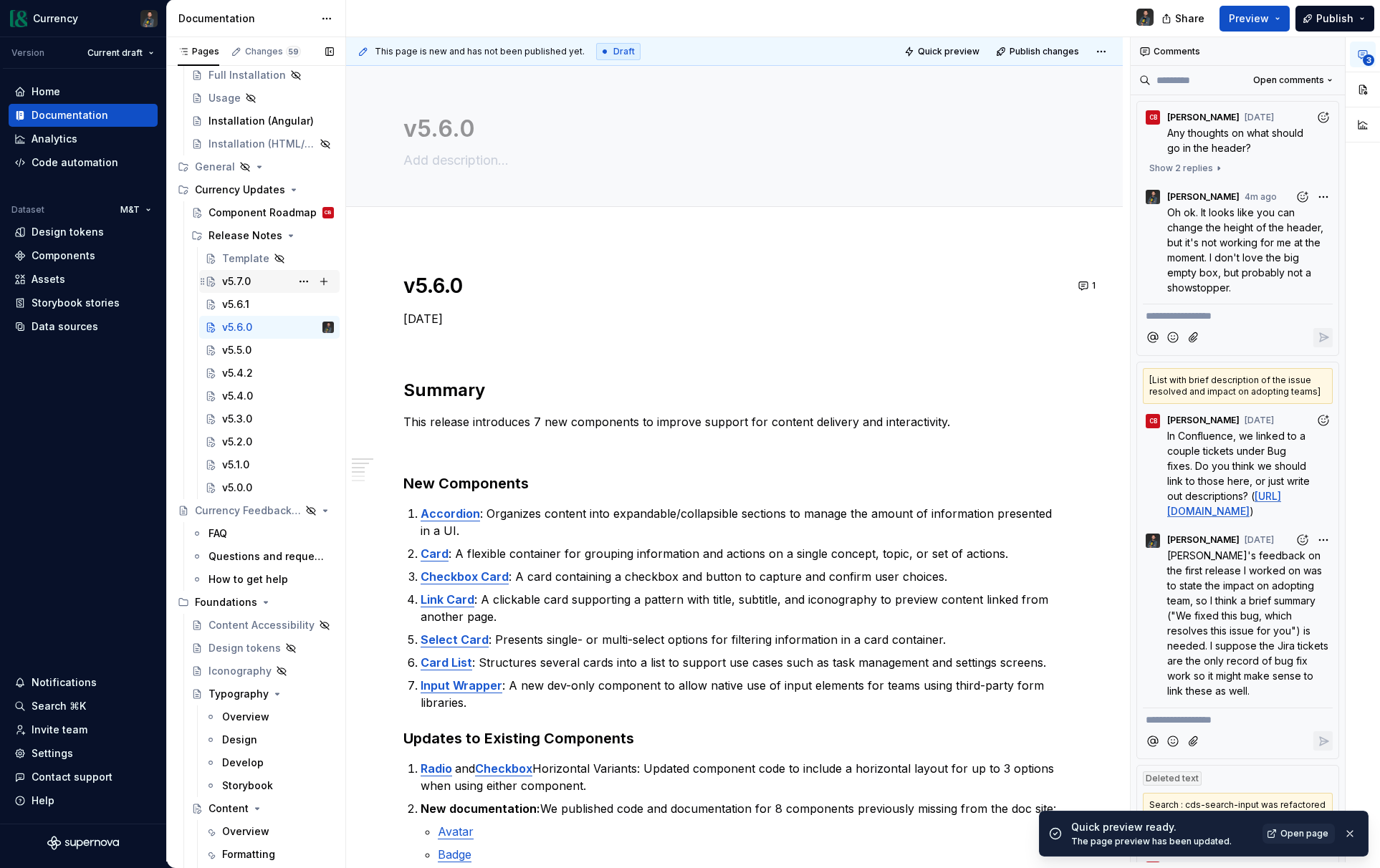
click at [248, 279] on div "v5.7.0" at bounding box center [236, 281] width 29 height 14
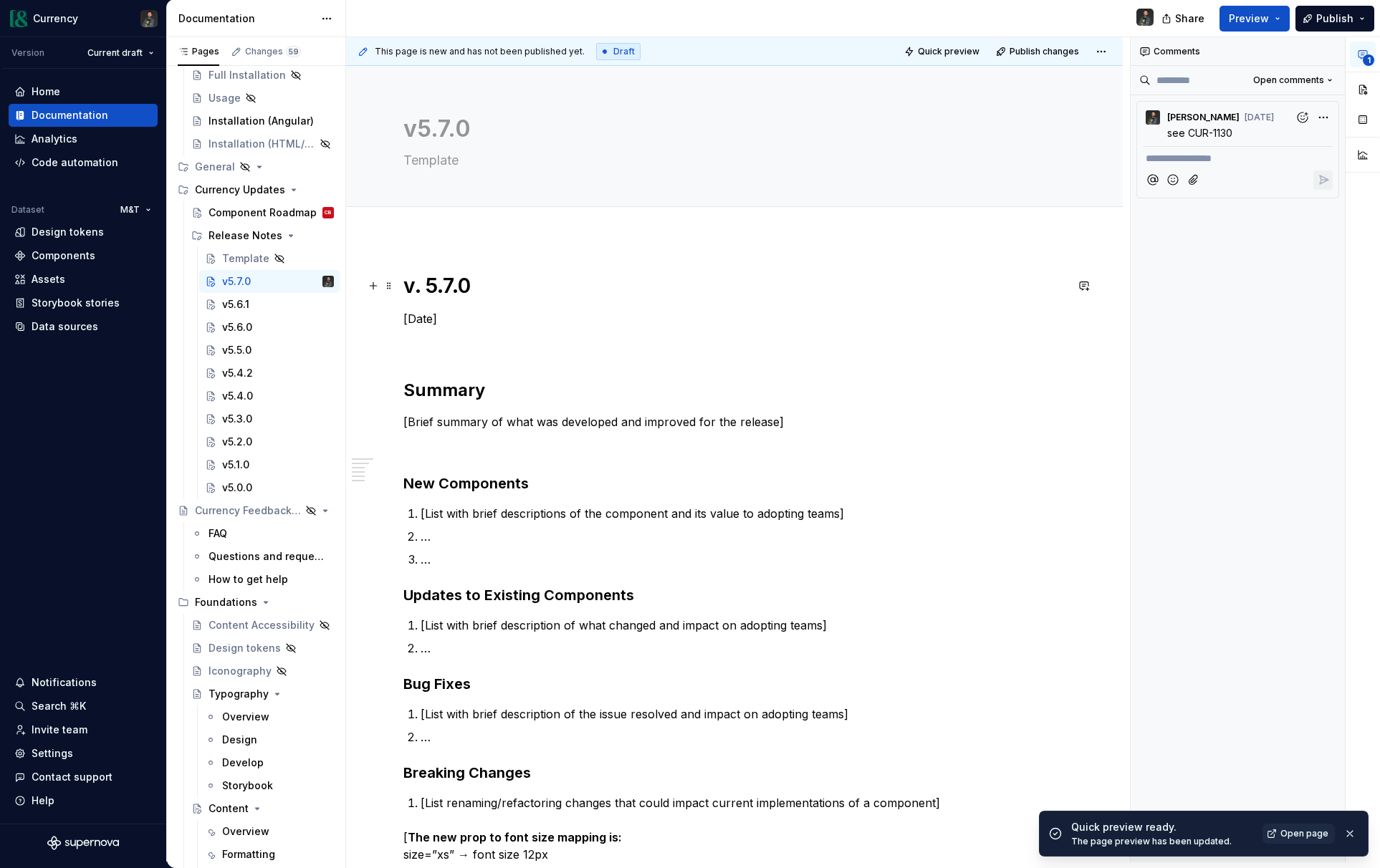
type textarea "*"
click at [426, 288] on h1 "v. 5.7.0" at bounding box center [735, 286] width 662 height 26
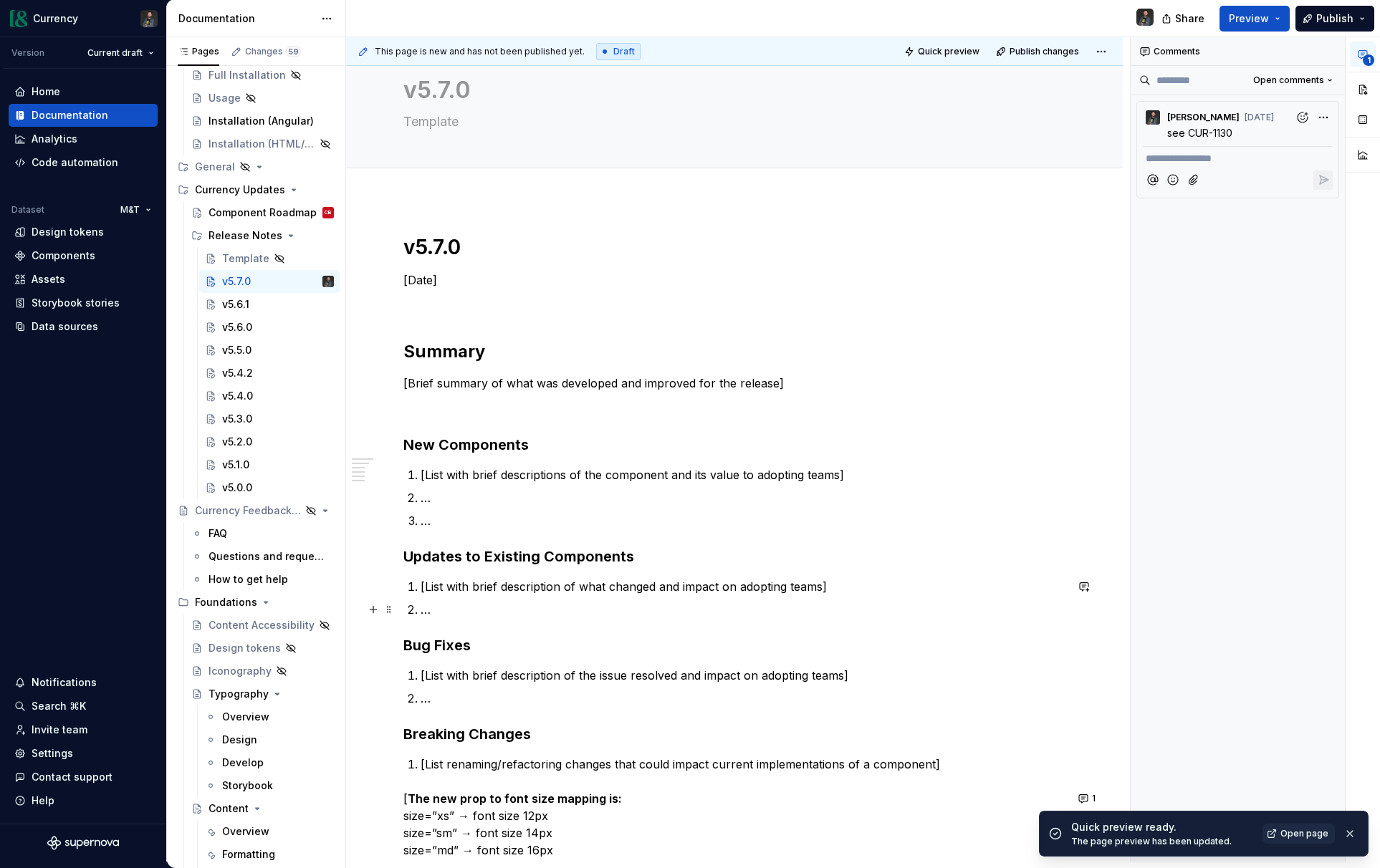
scroll to position [47, 0]
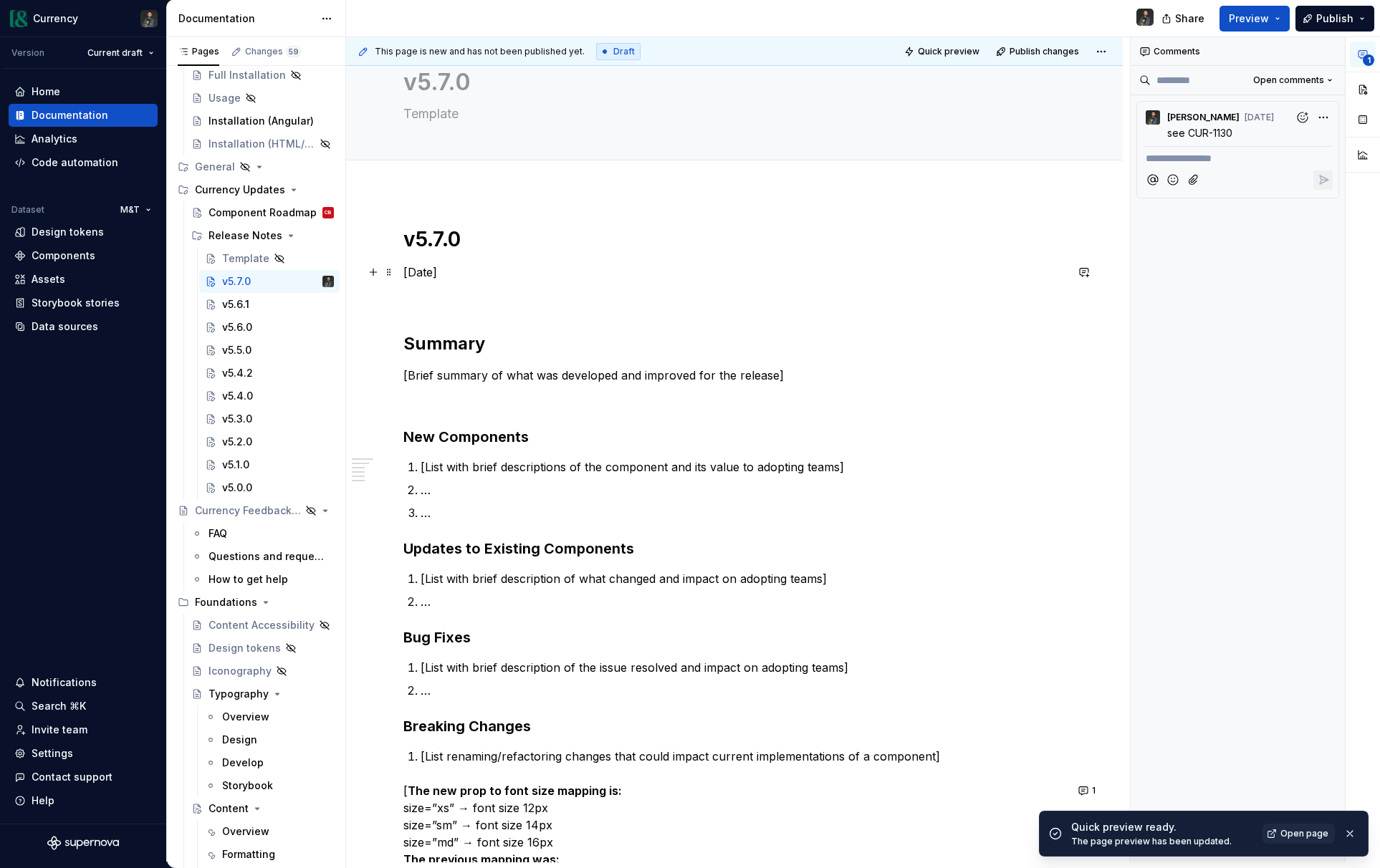
click at [439, 270] on p "[Date]" at bounding box center [735, 272] width 662 height 18
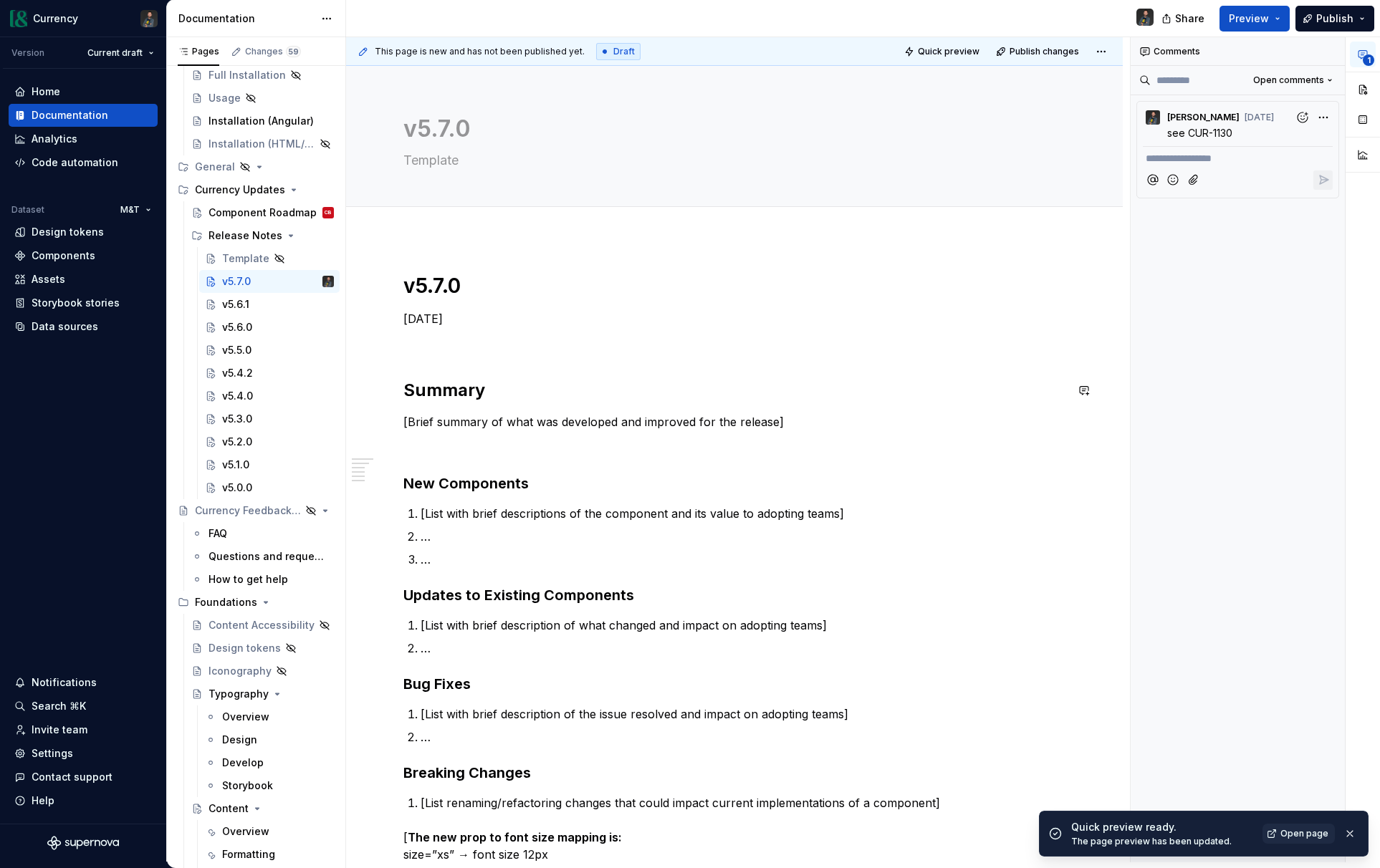
click at [714, 405] on div "v5.7.0 [DATE] Summary [Brief summary of what was developed and improved for the…" at bounding box center [735, 650] width 662 height 754
click at [736, 416] on p "[Brief summary of what was developed and improved for the release]" at bounding box center [735, 422] width 662 height 18
click at [1348, 834] on button "button" at bounding box center [1349, 834] width 18 height 20
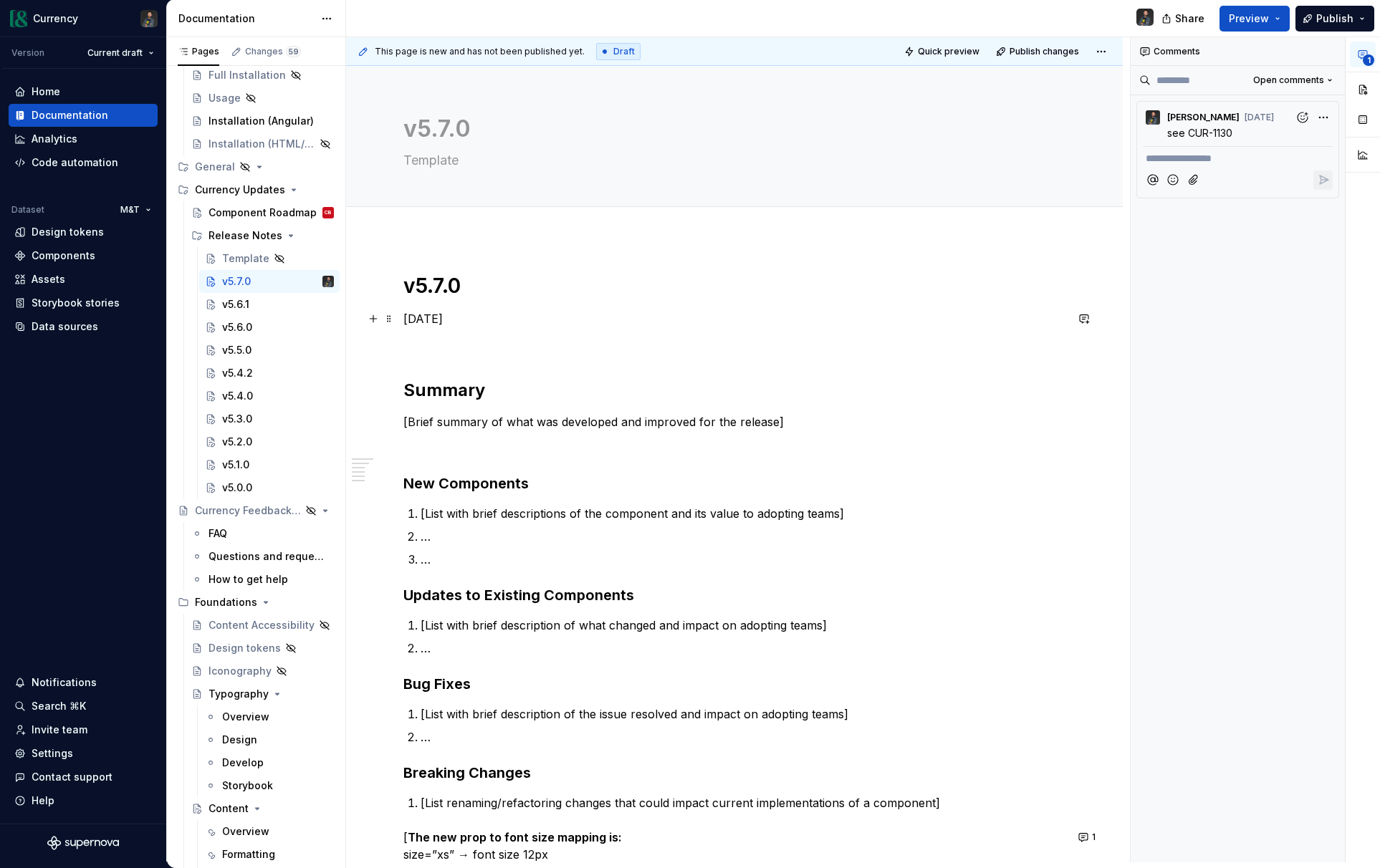
click at [526, 315] on p "[DATE]" at bounding box center [735, 319] width 662 height 18
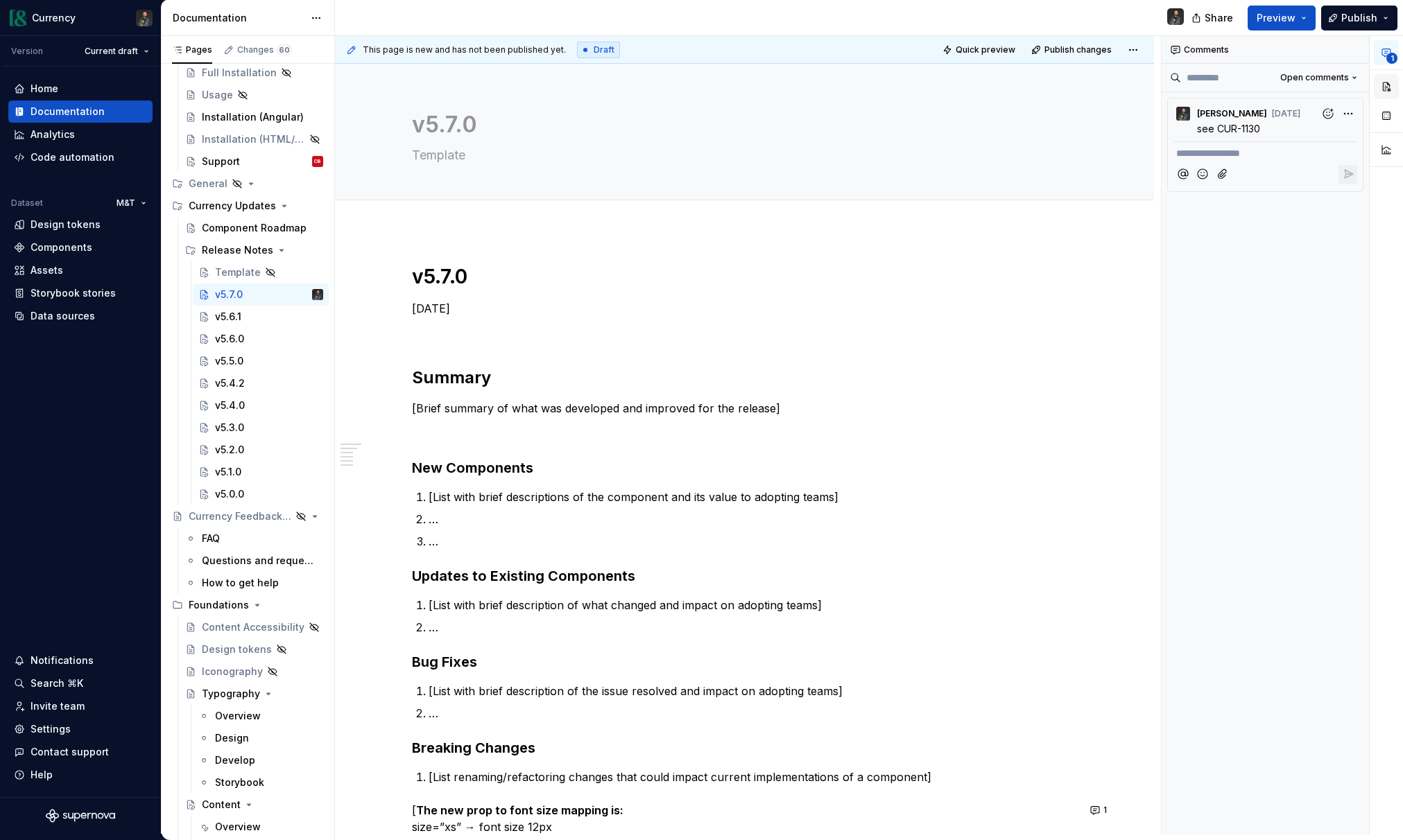
click at [1335, 86] on button "button" at bounding box center [1386, 86] width 25 height 25
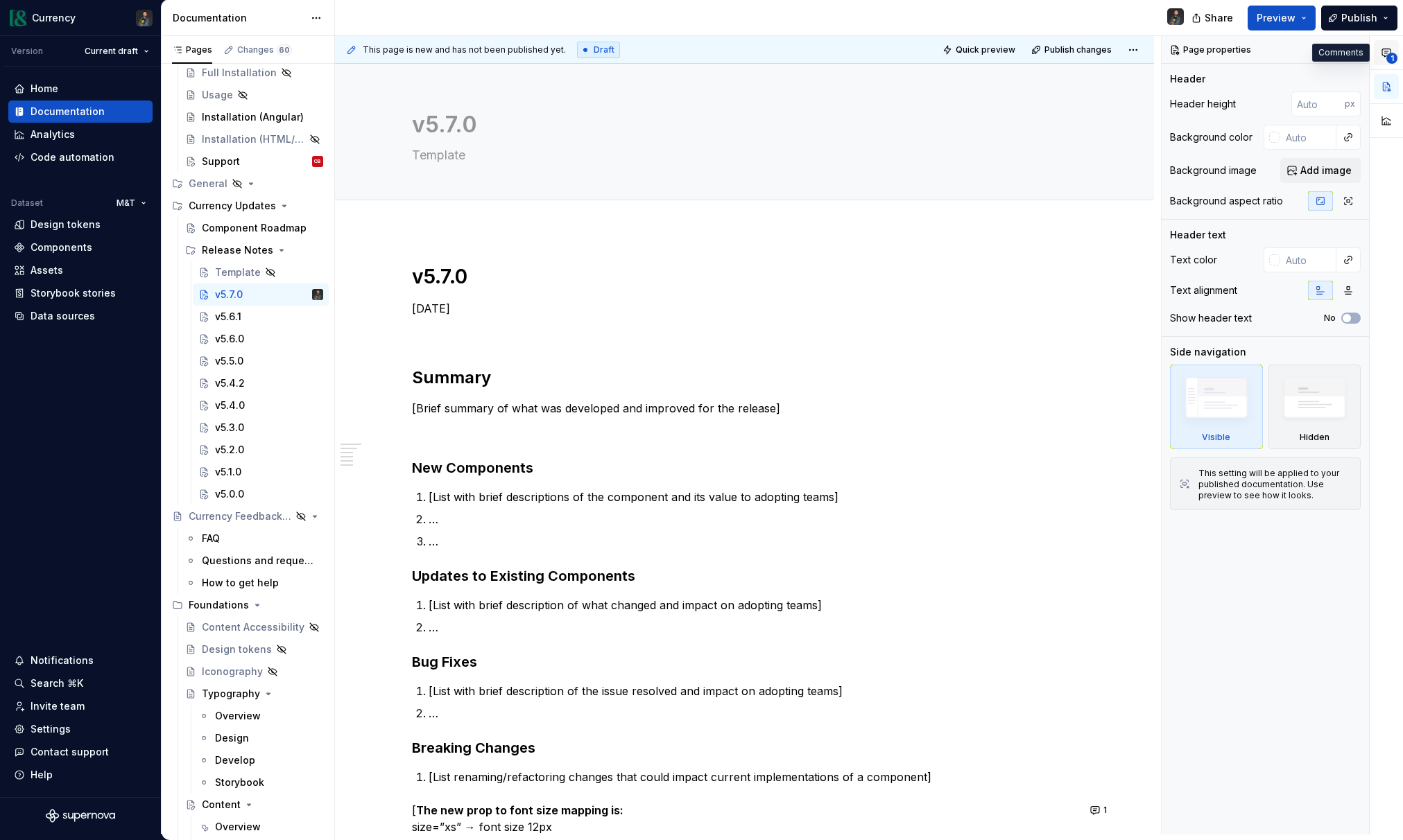
click at [1335, 63] on span "1" at bounding box center [1391, 58] width 11 height 11
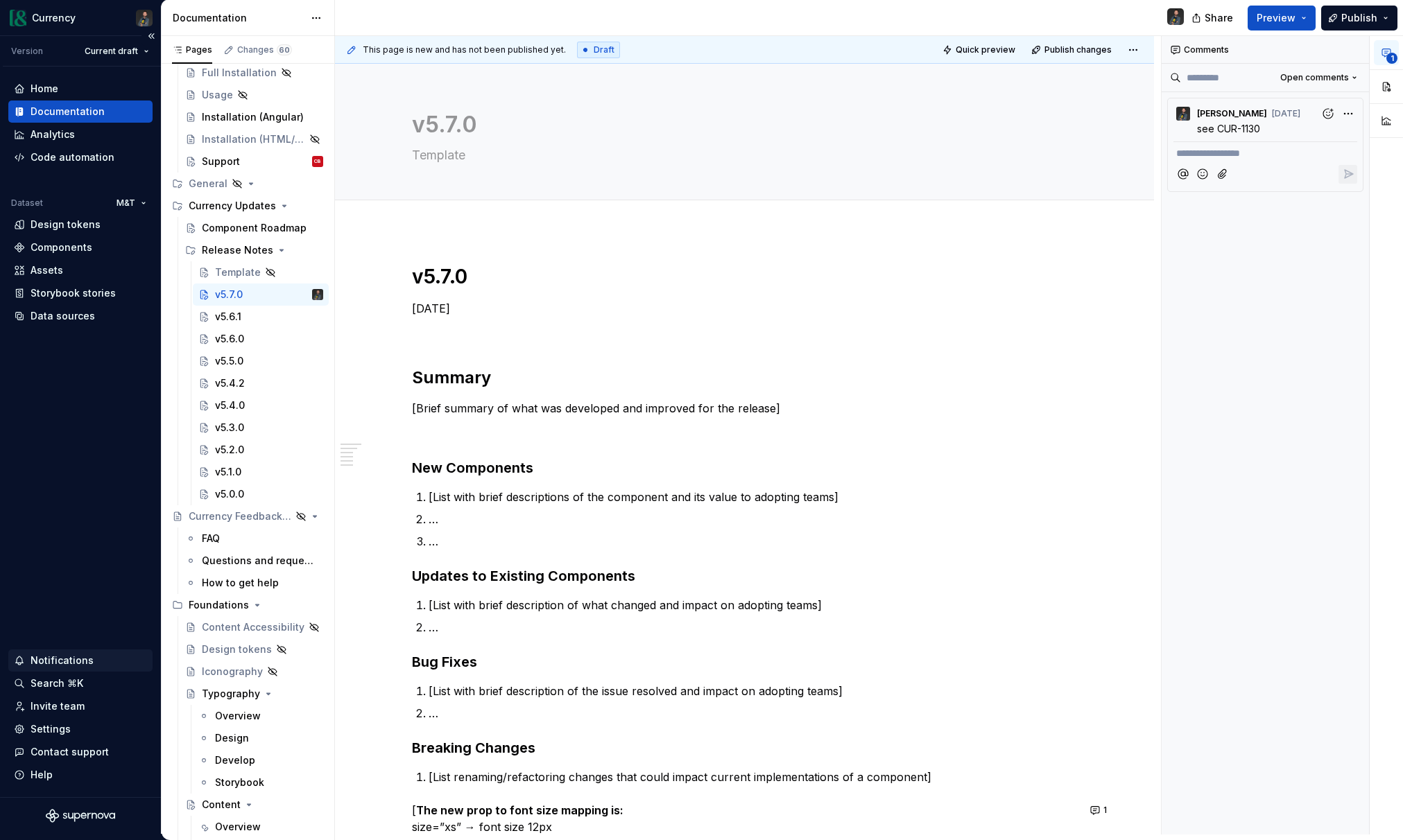
click at [61, 657] on div "Notifications" at bounding box center [61, 661] width 63 height 14
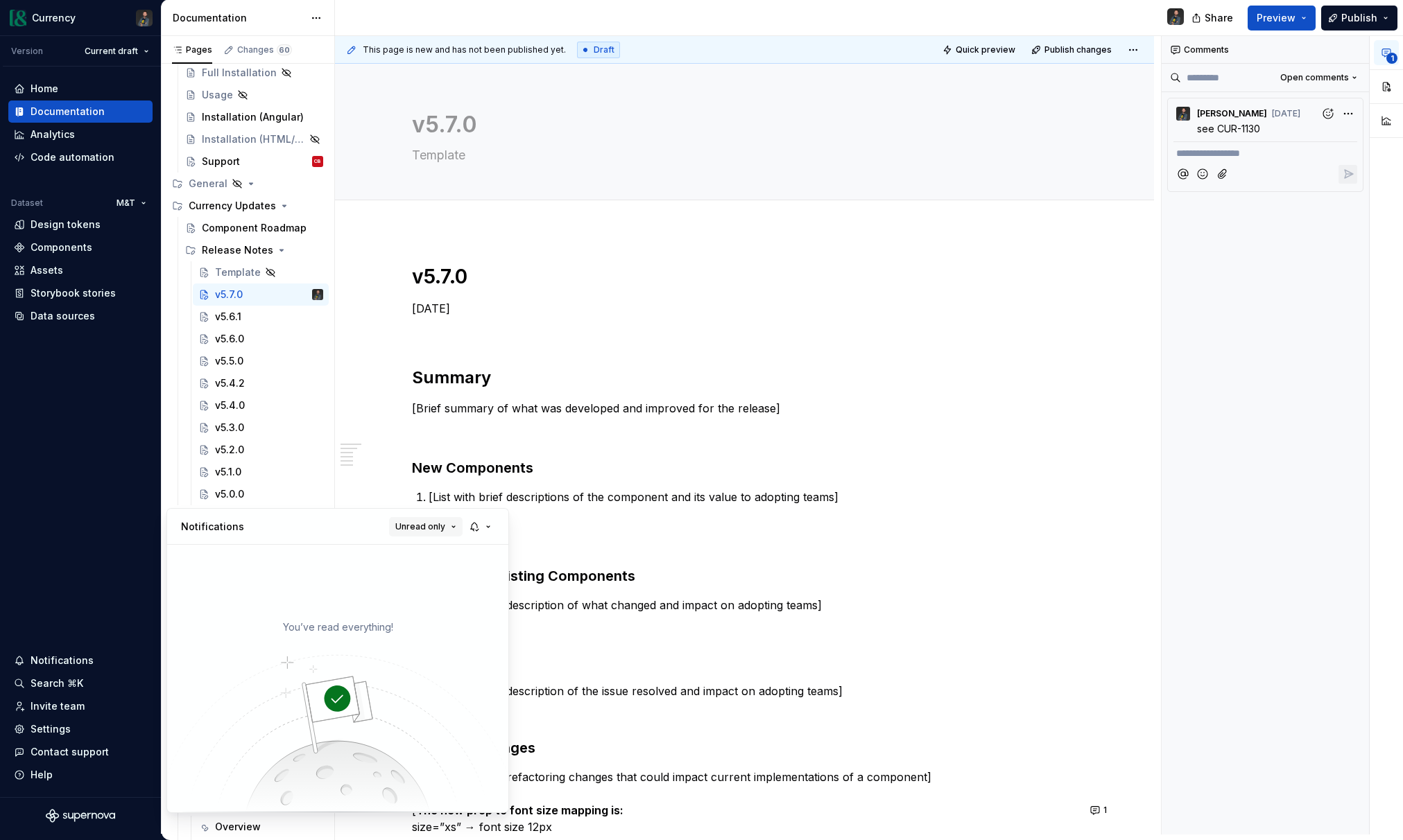
click at [456, 534] on button "Unread only" at bounding box center [426, 527] width 74 height 19
click at [456, 547] on div "All notifications" at bounding box center [461, 554] width 90 height 14
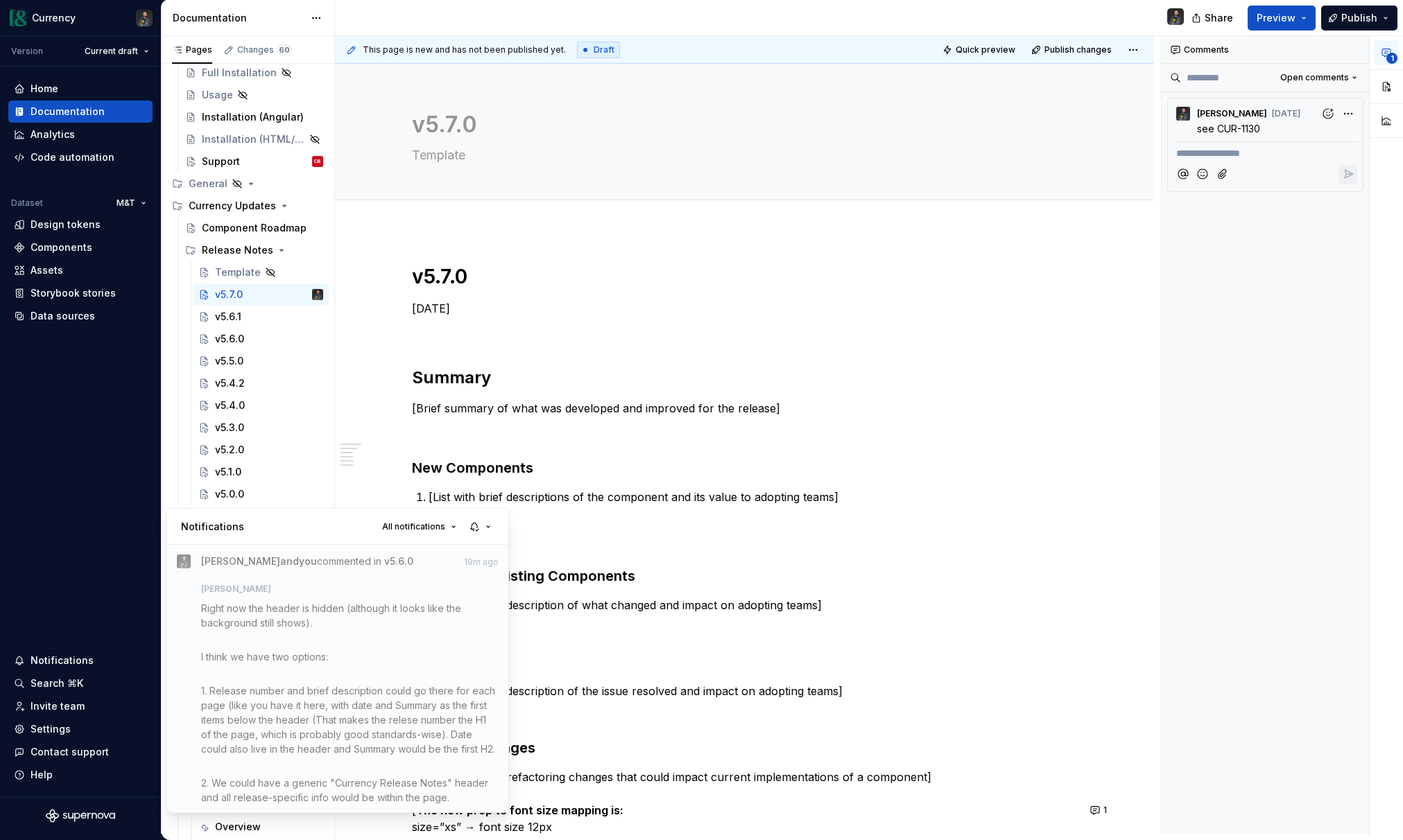
click at [726, 523] on html "Currency Version Current draft Home Documentation Analytics Code automation Dat…" at bounding box center [702, 420] width 1403 height 840
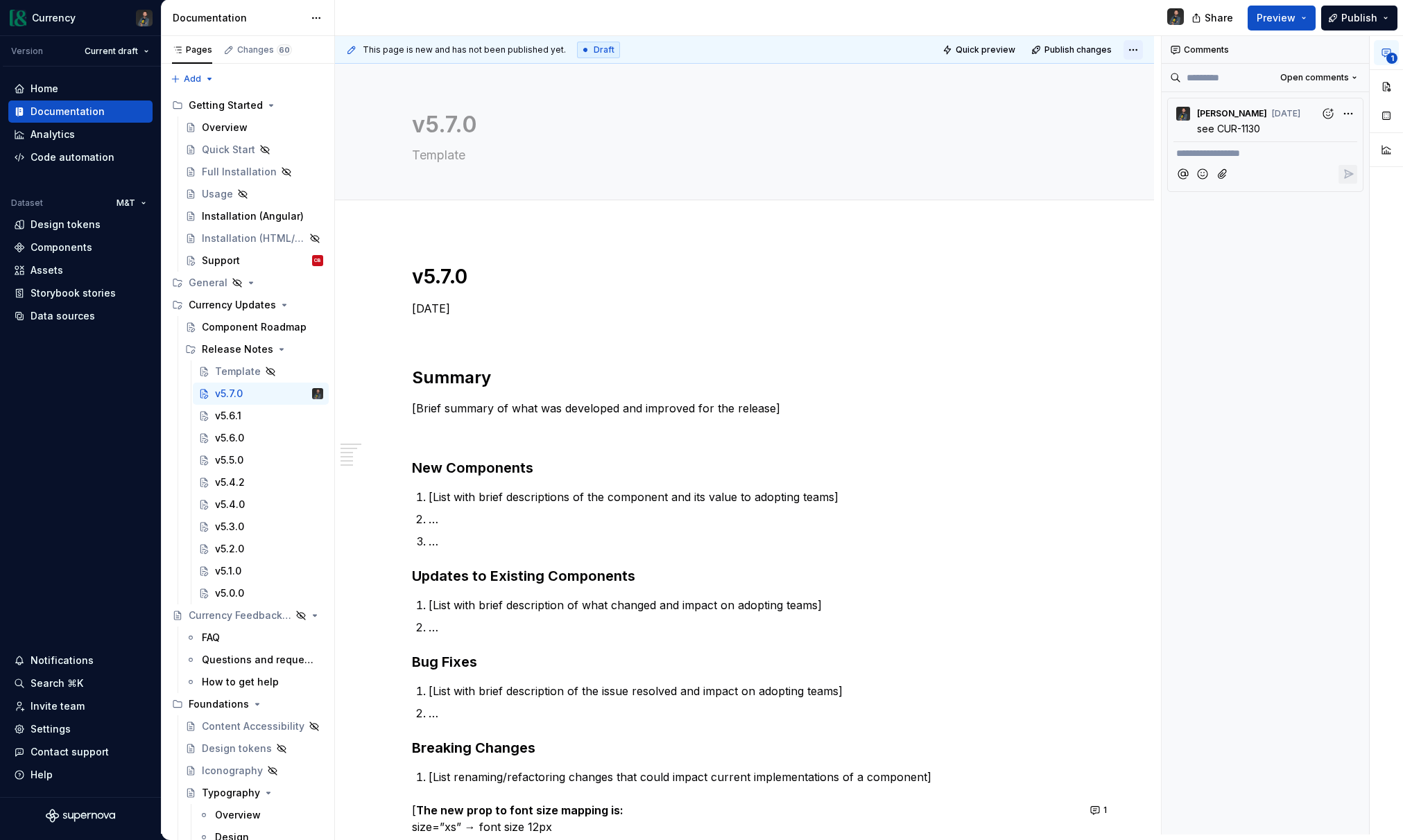
click at [1136, 50] on html "Currency Version Current draft Home Documentation Analytics Code automation Dat…" at bounding box center [702, 420] width 1403 height 840
click at [1083, 421] on html "Currency Version Current draft Home Documentation Analytics Code automation Dat…" at bounding box center [702, 420] width 1403 height 840
click at [1335, 161] on button "button" at bounding box center [1386, 150] width 25 height 25
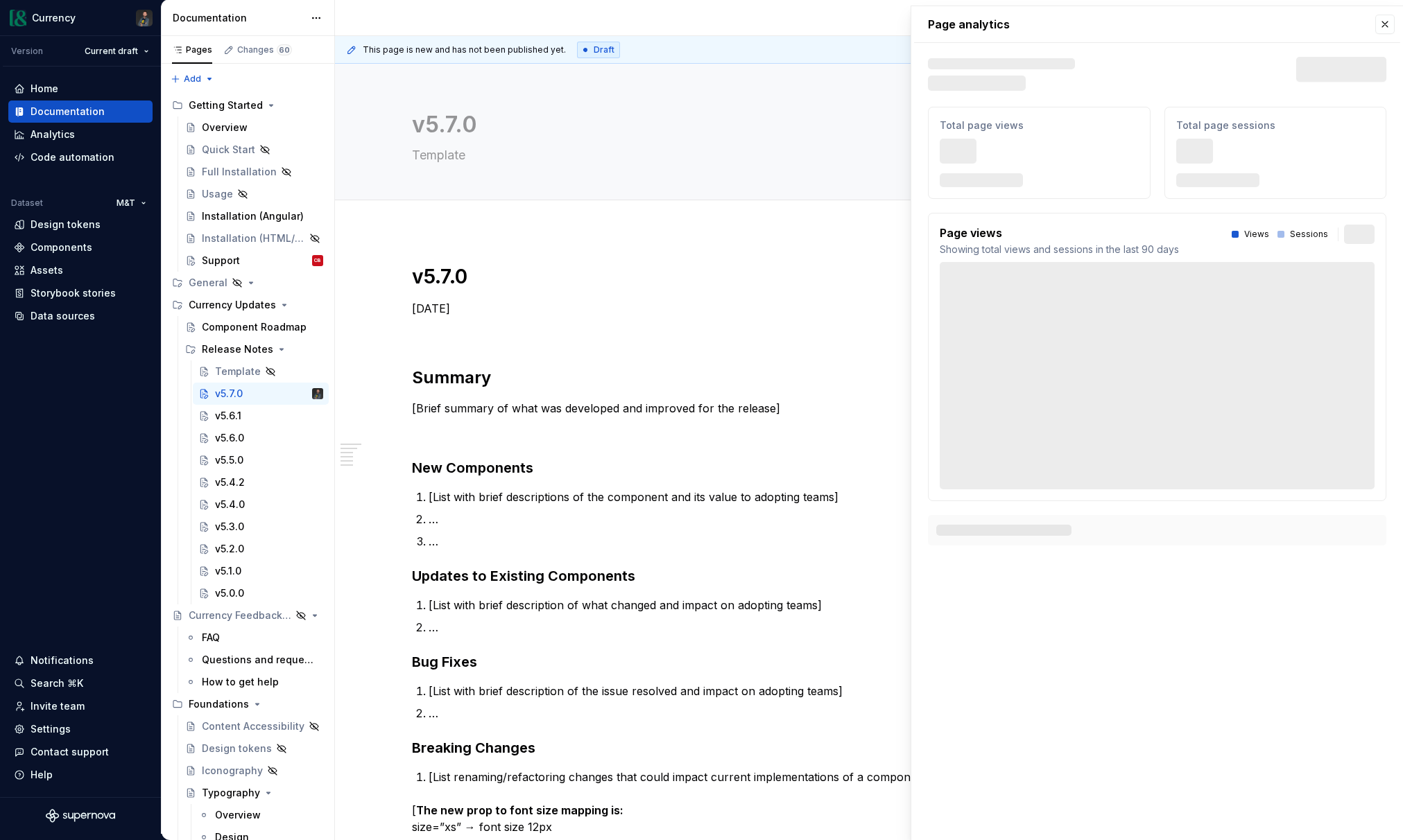
click at [1335, 156] on div "Total page sessions 666" at bounding box center [1275, 153] width 222 height 92
click at [1335, 21] on button "button" at bounding box center [1385, 24] width 19 height 19
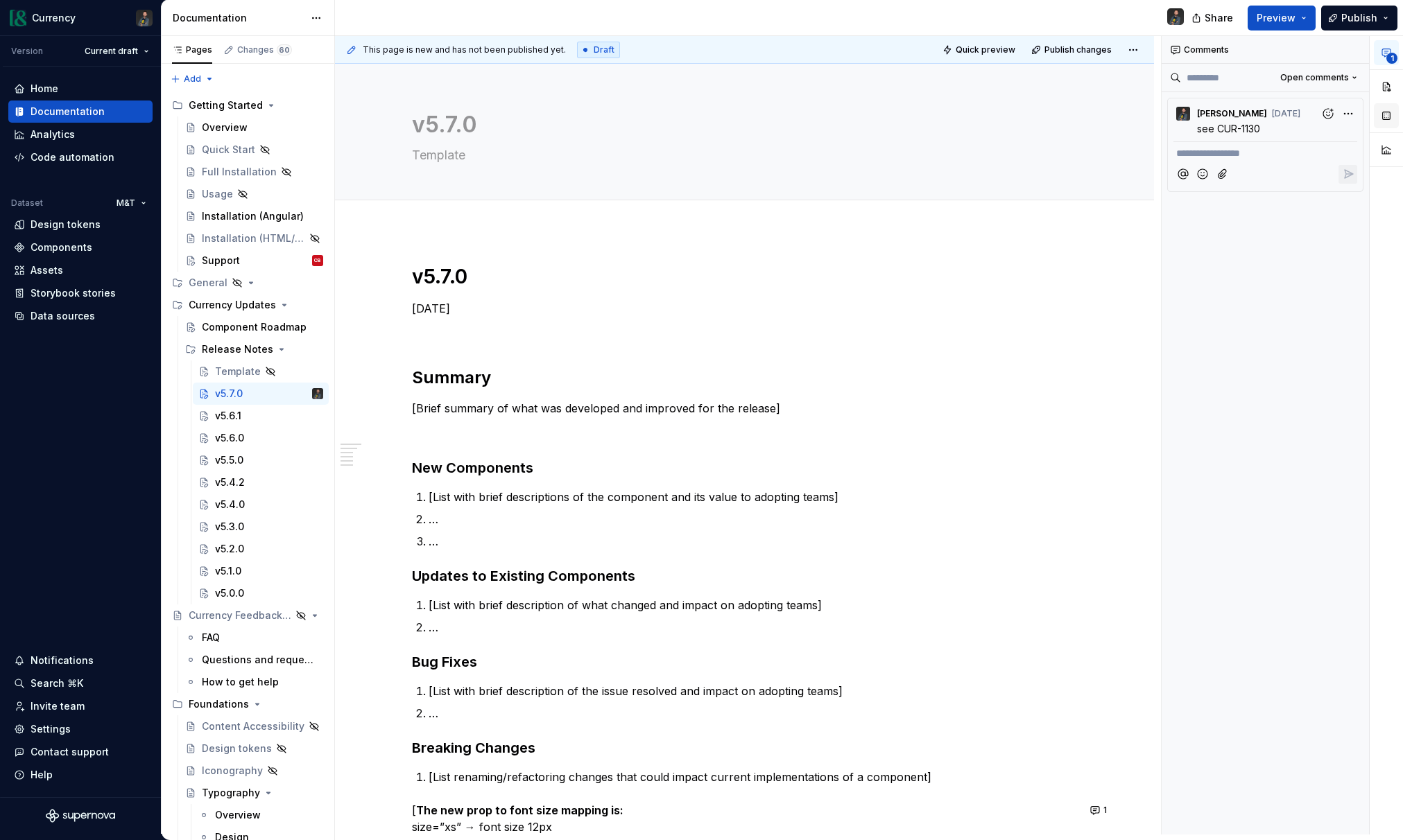
click at [1335, 125] on button "button" at bounding box center [1386, 116] width 25 height 25
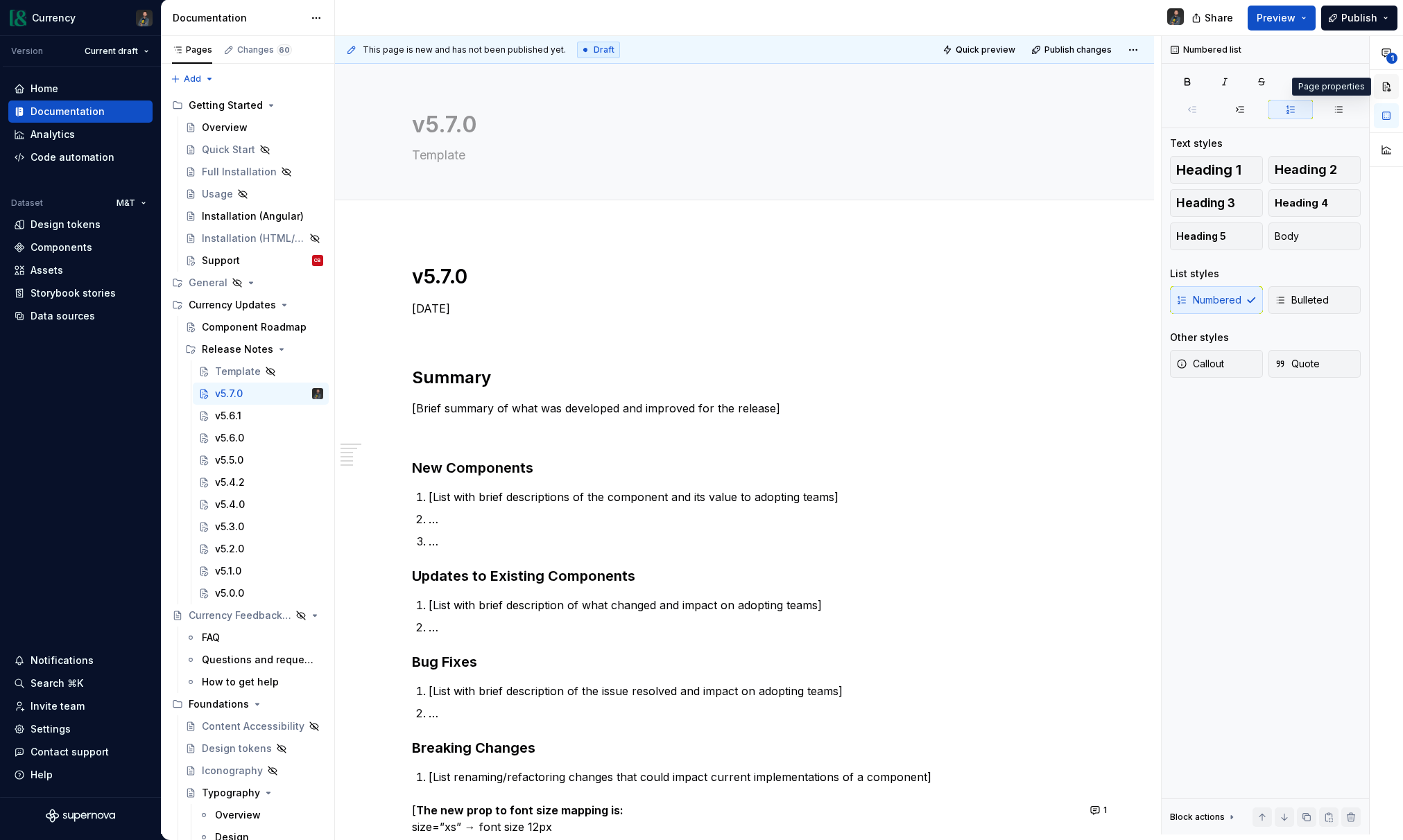
click at [1335, 88] on button "button" at bounding box center [1386, 86] width 25 height 25
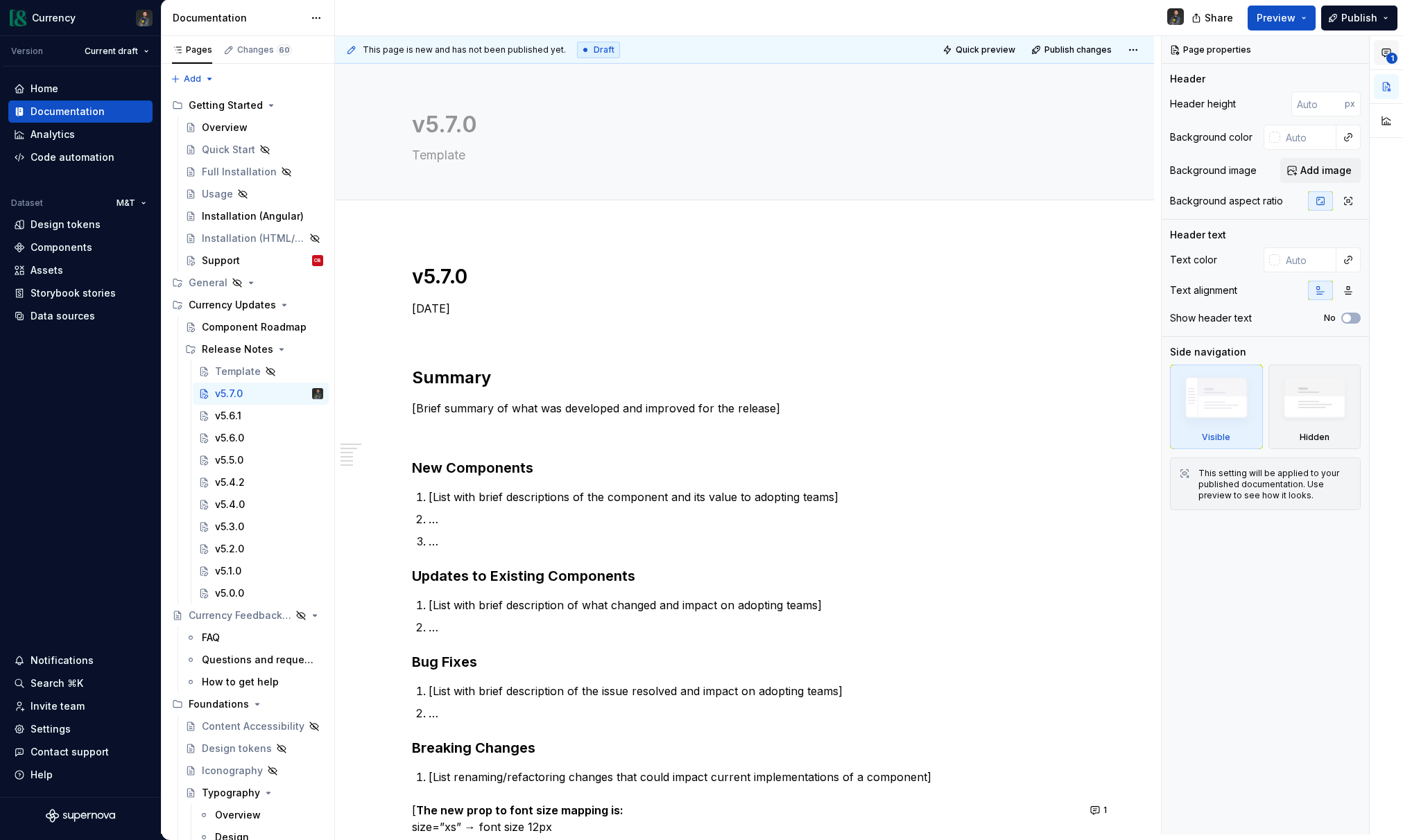
click at [1335, 53] on icon "button" at bounding box center [1386, 53] width 8 height 7
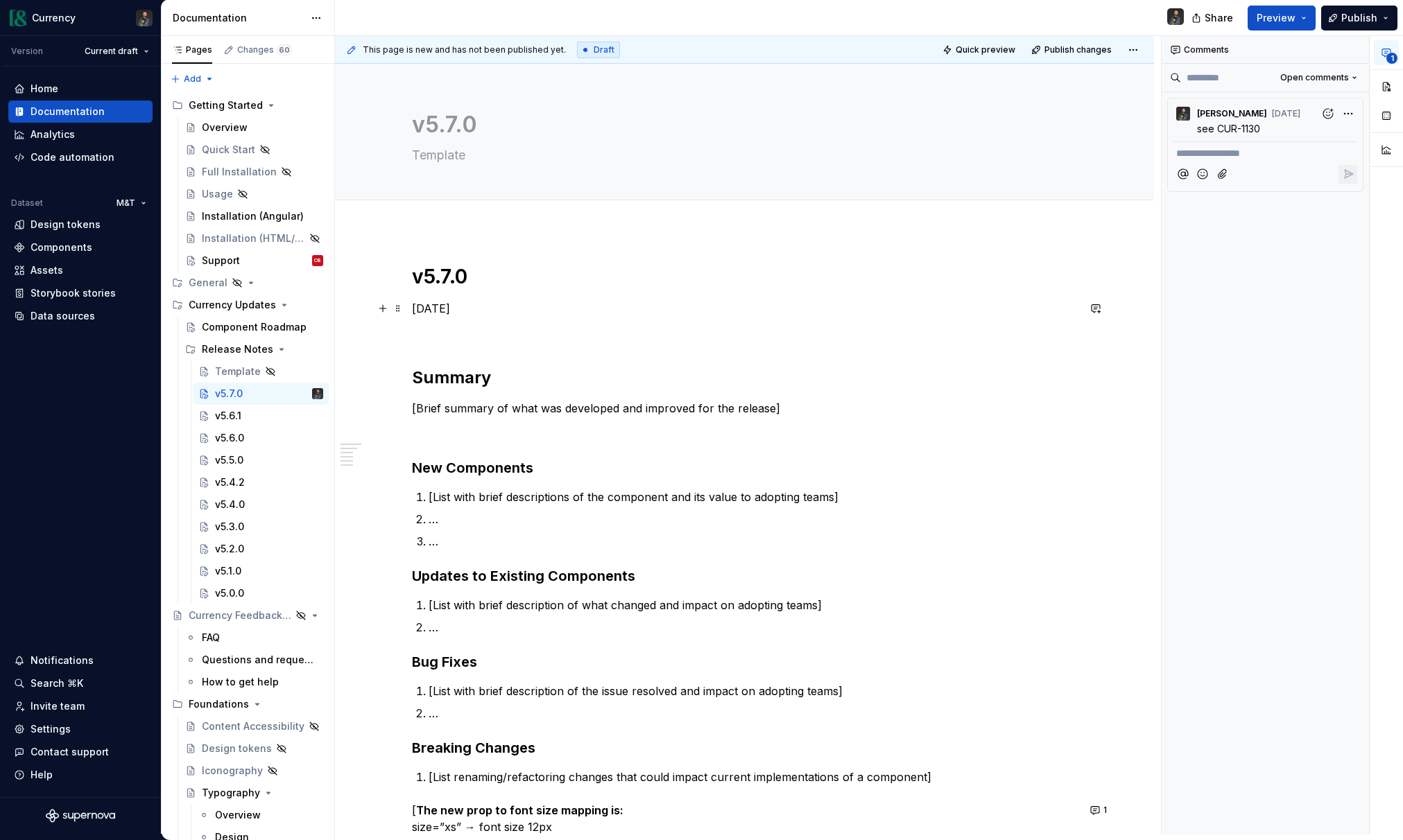
click at [1024, 307] on p "[DATE]" at bounding box center [745, 309] width 666 height 17
click at [257, 45] on div "Changes 60" at bounding box center [264, 49] width 55 height 11
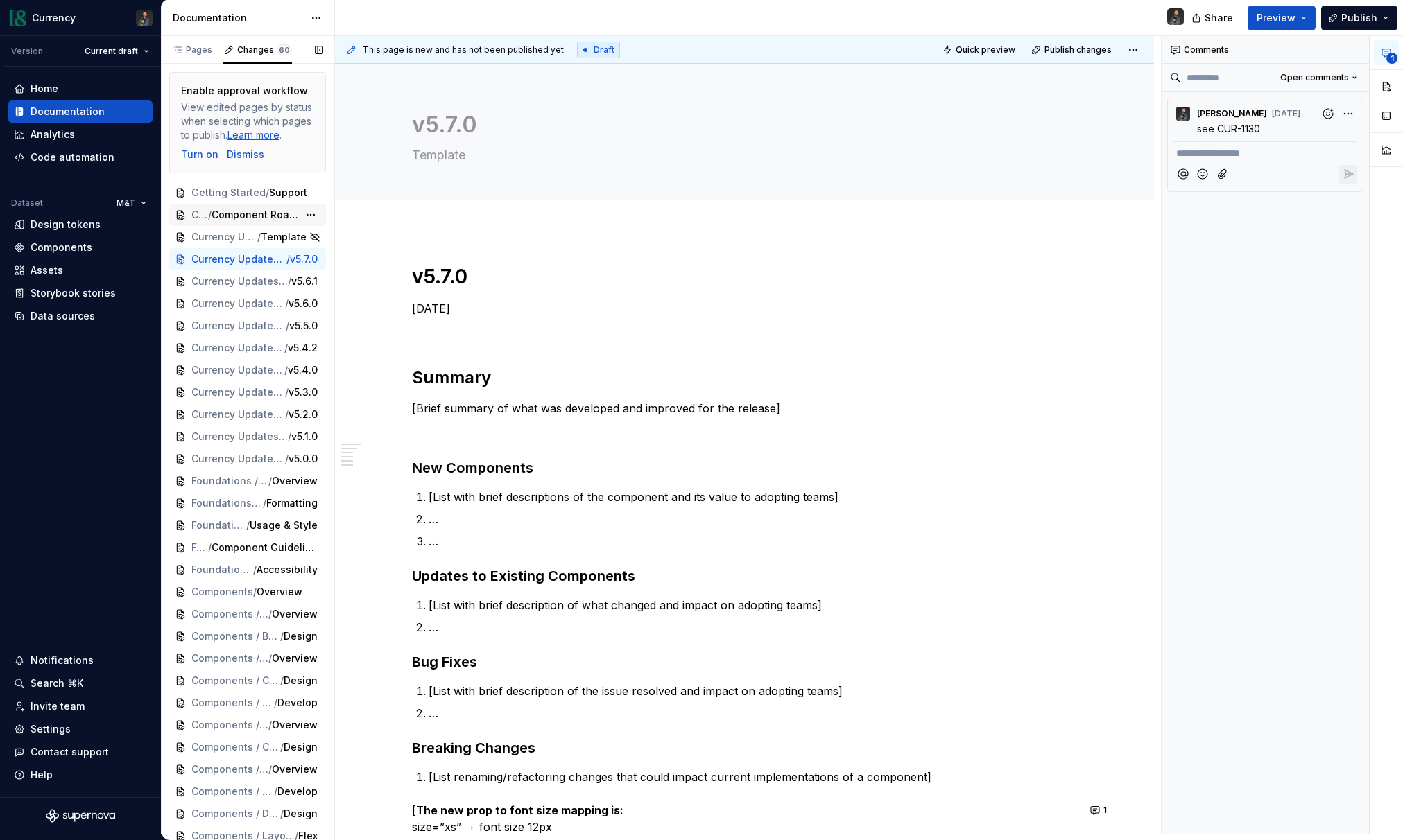
click at [245, 217] on span "Component Roadmap" at bounding box center [254, 215] width 86 height 14
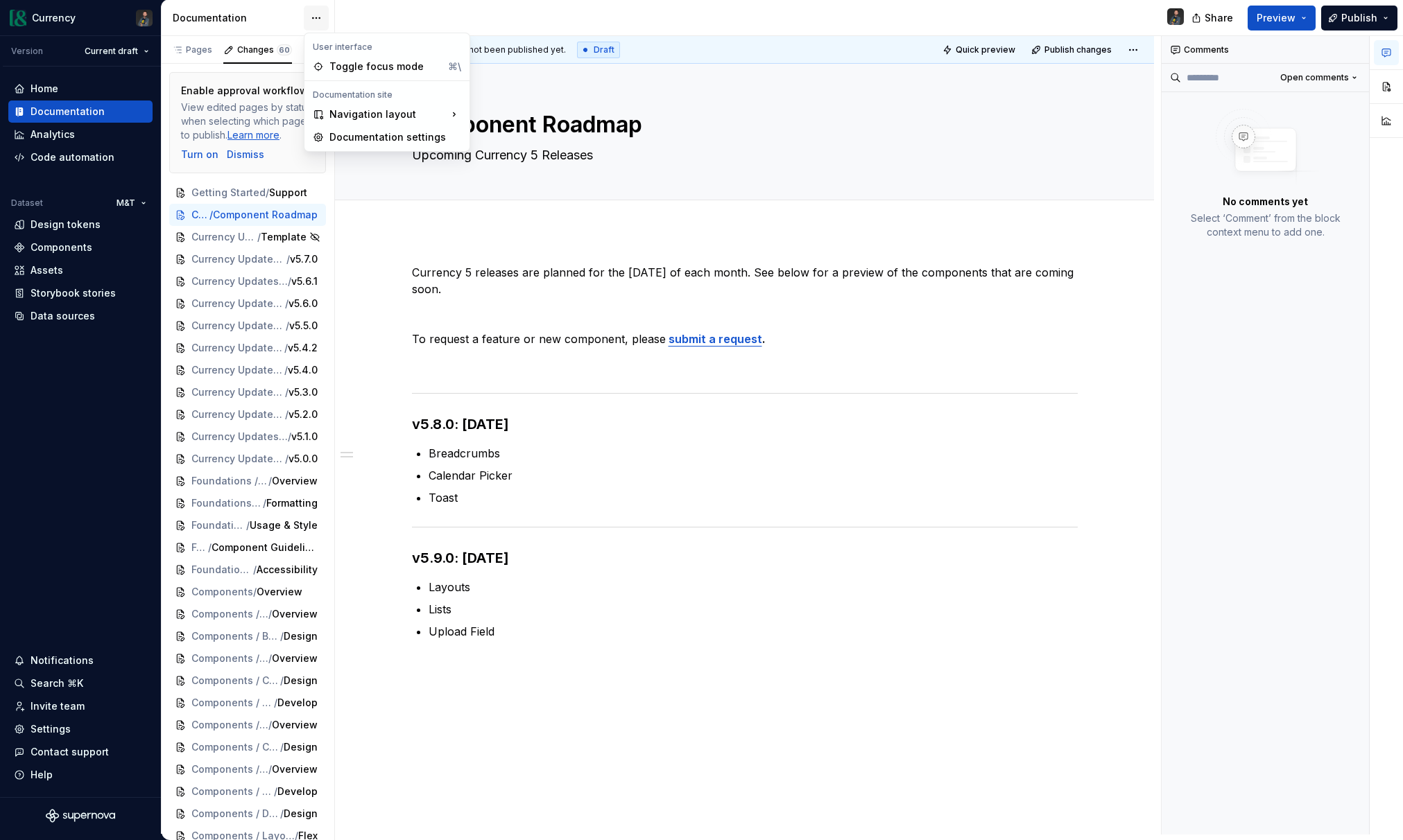
click at [315, 16] on html "Currency Version Current draft Home Documentation Analytics Code automation Dat…" at bounding box center [702, 420] width 1403 height 840
click at [389, 131] on div "Documentation settings" at bounding box center [395, 138] width 131 height 14
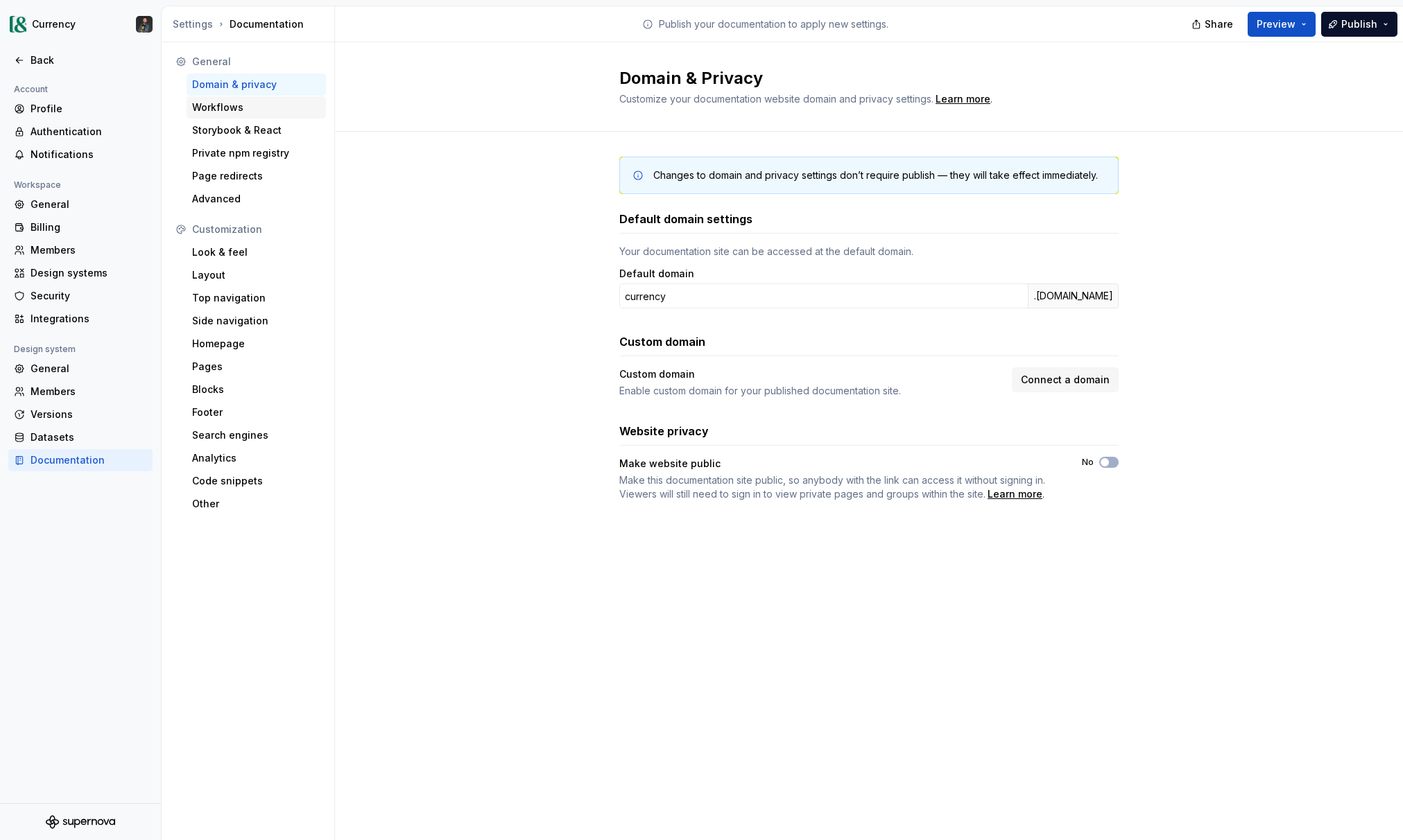
click at [218, 111] on div "Workflows" at bounding box center [256, 107] width 128 height 14
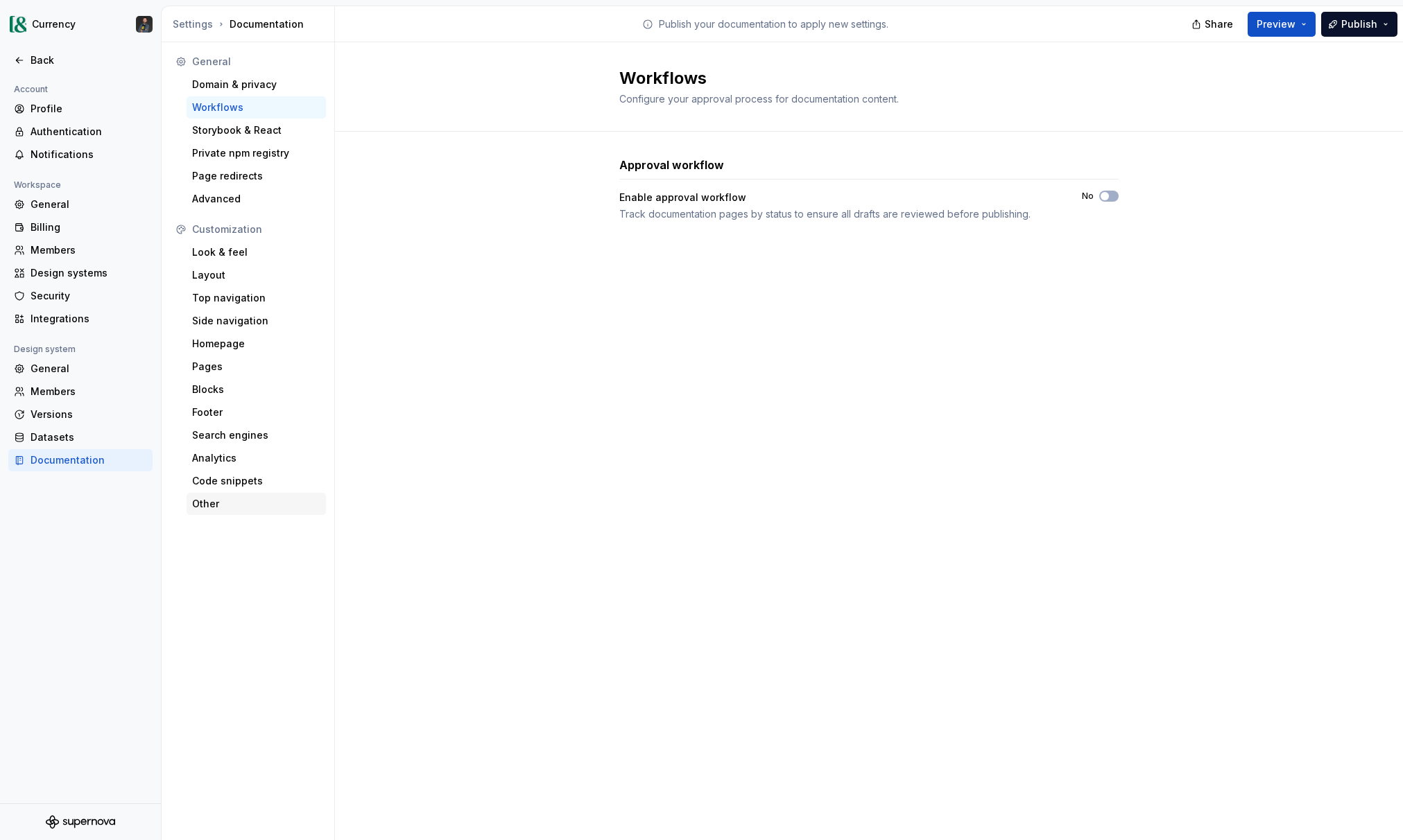
click at [227, 500] on div "Other" at bounding box center [256, 503] width 128 height 14
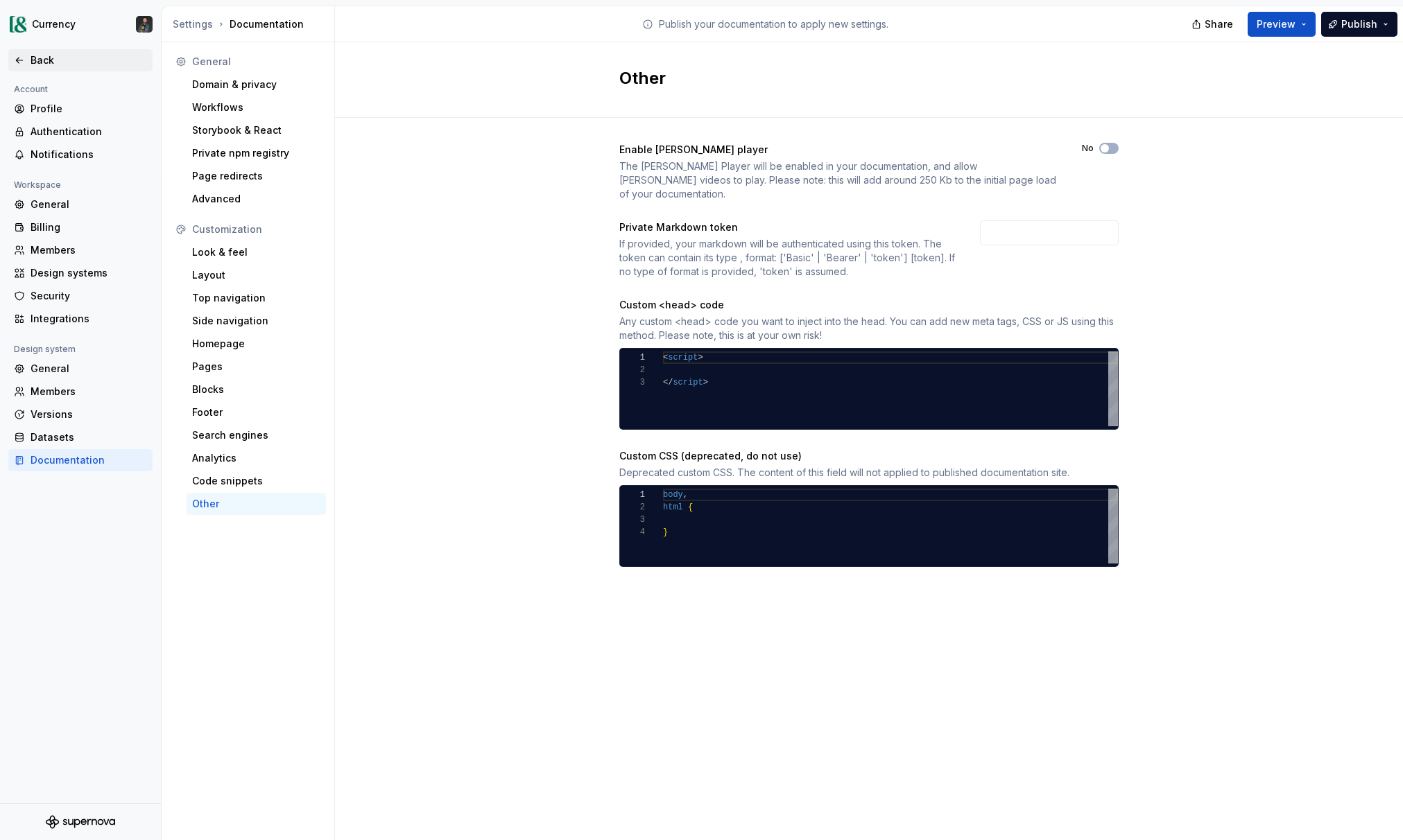
click at [44, 64] on div "Back" at bounding box center [89, 60] width 117 height 14
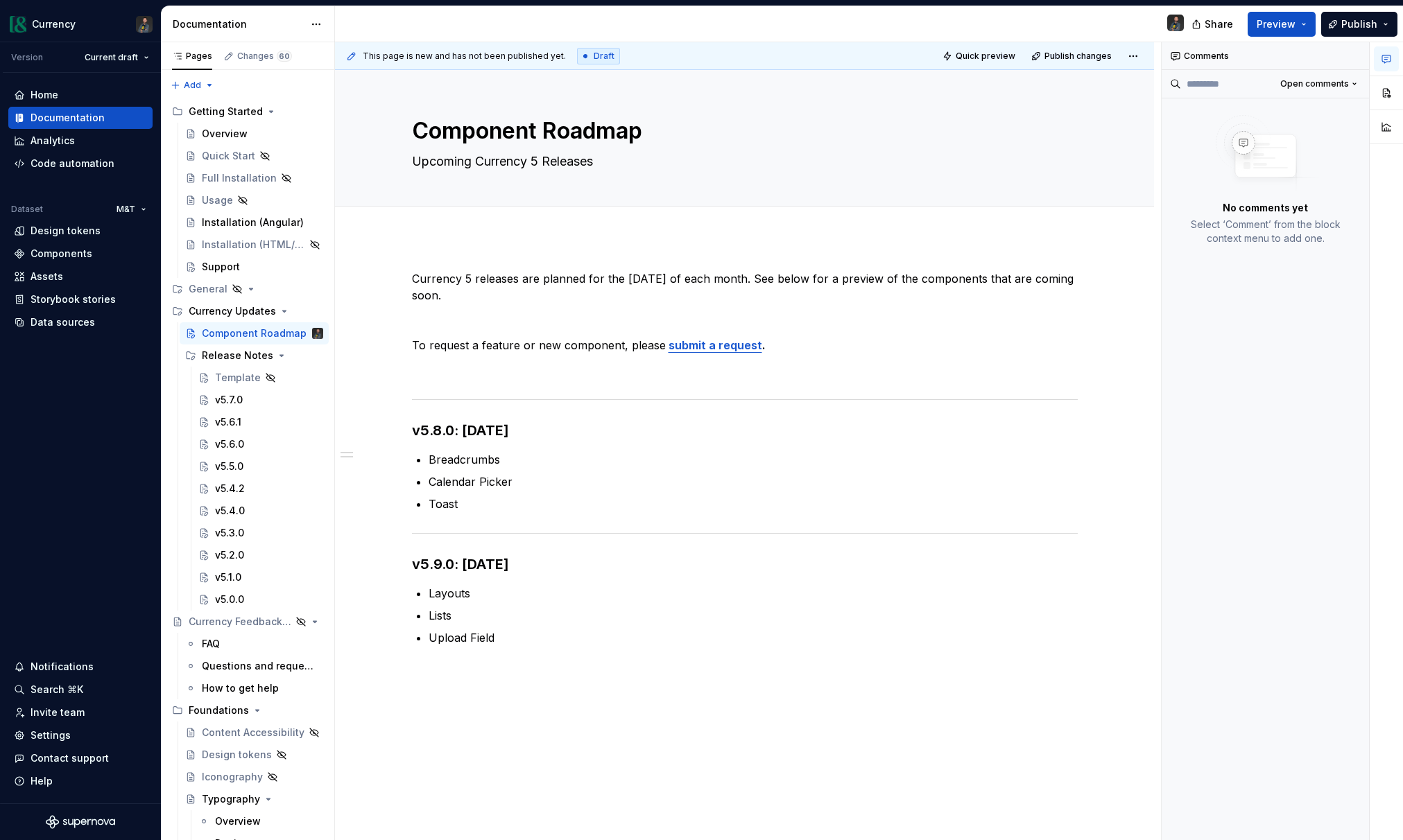
type textarea "*"
